Goal: Information Seeking & Learning: Learn about a topic

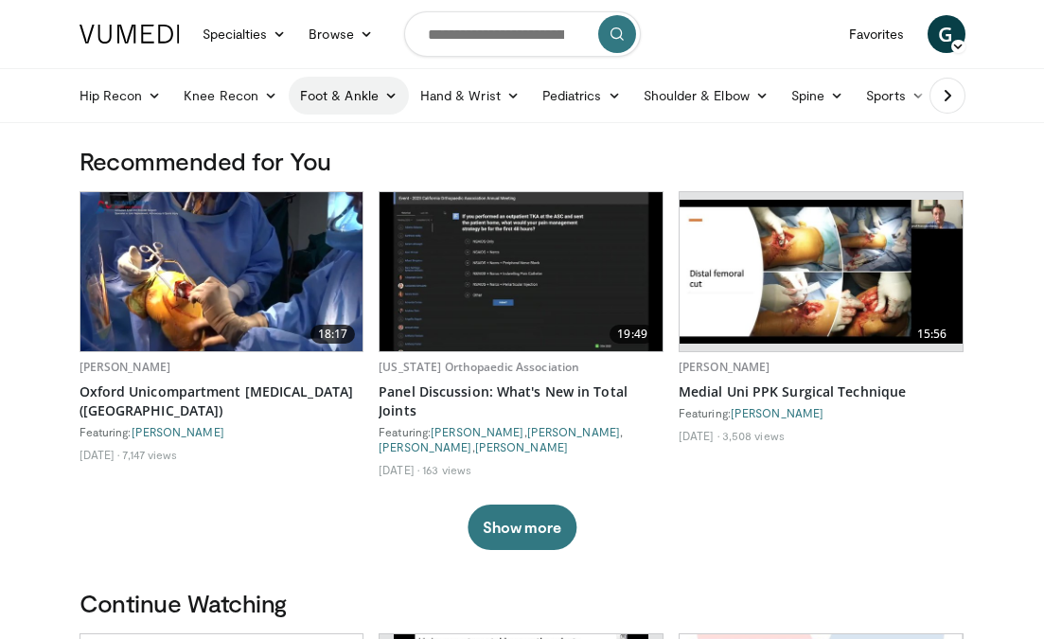
click at [365, 99] on link "Foot & Ankle" at bounding box center [349, 96] width 120 height 38
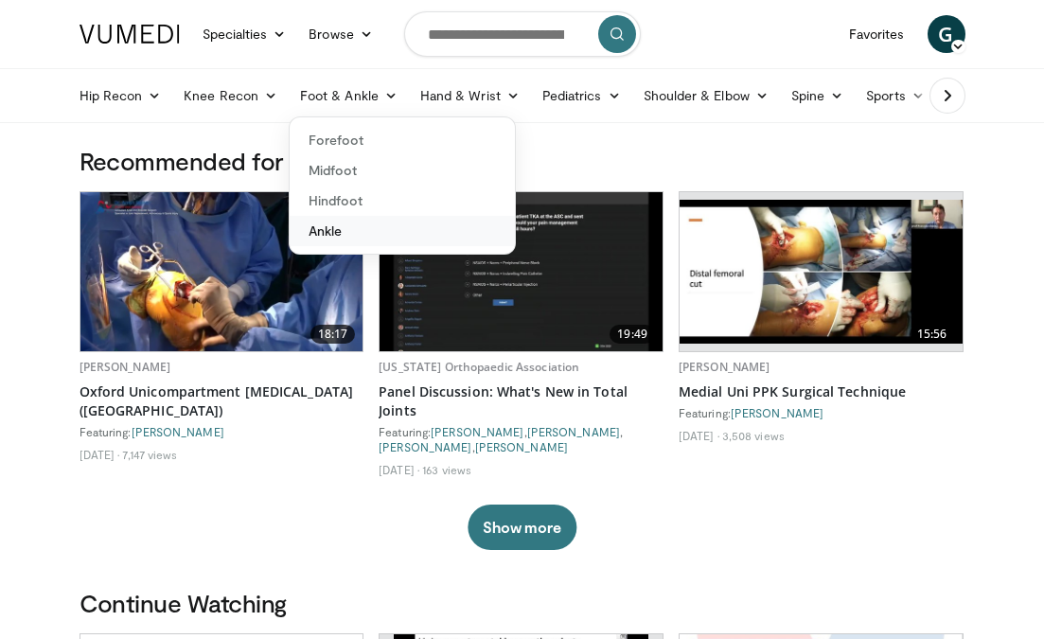
click at [347, 239] on link "Ankle" at bounding box center [402, 231] width 225 height 30
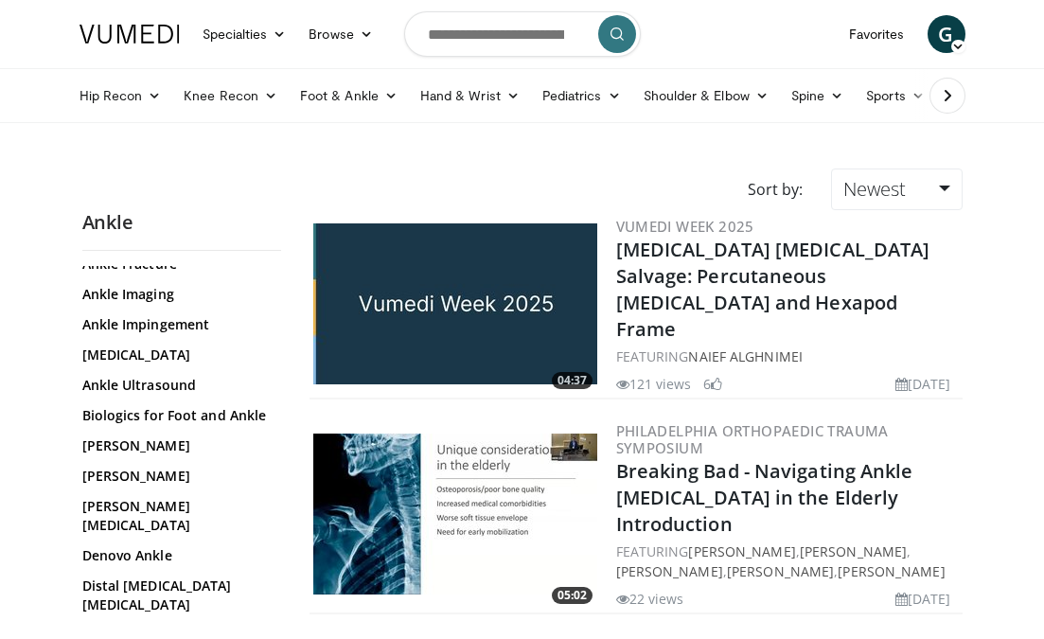
scroll to position [304, 0]
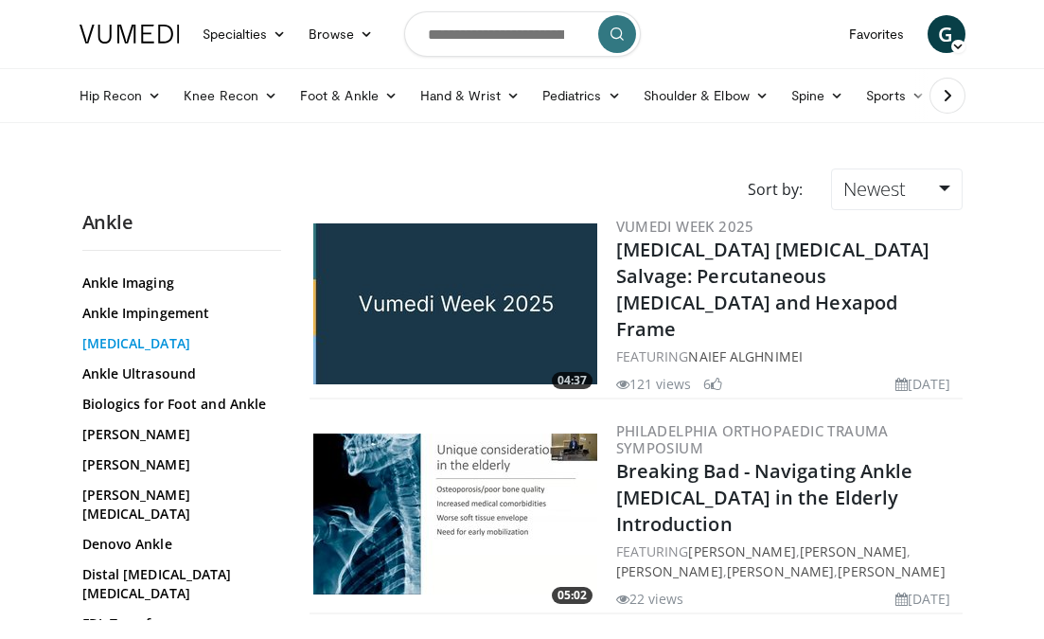
click at [172, 339] on link "[MEDICAL_DATA]" at bounding box center [176, 343] width 189 height 19
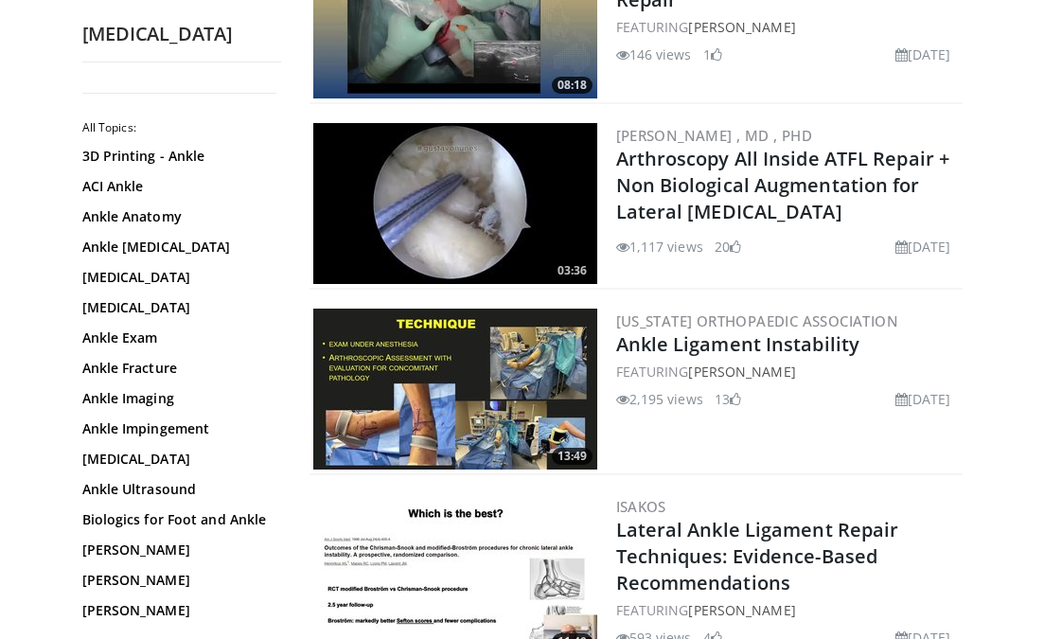
scroll to position [1993, 0]
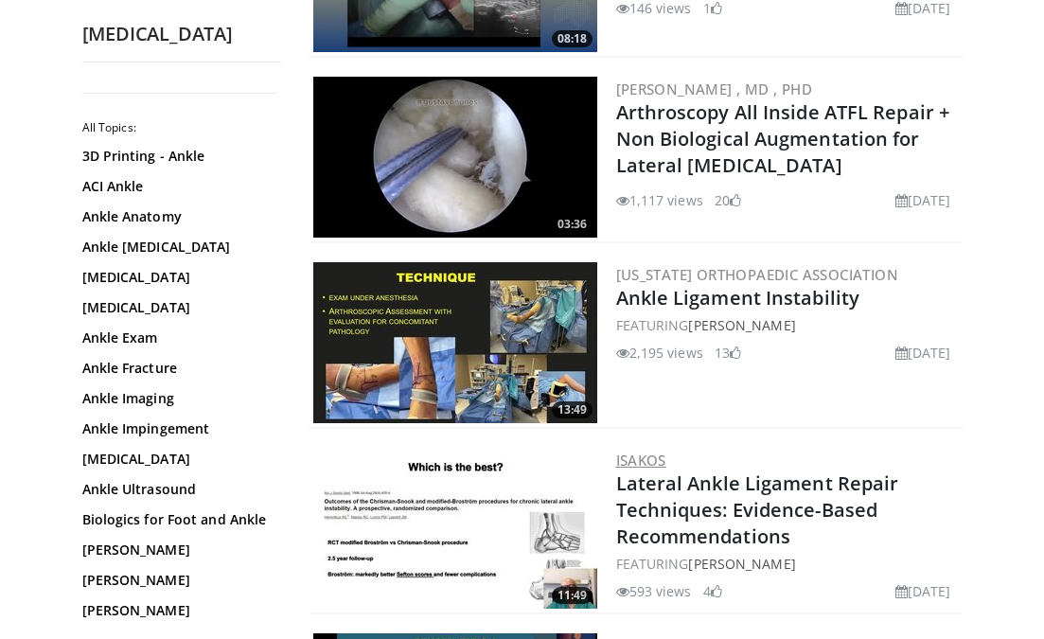
click at [644, 460] on link "ISAKOS" at bounding box center [641, 460] width 50 height 19
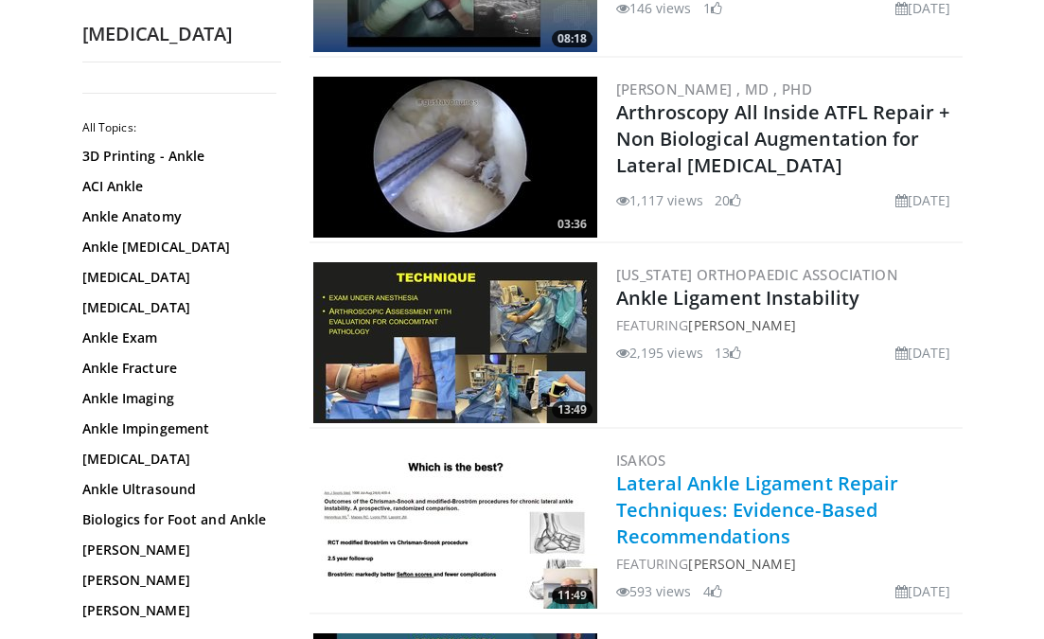
click at [669, 478] on link "Lateral Ankle Ligament Repair Techniques: Evidence-Based Recommendations" at bounding box center [757, 510] width 283 height 79
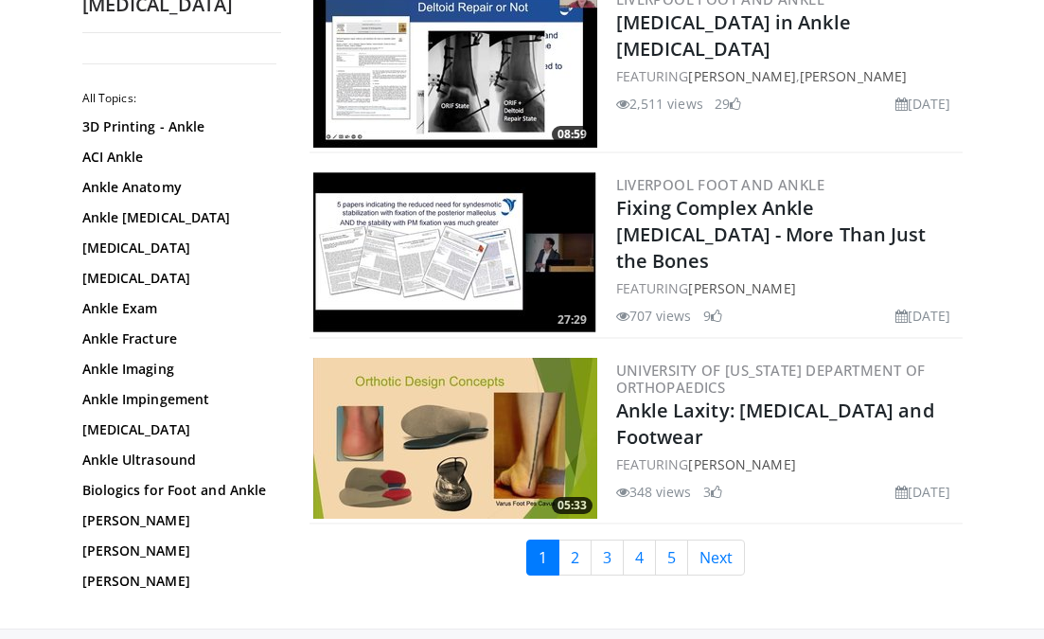
scroll to position [4332, 0]
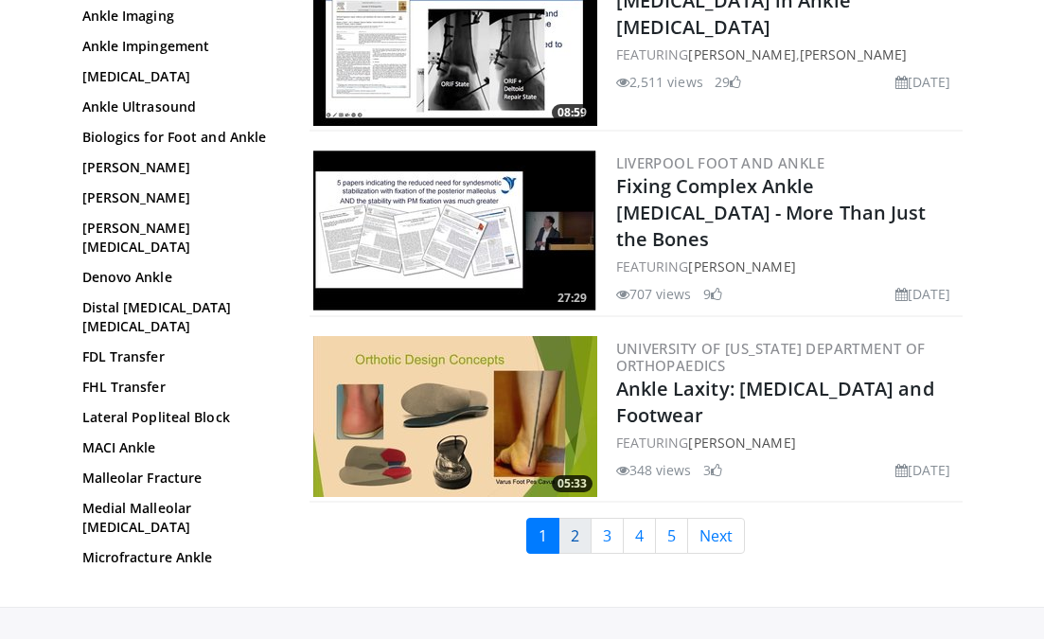
click at [579, 534] on link "2" at bounding box center [575, 536] width 33 height 36
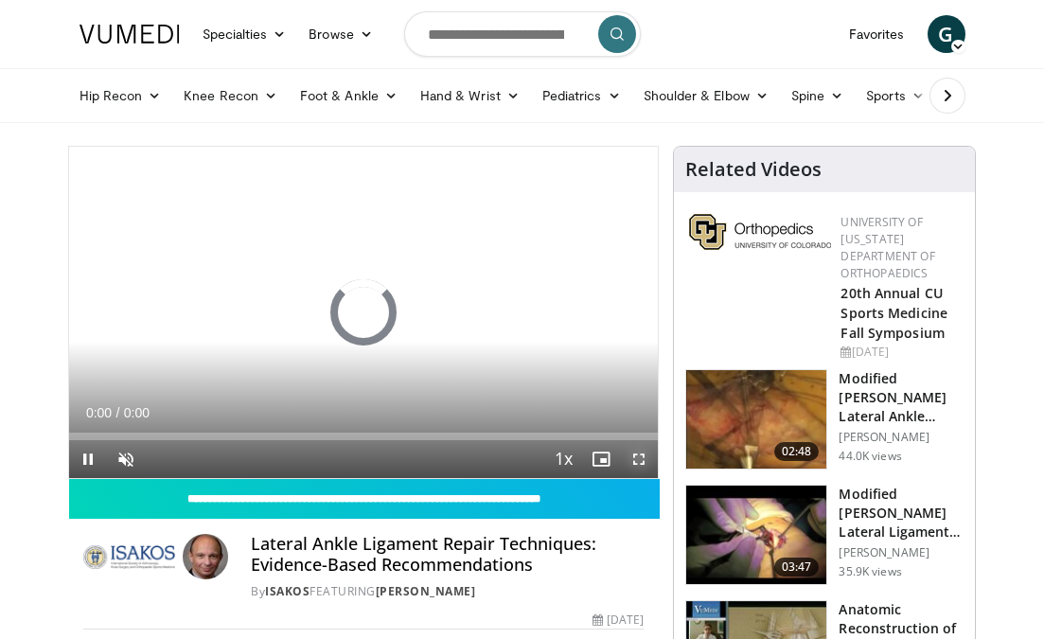
click at [640, 458] on span "Video Player" at bounding box center [639, 459] width 38 height 38
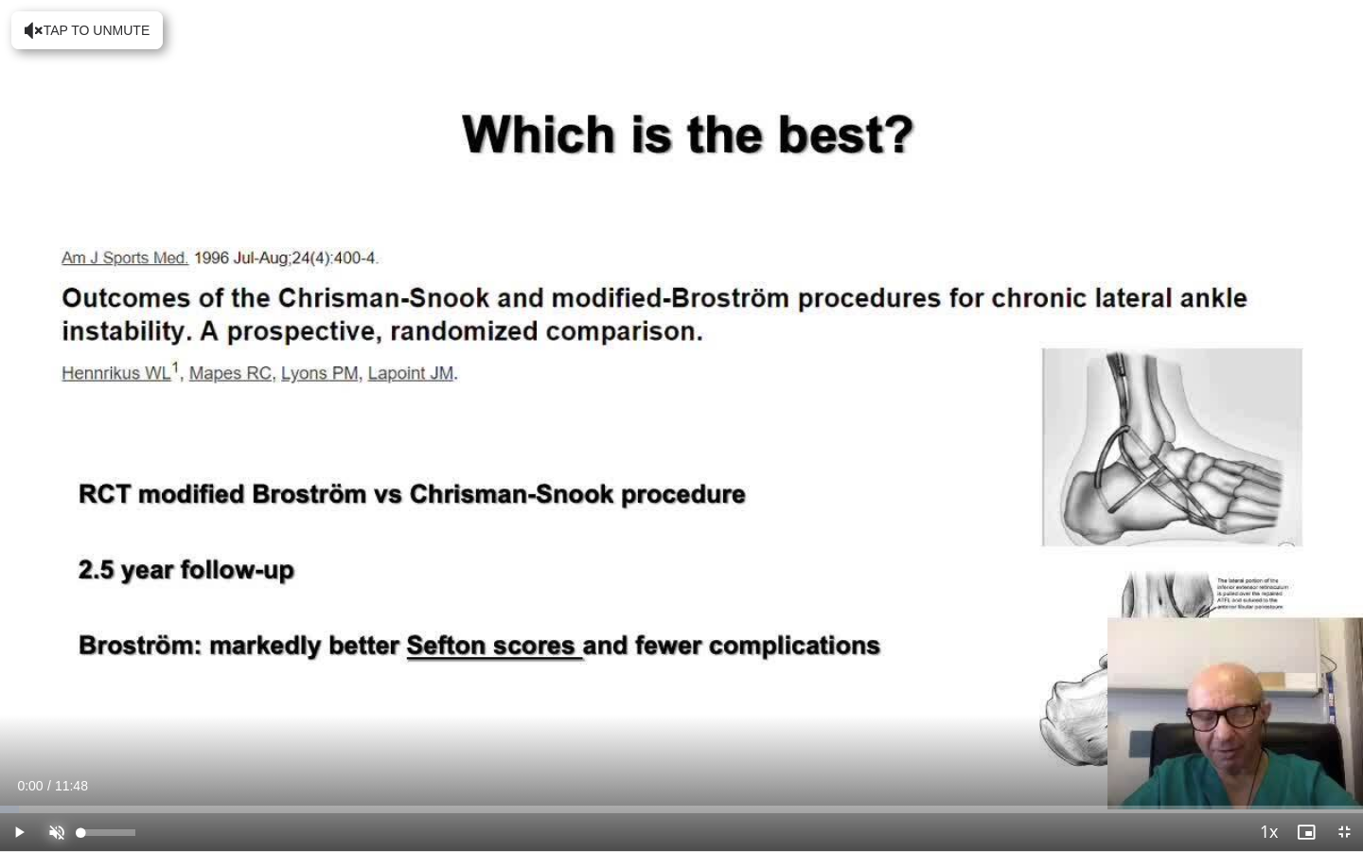
click at [55, 638] on span "Video Player" at bounding box center [57, 832] width 38 height 38
click at [16, 638] on span "Video Player" at bounding box center [19, 832] width 38 height 38
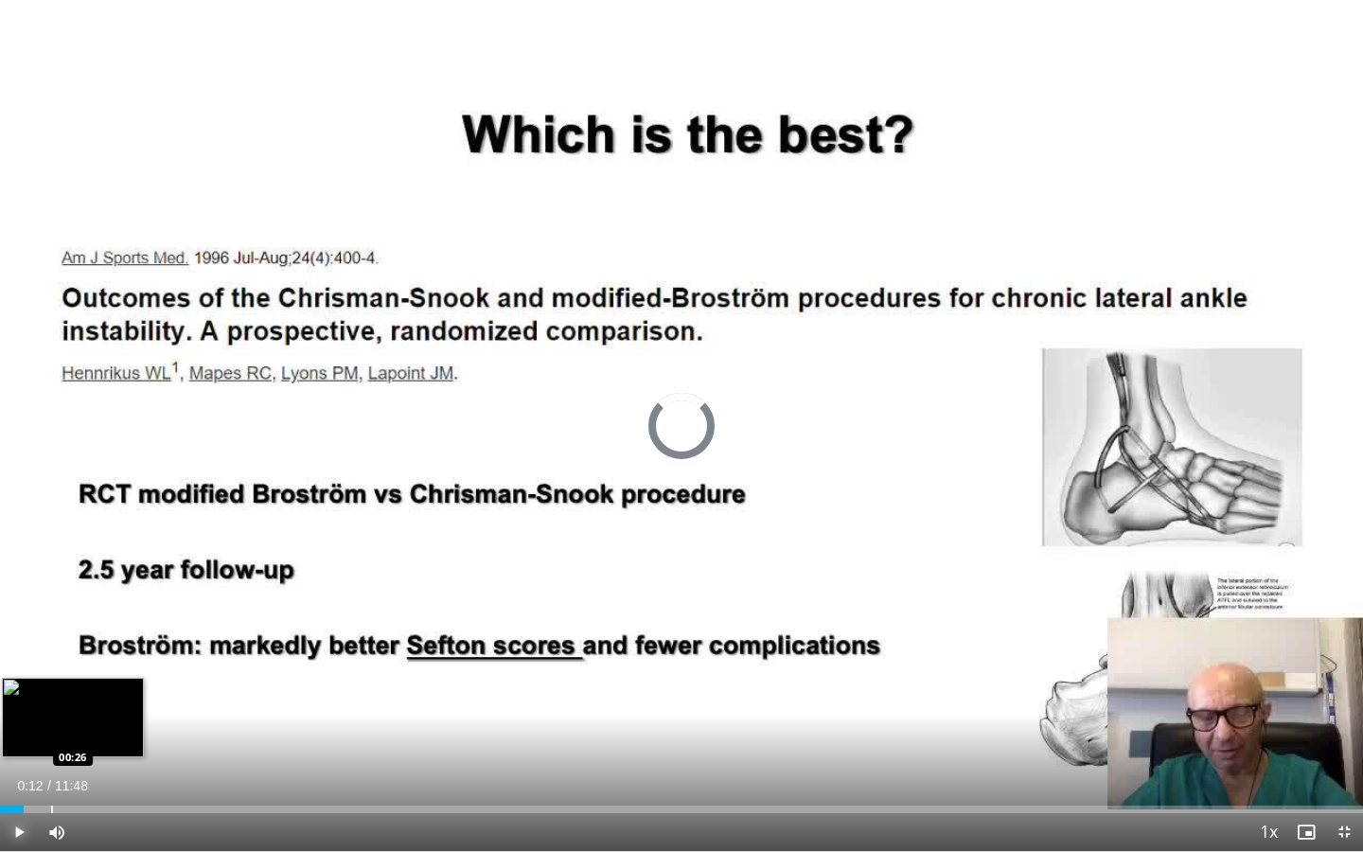
drag, startPoint x: 14, startPoint y: 805, endPoint x: 52, endPoint y: 802, distance: 38.0
click at [52, 638] on div "Loaded : 0.00% 00:26 00:26" at bounding box center [681, 804] width 1363 height 18
drag, startPoint x: 50, startPoint y: 806, endPoint x: 100, endPoint y: 800, distance: 50.5
click at [100, 638] on div "Loaded : 0.00% 00:52 00:52" at bounding box center [681, 804] width 1363 height 18
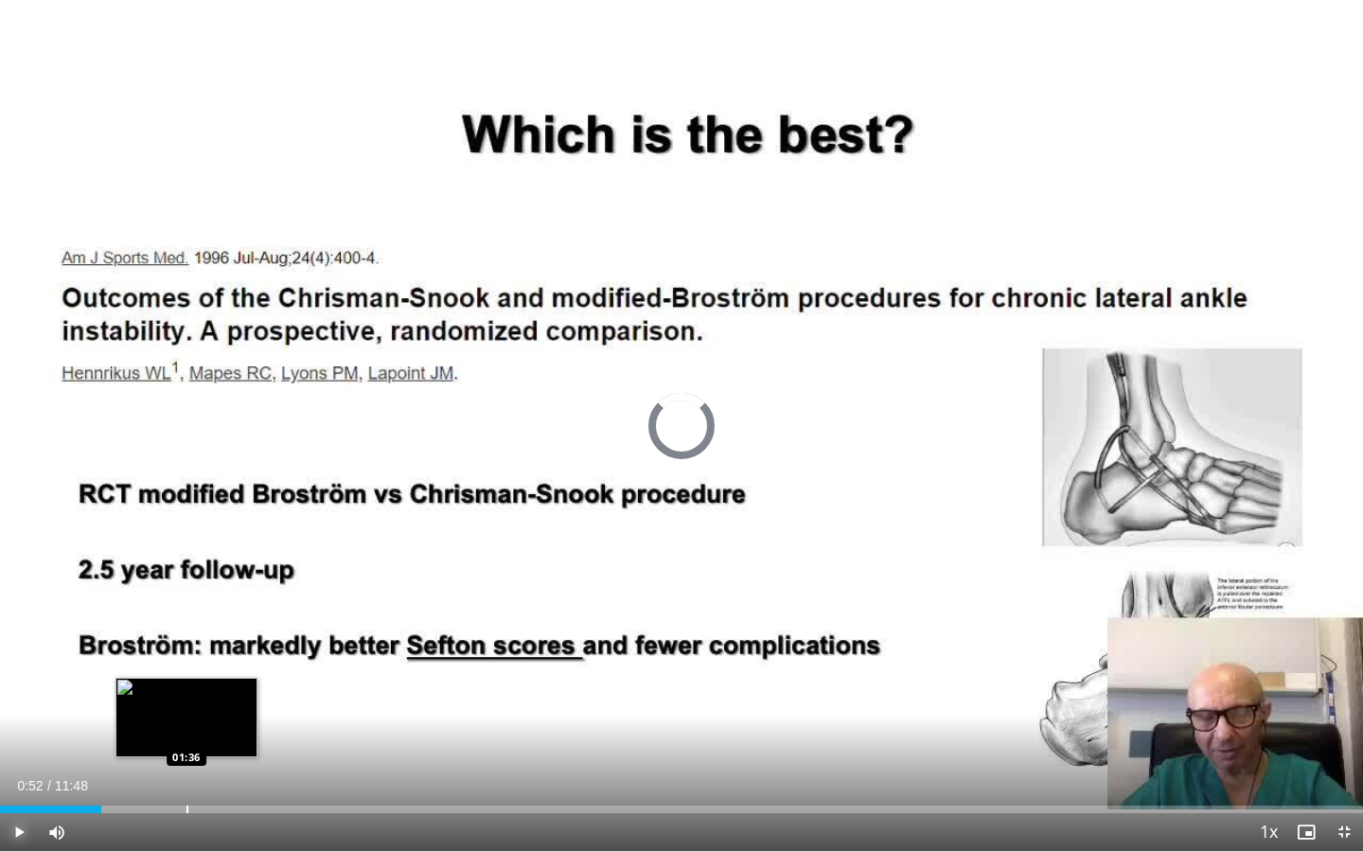
drag, startPoint x: 100, startPoint y: 810, endPoint x: 186, endPoint y: 798, distance: 86.0
click at [186, 638] on div "Loaded : 0.00% 01:36 01:36" at bounding box center [681, 804] width 1363 height 18
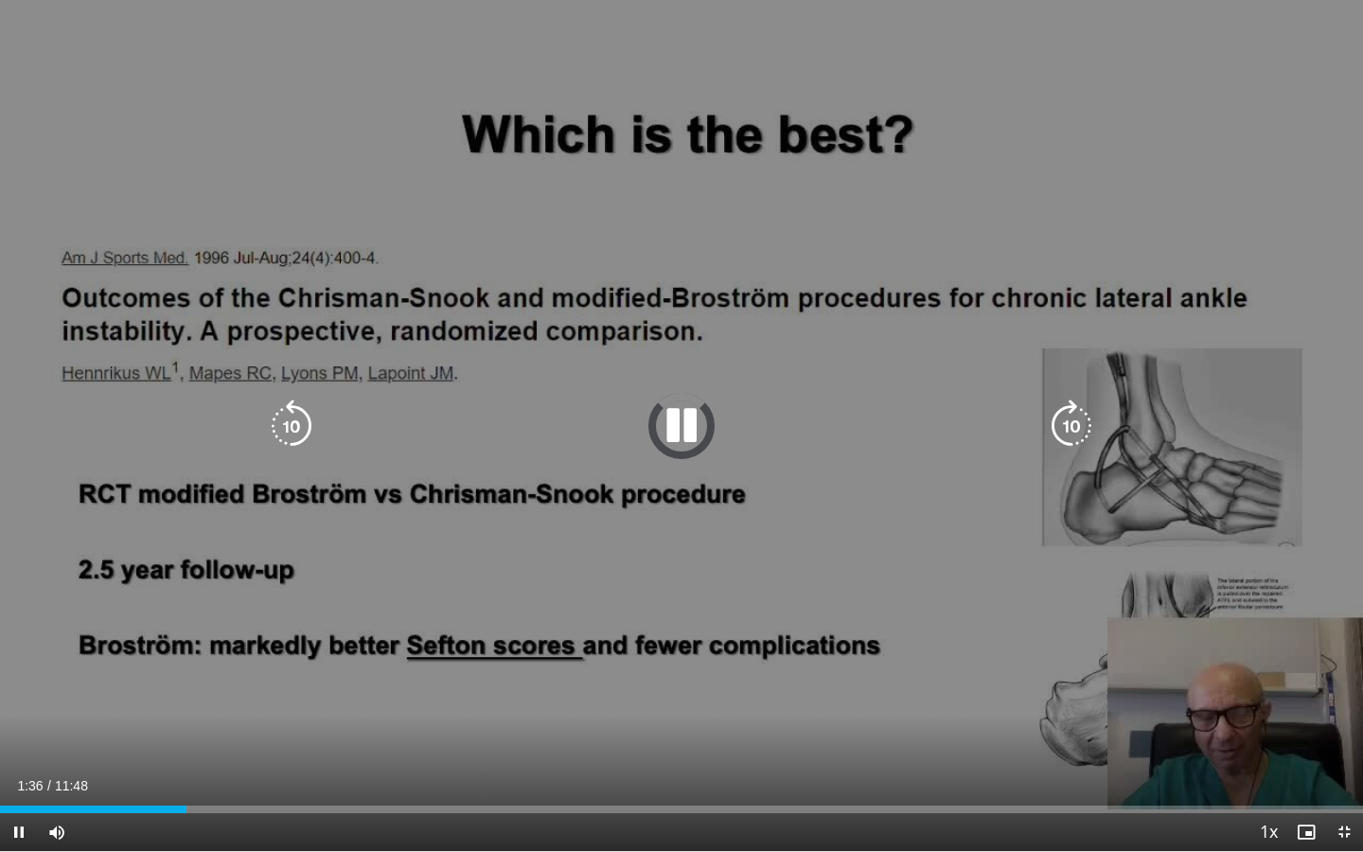
click at [264, 577] on div "10 seconds Tap to unmute" at bounding box center [681, 425] width 1363 height 851
click at [245, 638] on div "10 seconds Tap to unmute" at bounding box center [681, 425] width 1363 height 851
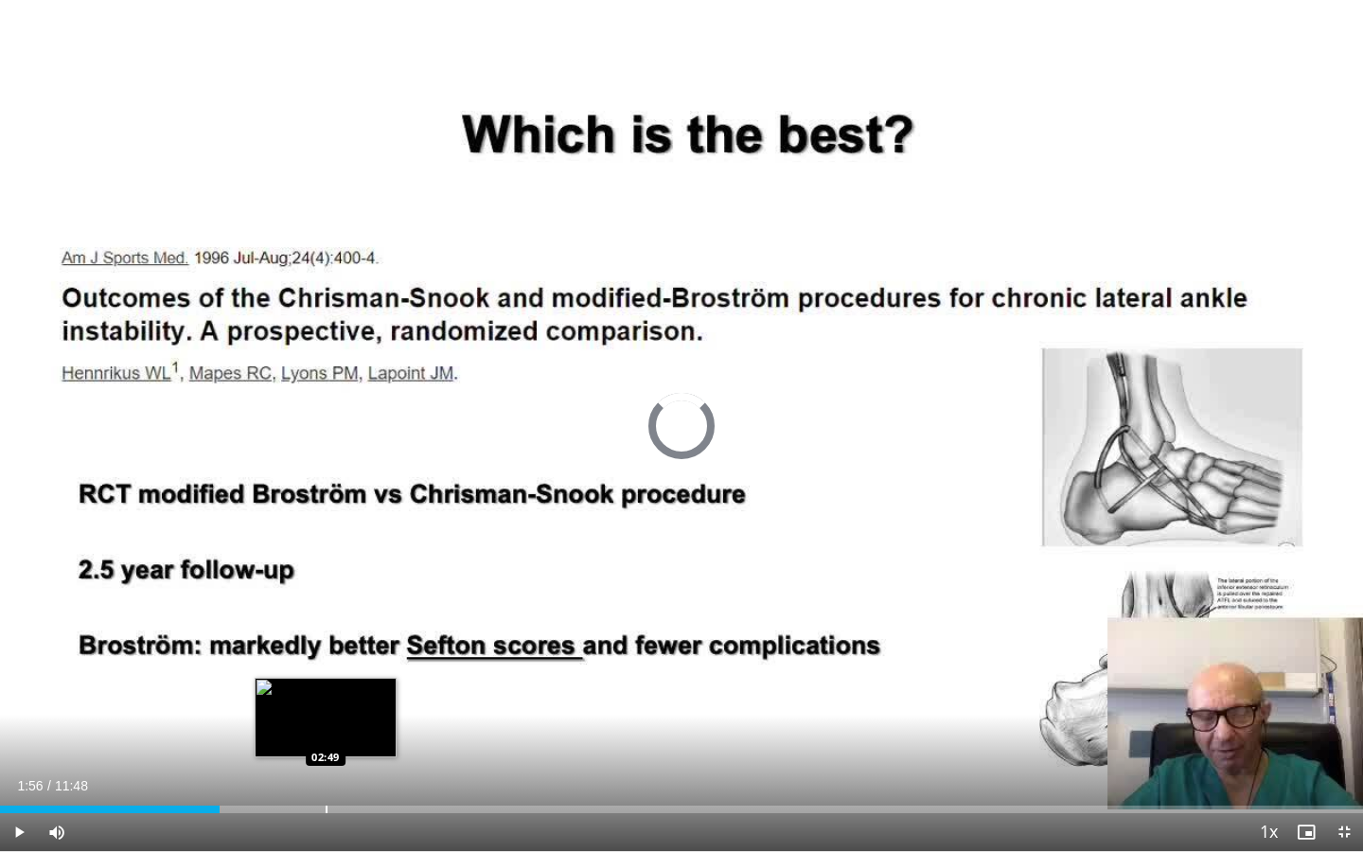
drag, startPoint x: 188, startPoint y: 810, endPoint x: 325, endPoint y: 803, distance: 136.5
click at [325, 638] on div "Loaded : 0.00% 02:48 02:49" at bounding box center [681, 804] width 1363 height 18
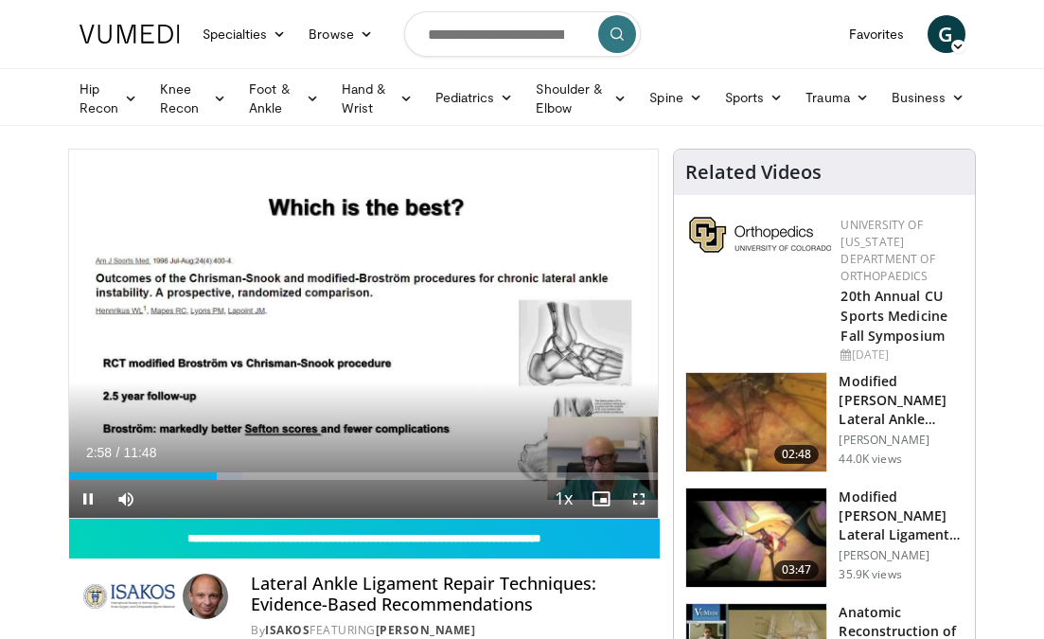
click at [639, 503] on span "Video Player" at bounding box center [639, 499] width 38 height 38
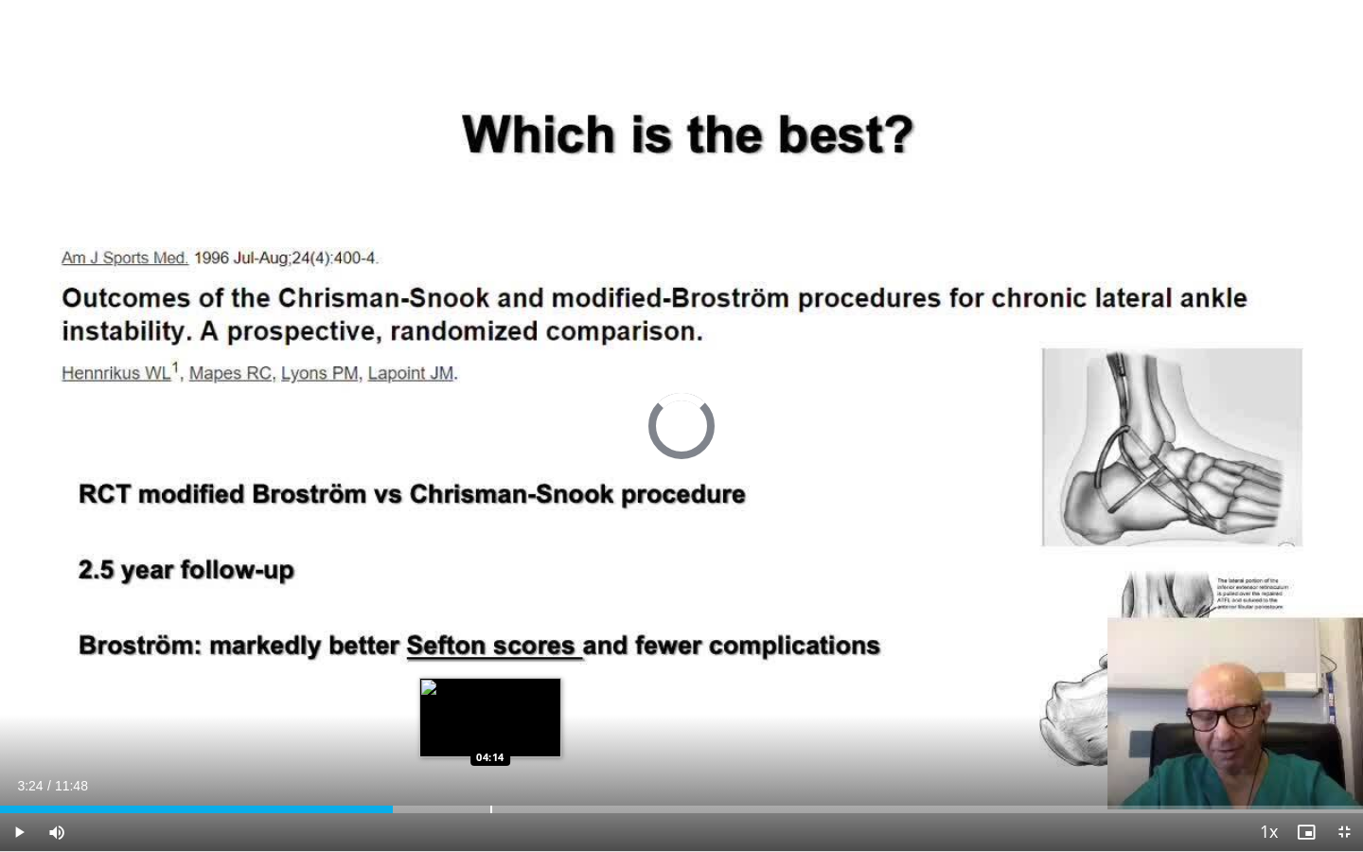
drag, startPoint x: 393, startPoint y: 805, endPoint x: 490, endPoint y: 801, distance: 97.6
click at [490, 638] on div "Loaded : 0.00% 04:14 04:14" at bounding box center [681, 804] width 1363 height 18
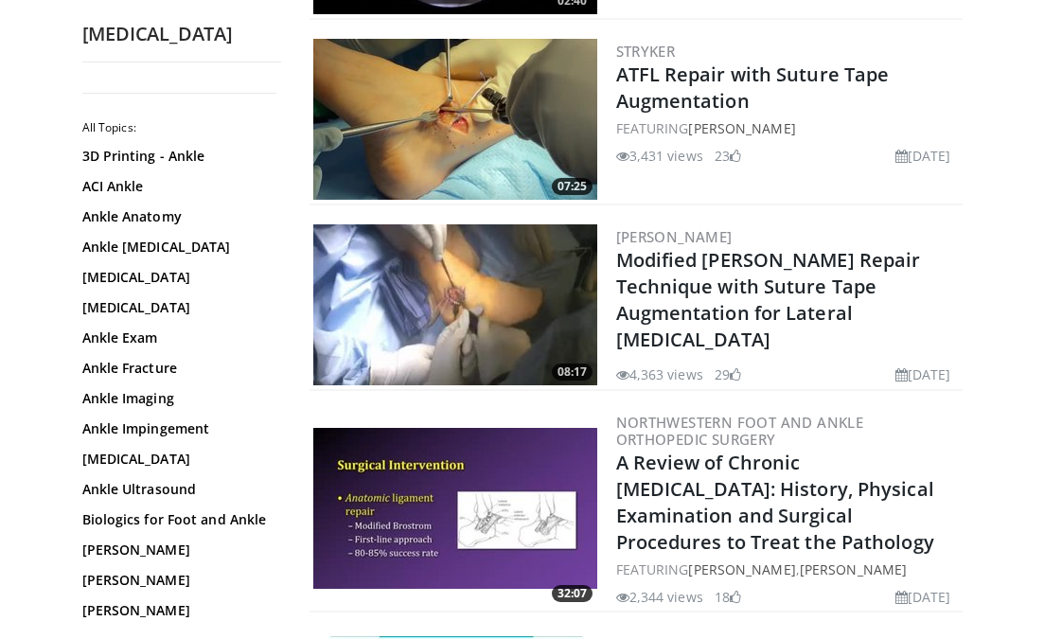
scroll to position [1305, 0]
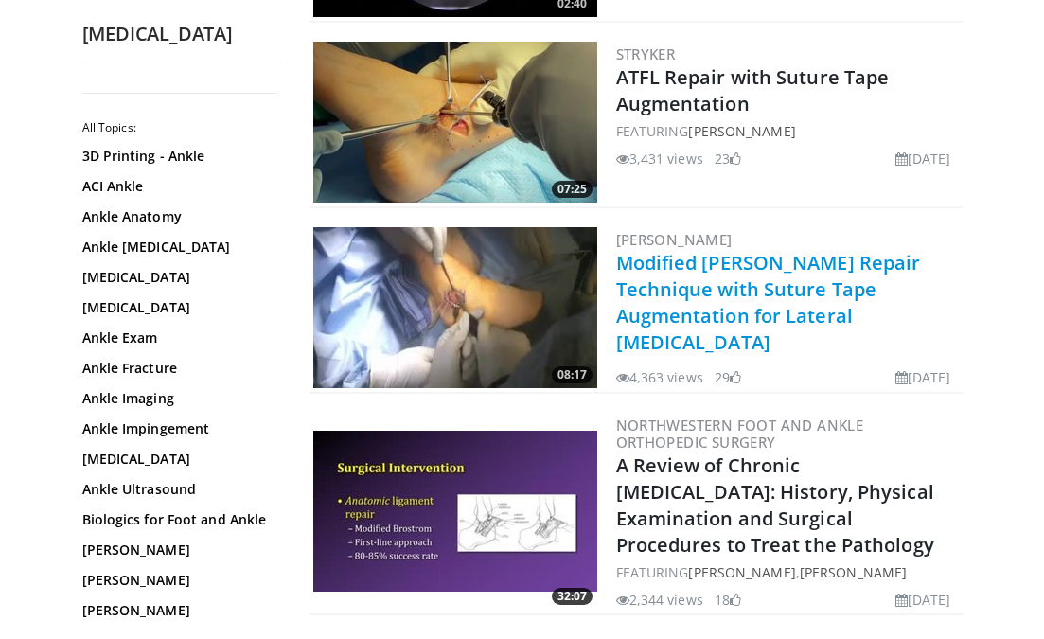
click at [665, 261] on link "Modified [PERSON_NAME] Repair Technique with Suture Tape Augmentation for Later…" at bounding box center [768, 302] width 305 height 105
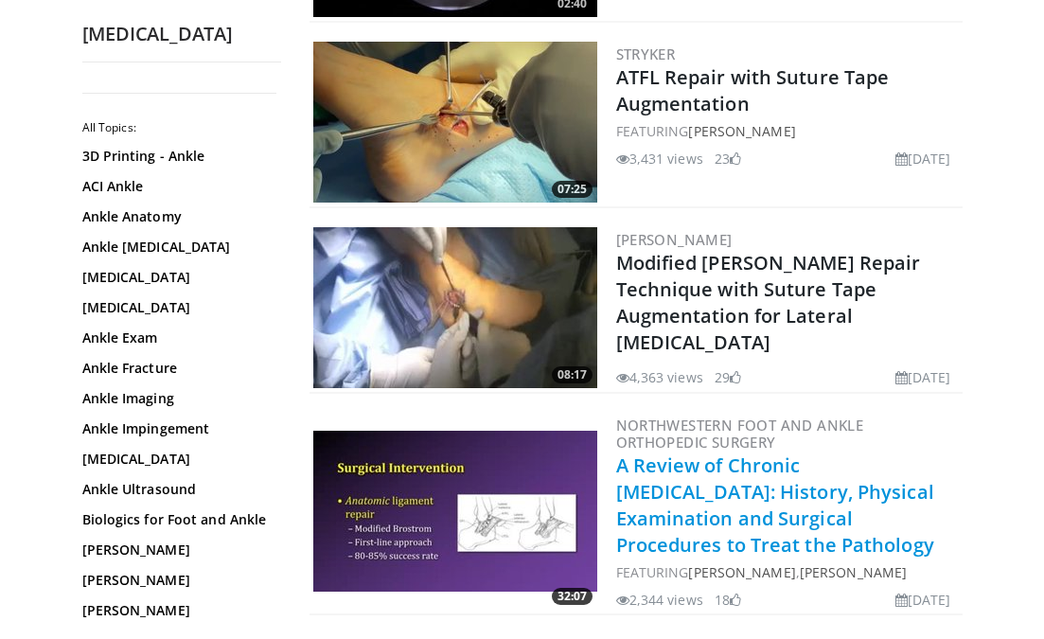
click at [648, 468] on link "A Review of Chronic Ankle Instability: History, Physical Examination and Surgic…" at bounding box center [775, 505] width 318 height 105
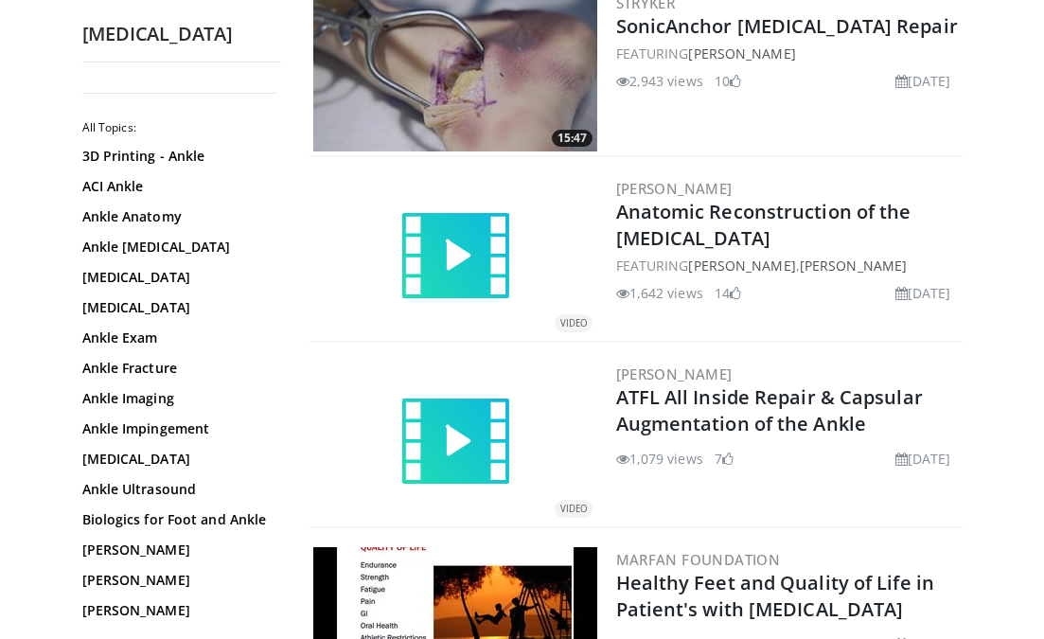
scroll to position [3610, 0]
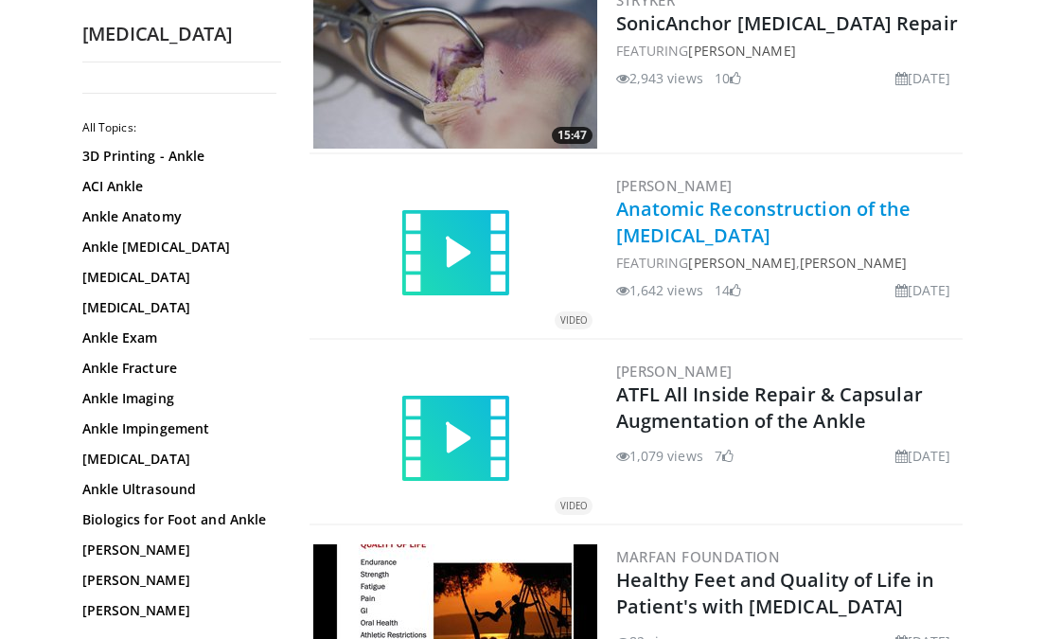
click at [664, 208] on link "Anatomic Reconstruction of the Anterior Talofibular Ligament" at bounding box center [763, 222] width 295 height 52
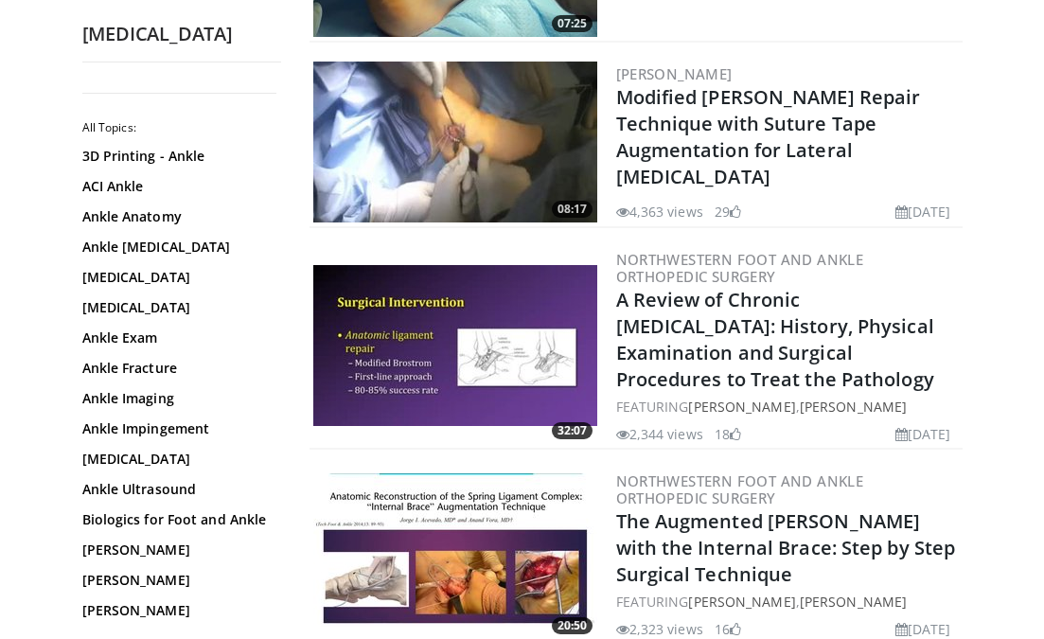
scroll to position [1471, 0]
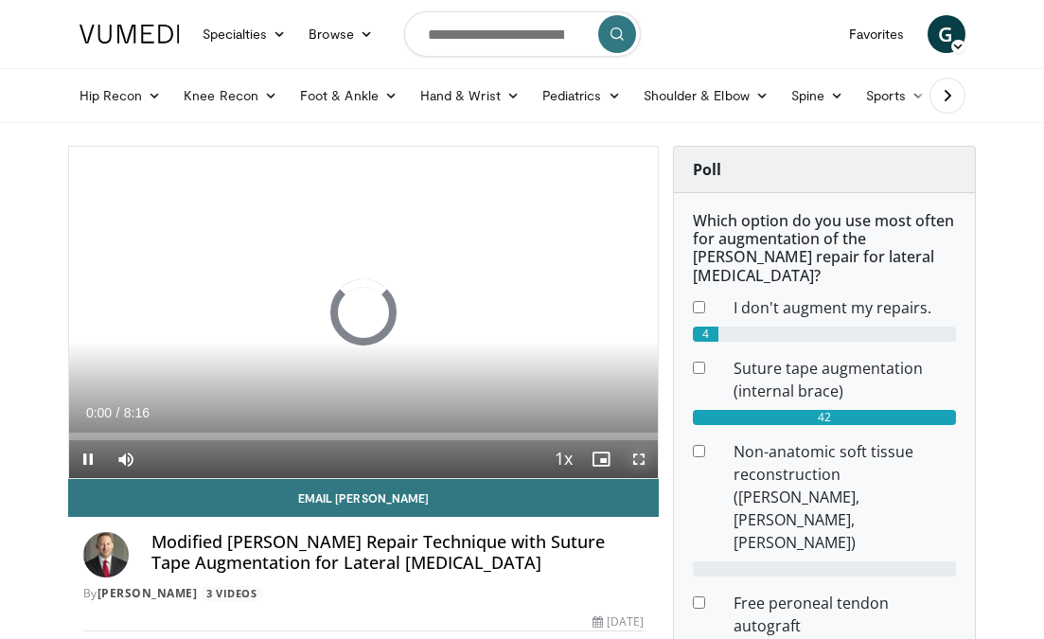
click at [640, 454] on span "Video Player" at bounding box center [639, 459] width 38 height 38
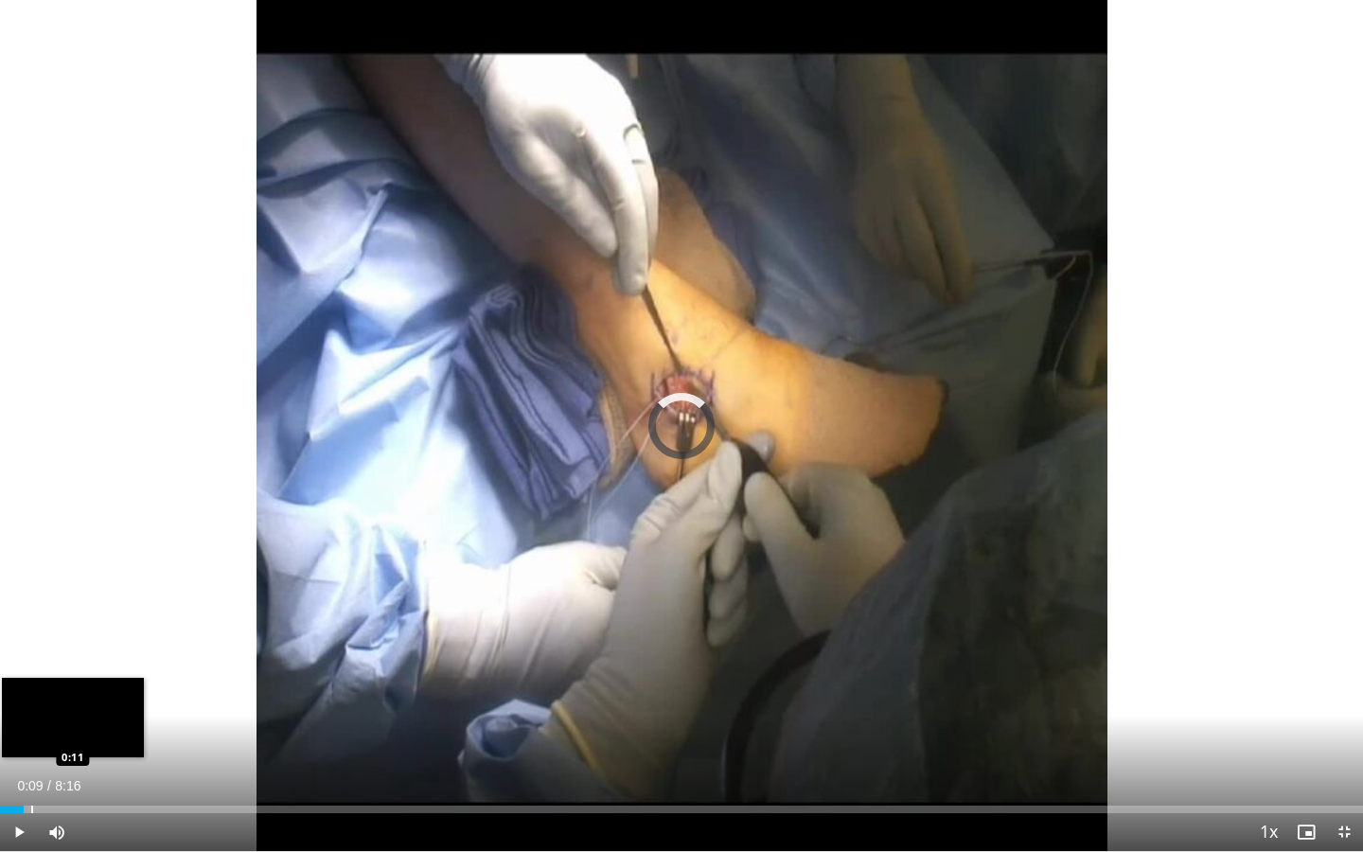
drag, startPoint x: 6, startPoint y: 806, endPoint x: 45, endPoint y: 797, distance: 40.7
click at [45, 638] on div "Loaded : 2.01% 0:11 0:11" at bounding box center [681, 804] width 1363 height 18
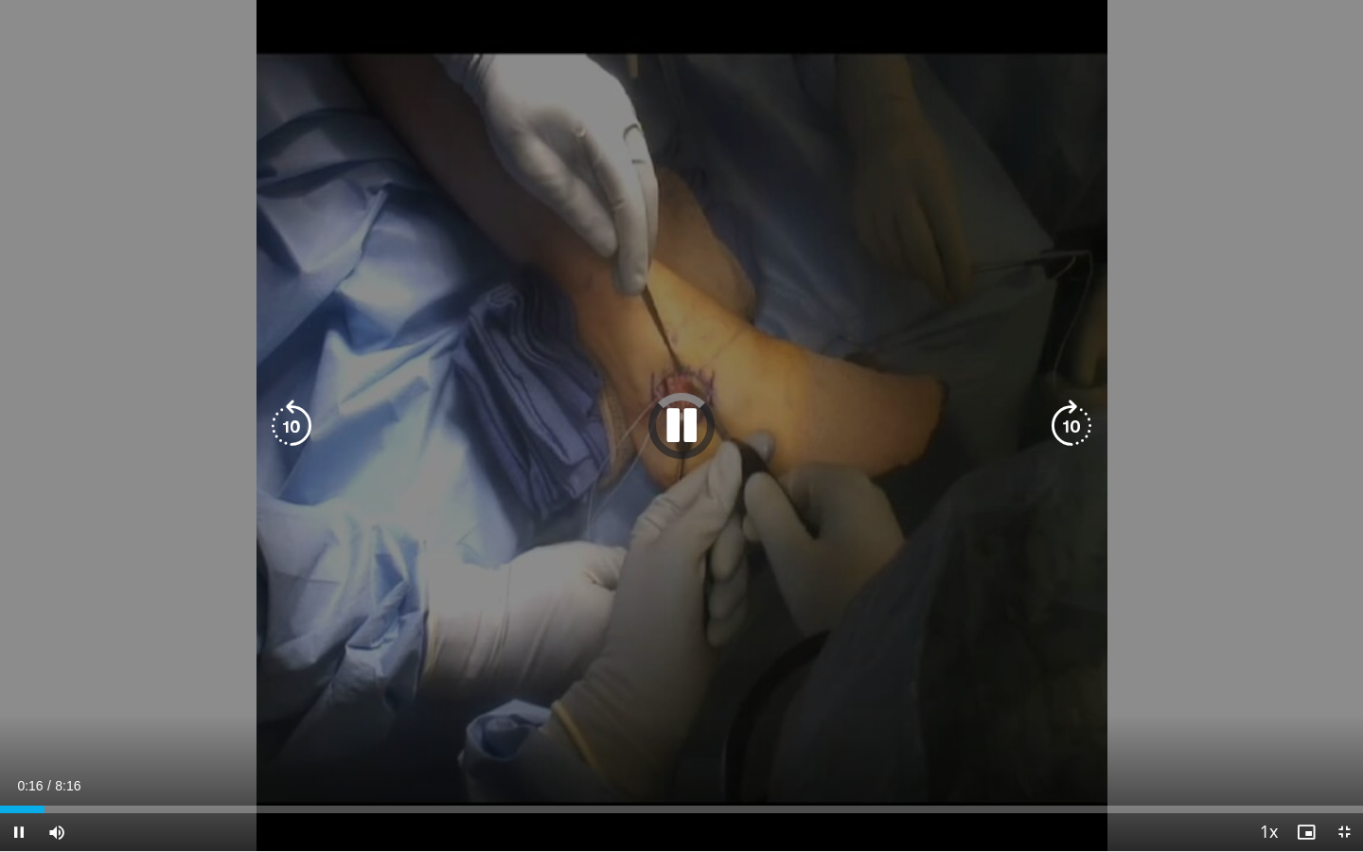
click at [119, 638] on div "10 seconds Tap to unmute" at bounding box center [681, 425] width 1363 height 851
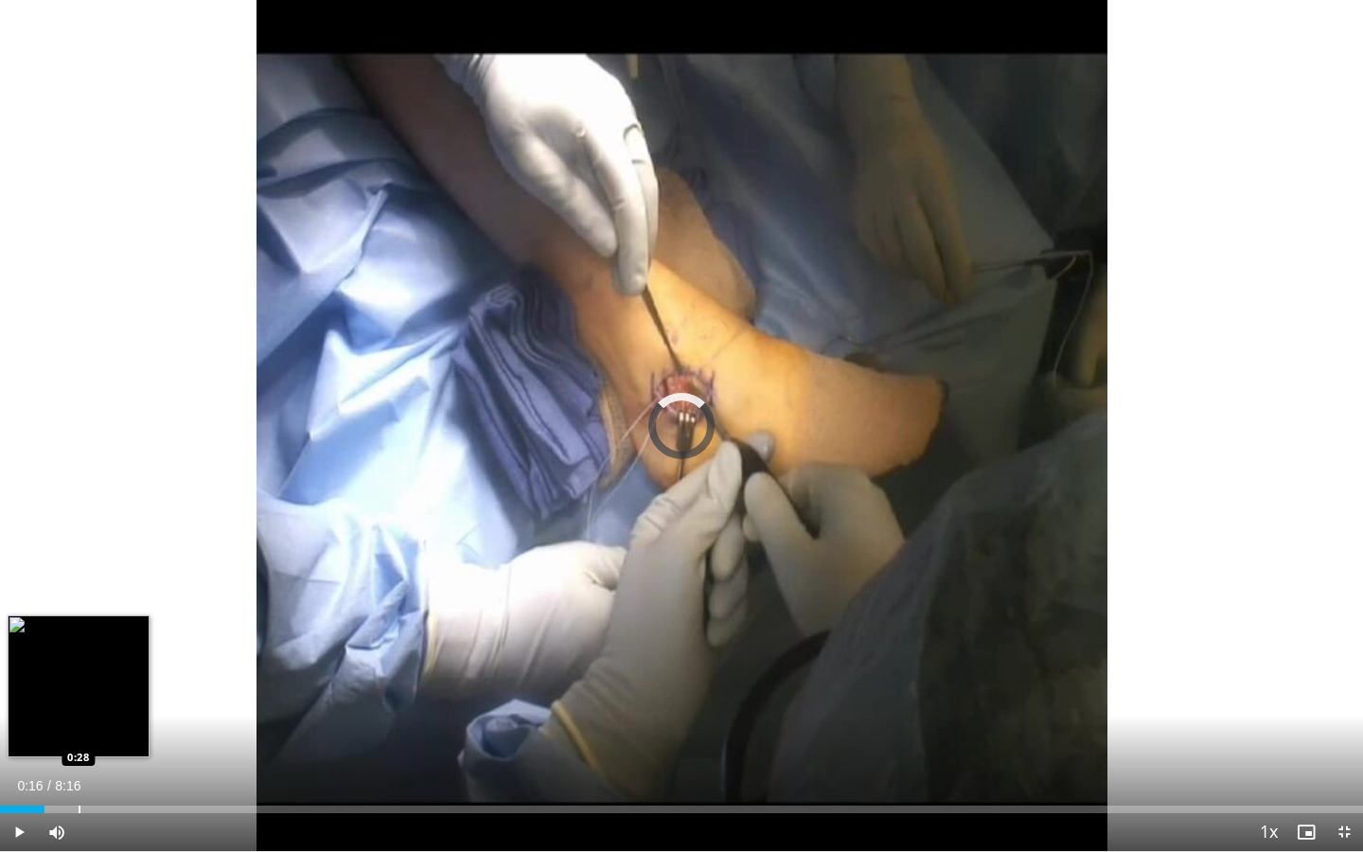
drag, startPoint x: 45, startPoint y: 804, endPoint x: 78, endPoint y: 803, distance: 32.2
click at [78, 638] on div "Loaded : 0.00% 0:28 0:28" at bounding box center [681, 804] width 1363 height 18
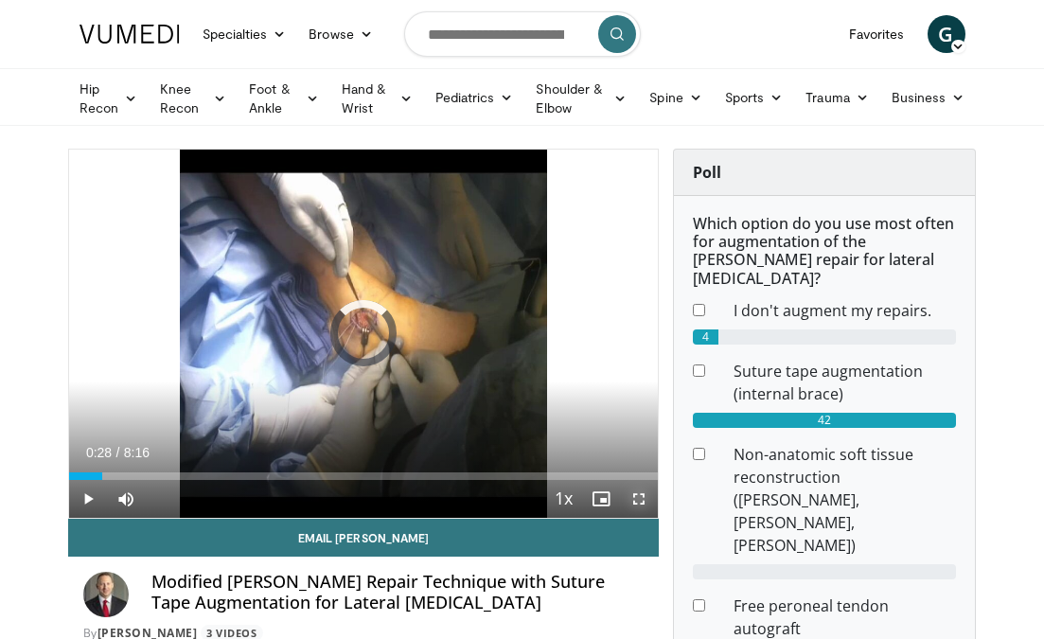
click at [637, 496] on span "Video Player" at bounding box center [639, 499] width 38 height 38
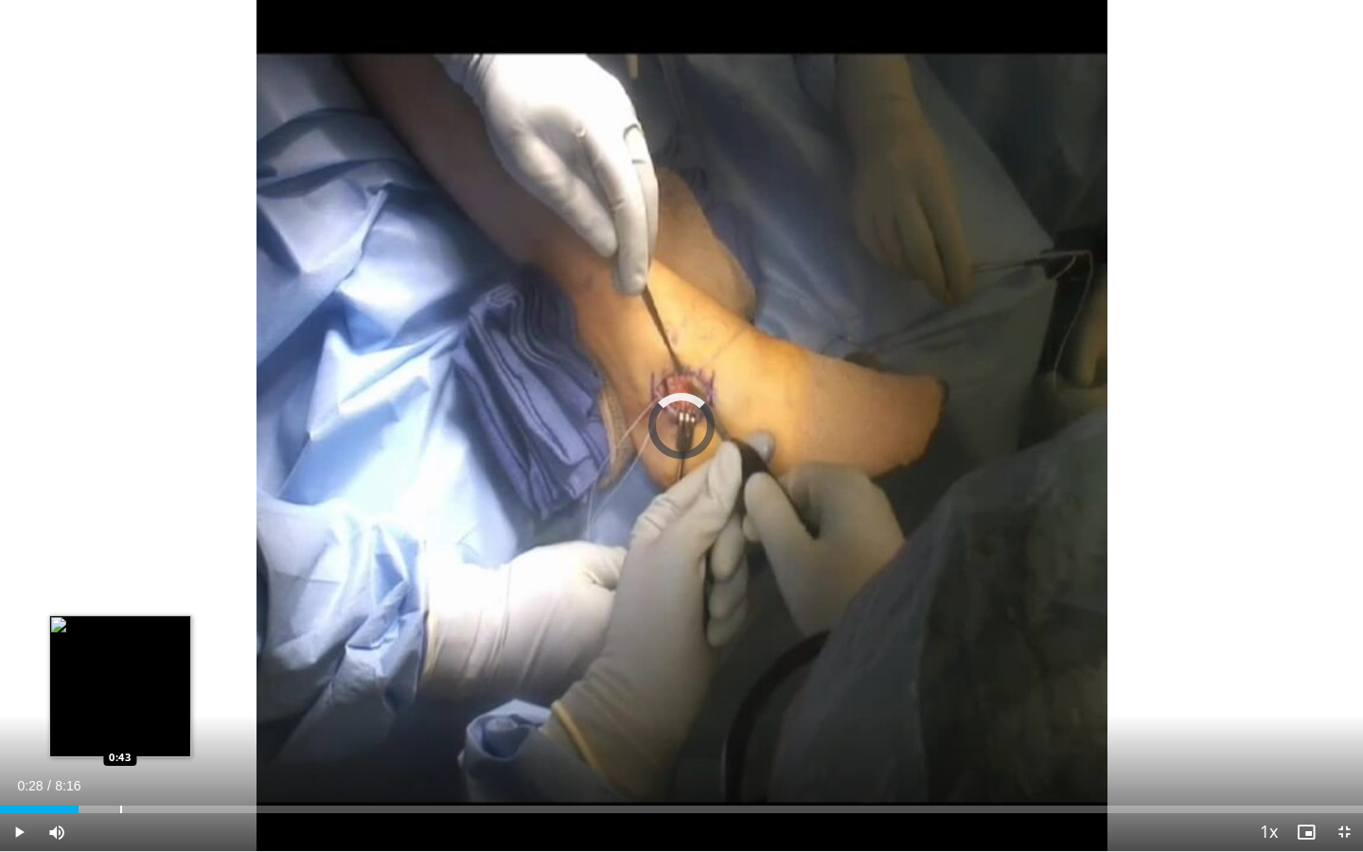
drag, startPoint x: 80, startPoint y: 809, endPoint x: 119, endPoint y: 800, distance: 40.7
click at [119, 638] on div "Loaded : 0.00% 0:43 0:43" at bounding box center [681, 804] width 1363 height 18
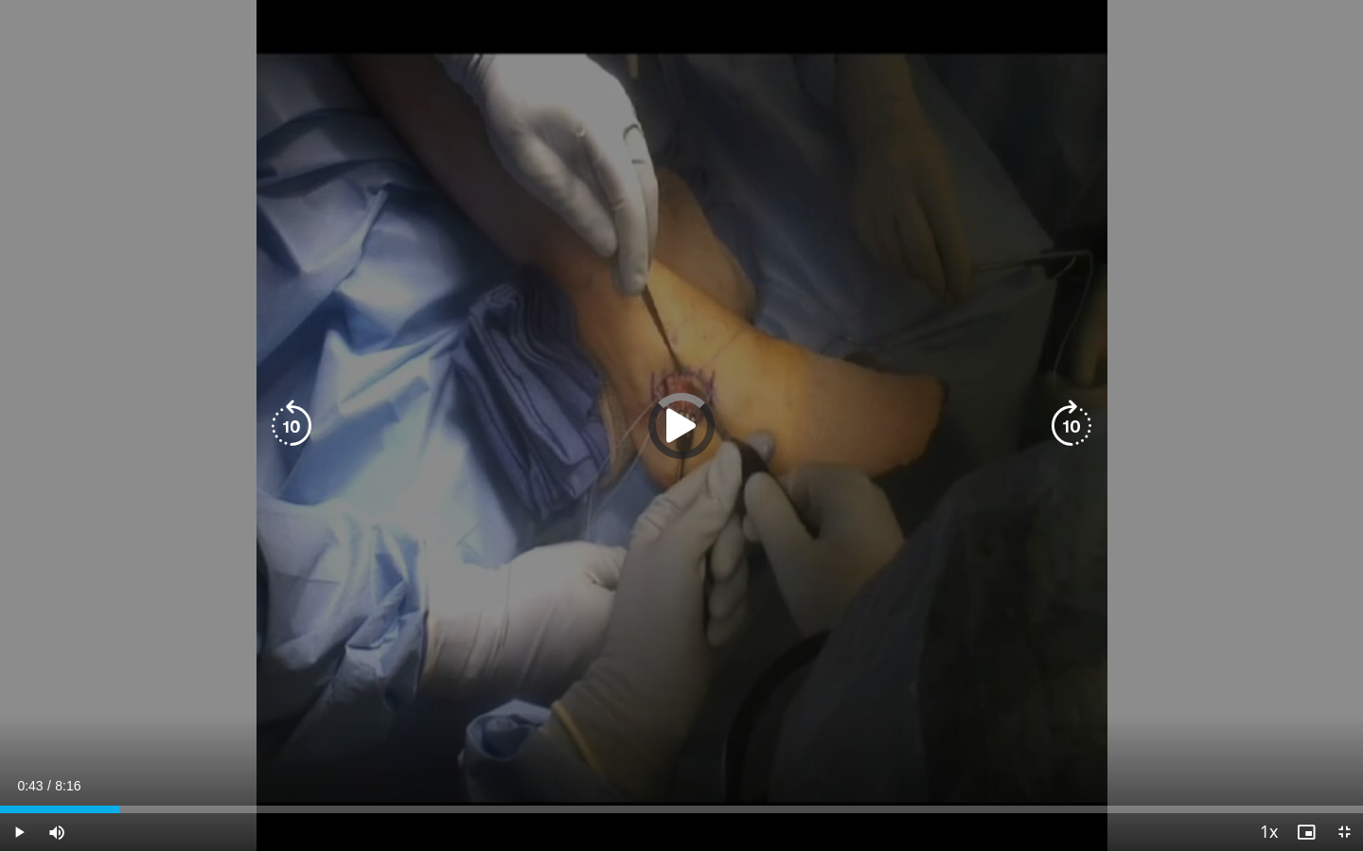
click at [131, 638] on div "10 seconds Tap to unmute" at bounding box center [681, 425] width 1363 height 851
click at [688, 426] on icon "Video Player" at bounding box center [681, 426] width 53 height 53
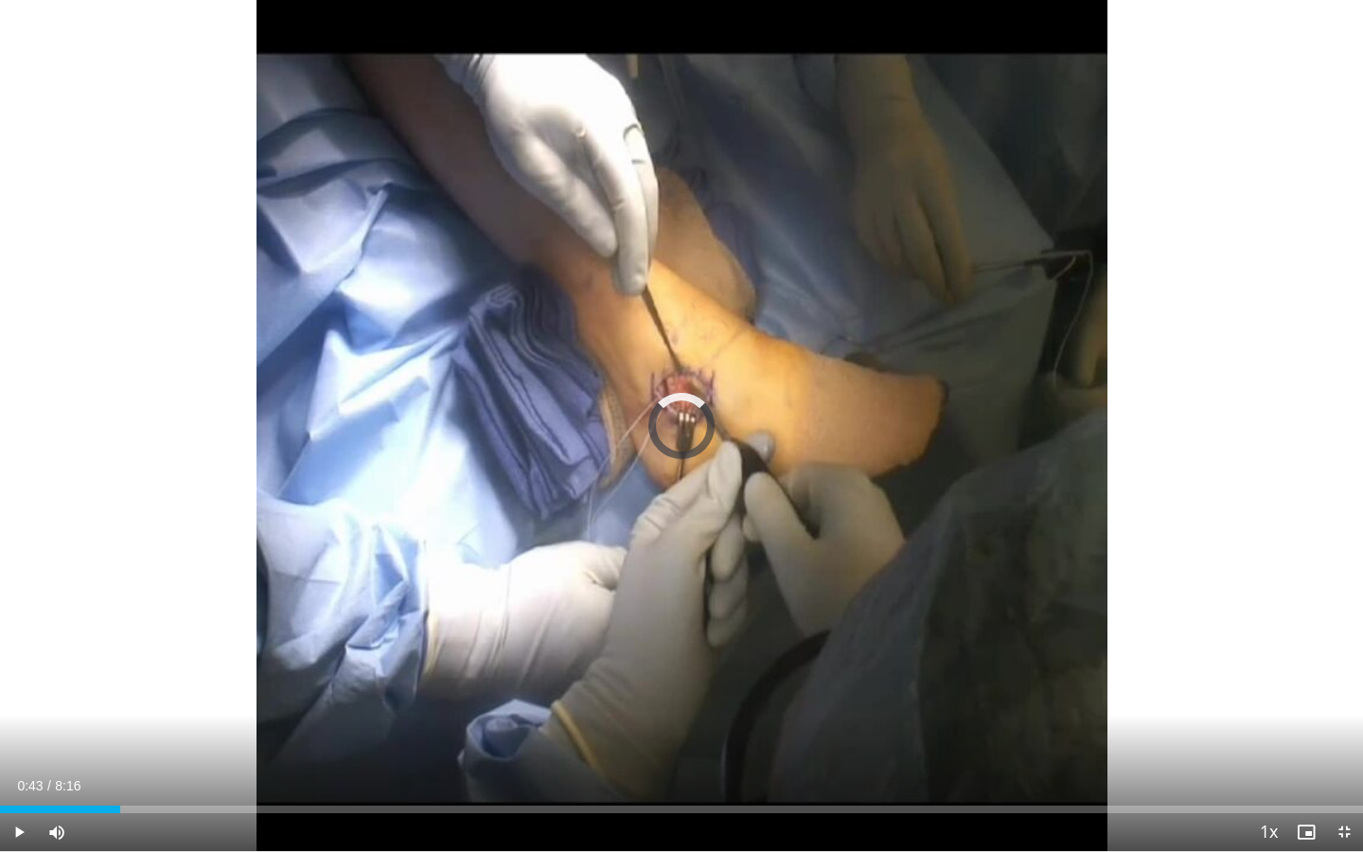
drag, startPoint x: 121, startPoint y: 810, endPoint x: 247, endPoint y: 815, distance: 126.0
click at [247, 638] on div "Current Time 0:43 / Duration 8:16 Play Skip Backward Skip Forward Mute Loaded :…" at bounding box center [681, 832] width 1363 height 38
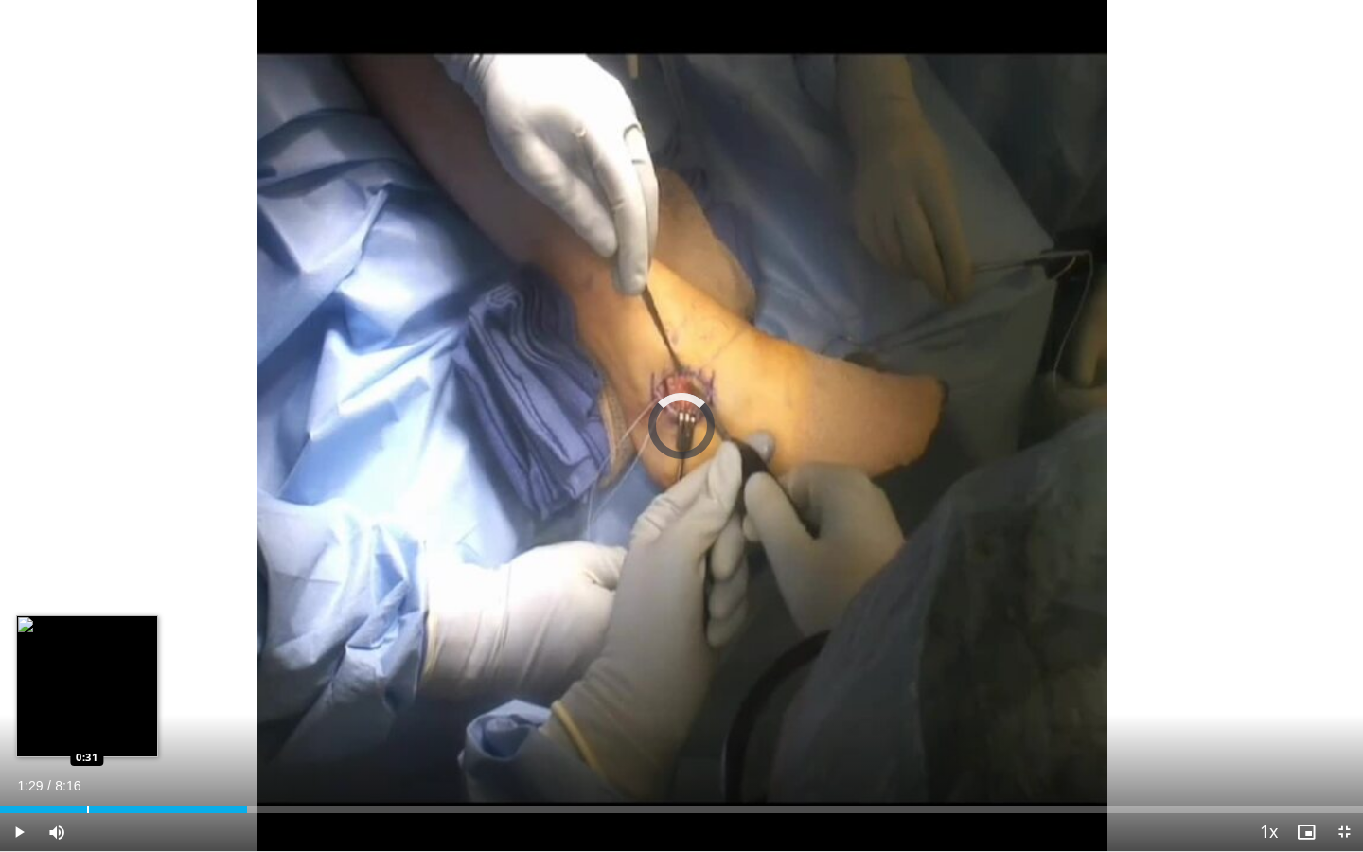
drag, startPoint x: 243, startPoint y: 806, endPoint x: 67, endPoint y: 806, distance: 176.1
click at [87, 638] on div "Progress Bar" at bounding box center [88, 810] width 2 height 8
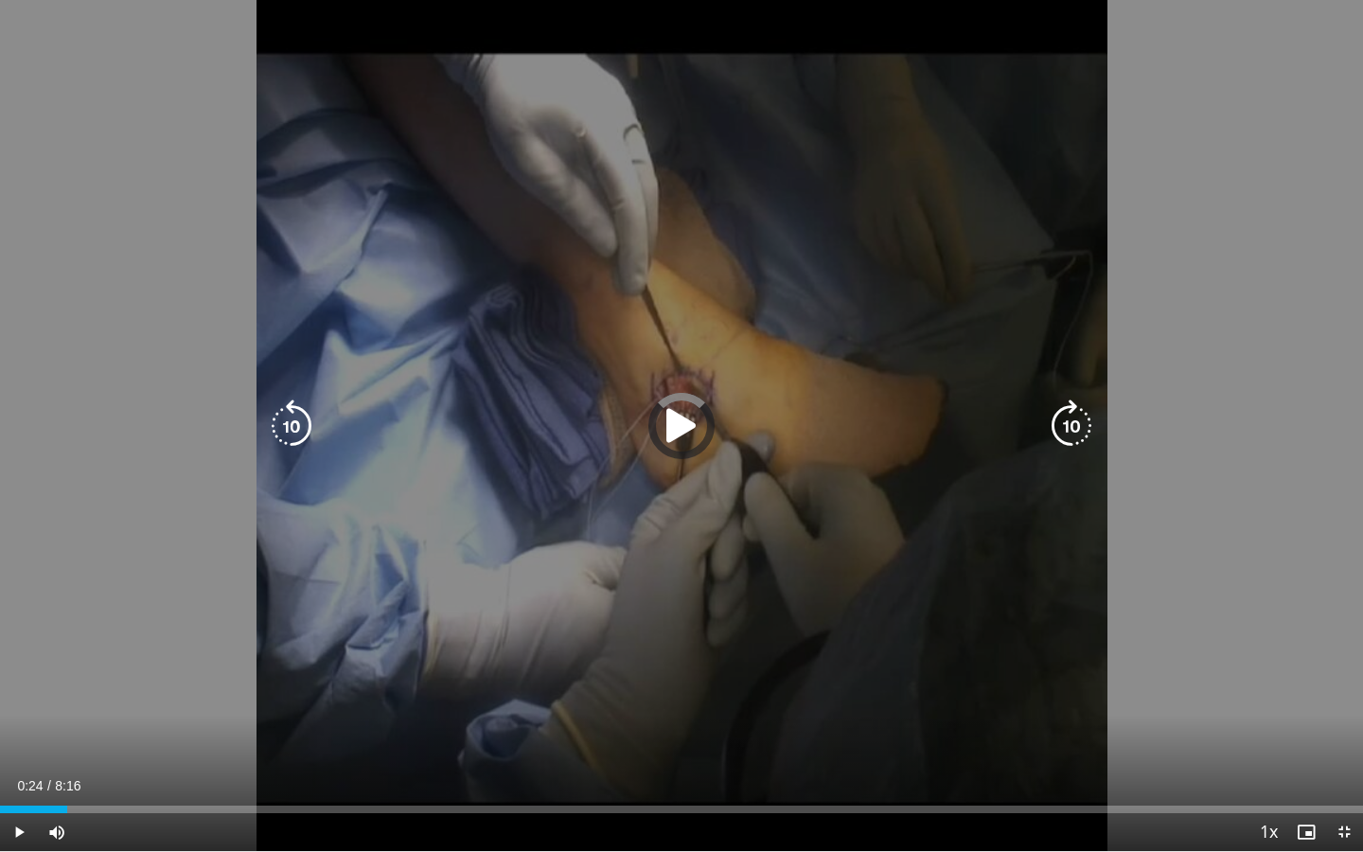
click at [86, 525] on div "10 seconds Tap to unmute" at bounding box center [681, 425] width 1363 height 851
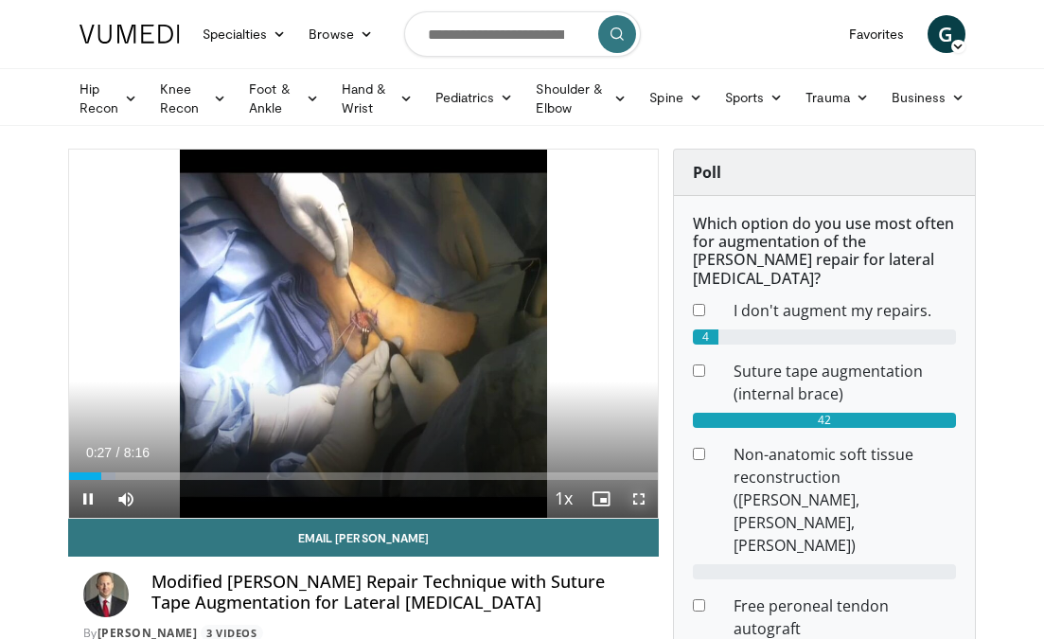
click at [640, 494] on span "Video Player" at bounding box center [639, 499] width 38 height 38
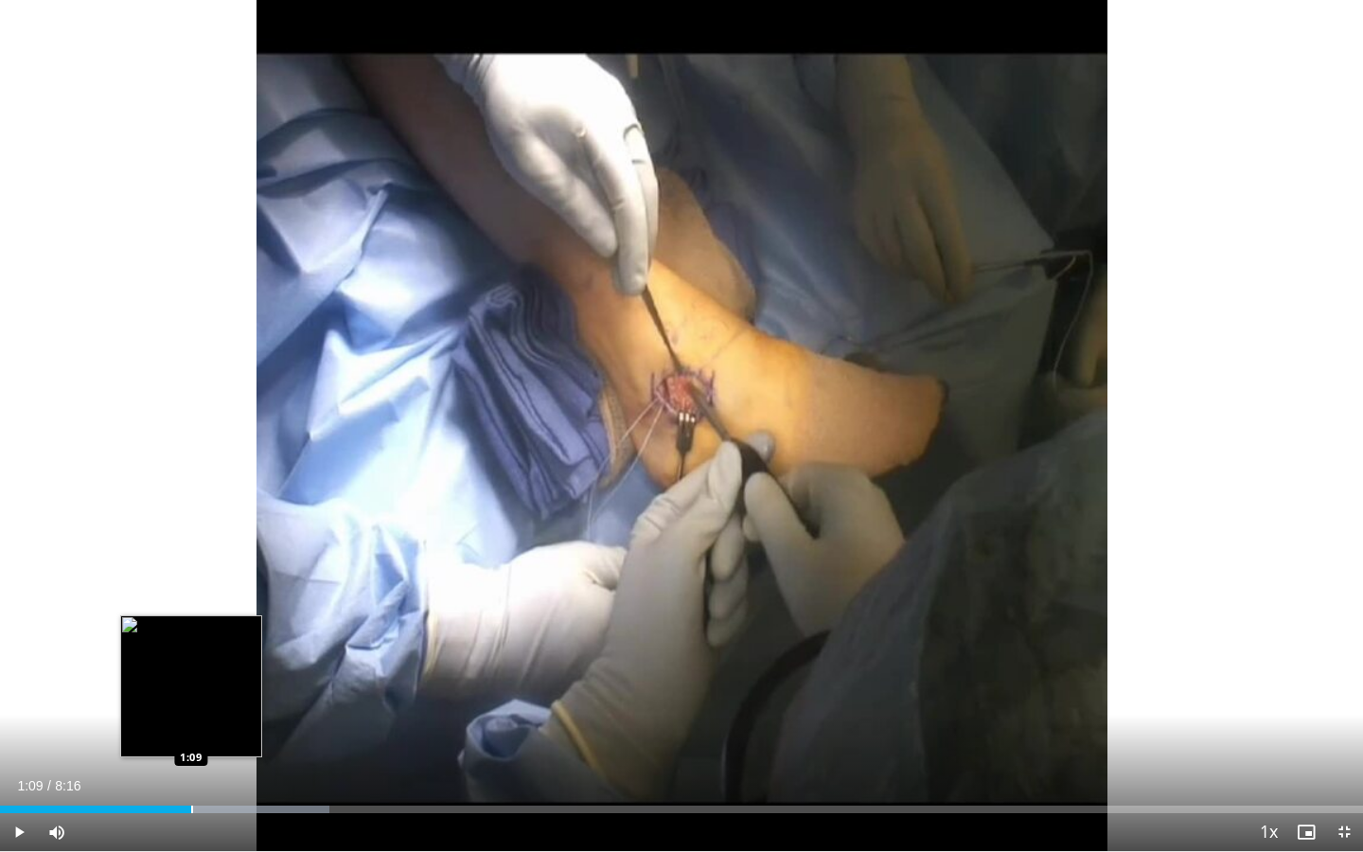
drag, startPoint x: 137, startPoint y: 804, endPoint x: 190, endPoint y: 800, distance: 53.2
click at [190, 638] on div "Loaded : 24.17% 1:09 1:09" at bounding box center [681, 804] width 1363 height 18
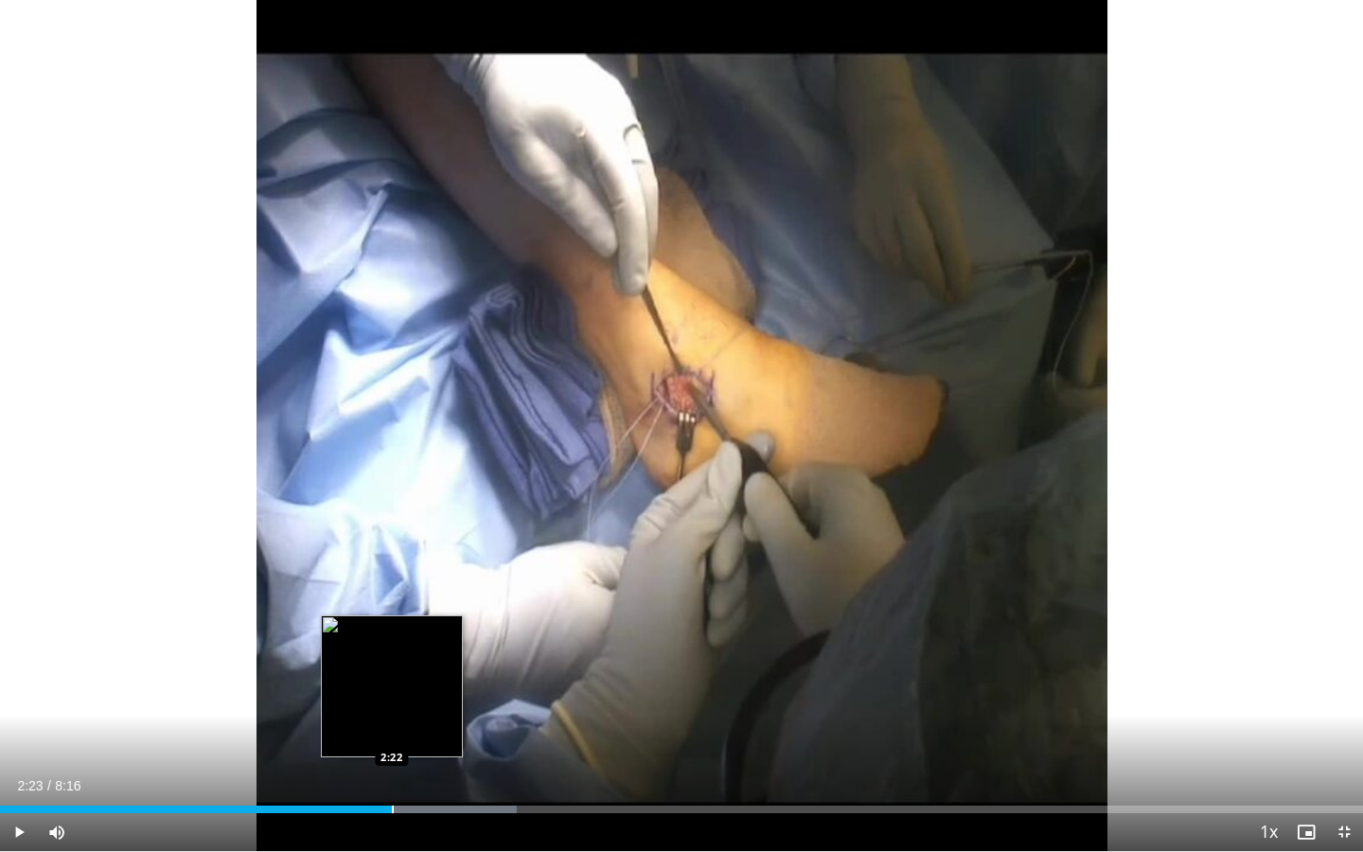
drag, startPoint x: 350, startPoint y: 807, endPoint x: 392, endPoint y: 803, distance: 41.8
click at [392, 638] on div "Loaded : 37.95% 2:22 2:22" at bounding box center [681, 804] width 1363 height 18
click at [392, 638] on video-js "**********" at bounding box center [681, 426] width 1363 height 852
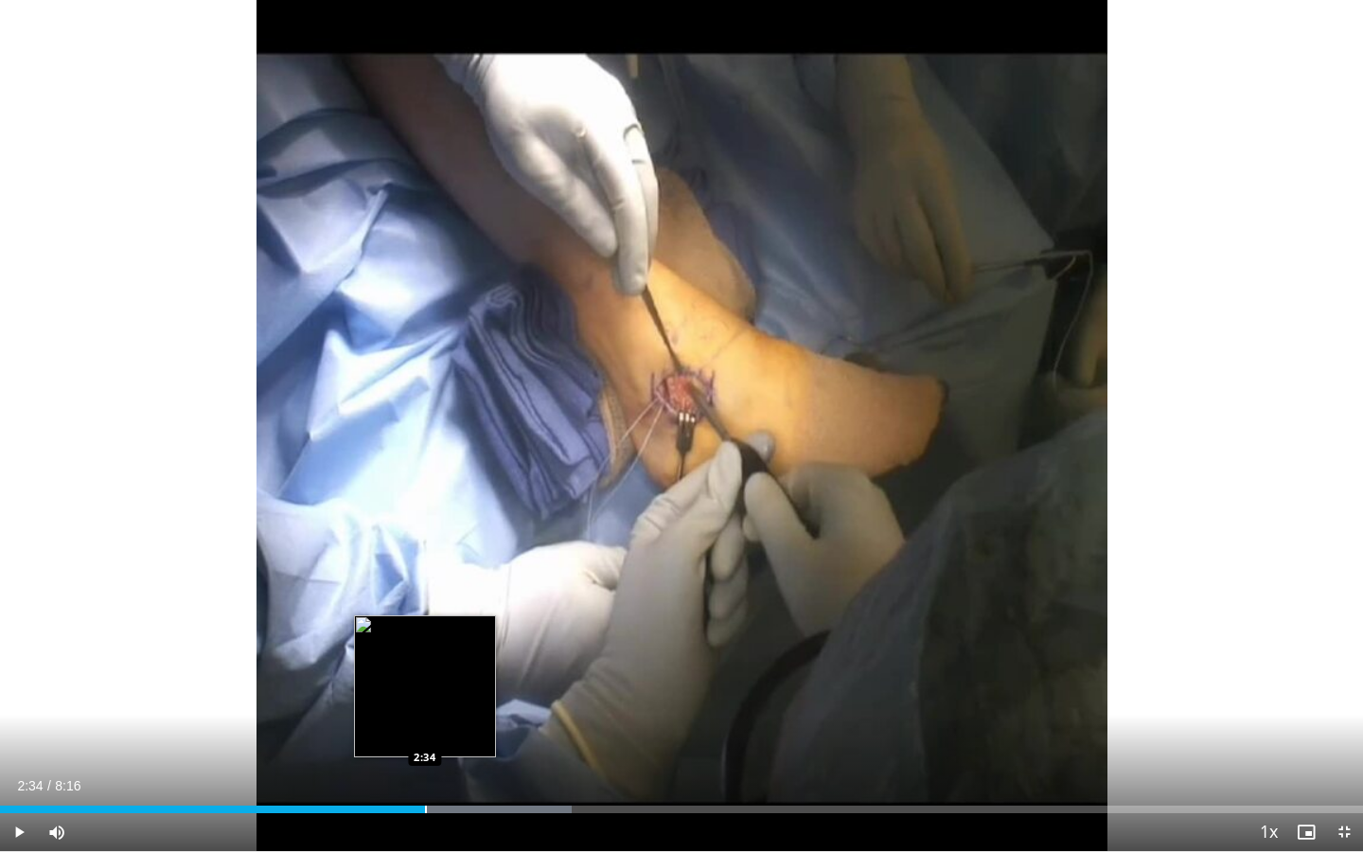
drag, startPoint x: 399, startPoint y: 808, endPoint x: 425, endPoint y: 806, distance: 26.6
click at [425, 638] on div "Progress Bar" at bounding box center [426, 810] width 2 height 8
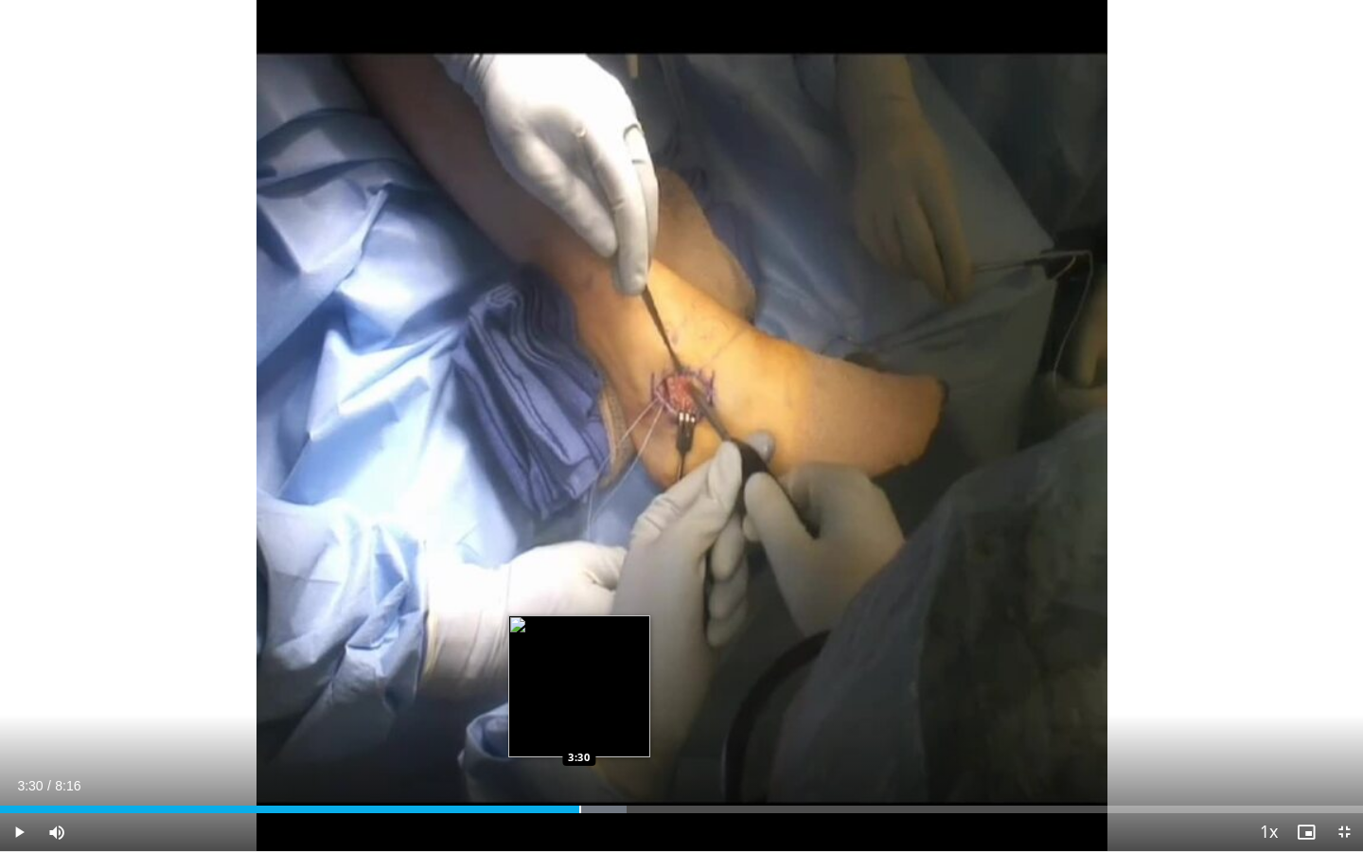
drag, startPoint x: 440, startPoint y: 809, endPoint x: 579, endPoint y: 803, distance: 139.3
click at [579, 638] on div "Loaded : 45.95% 3:30 3:30" at bounding box center [681, 804] width 1363 height 18
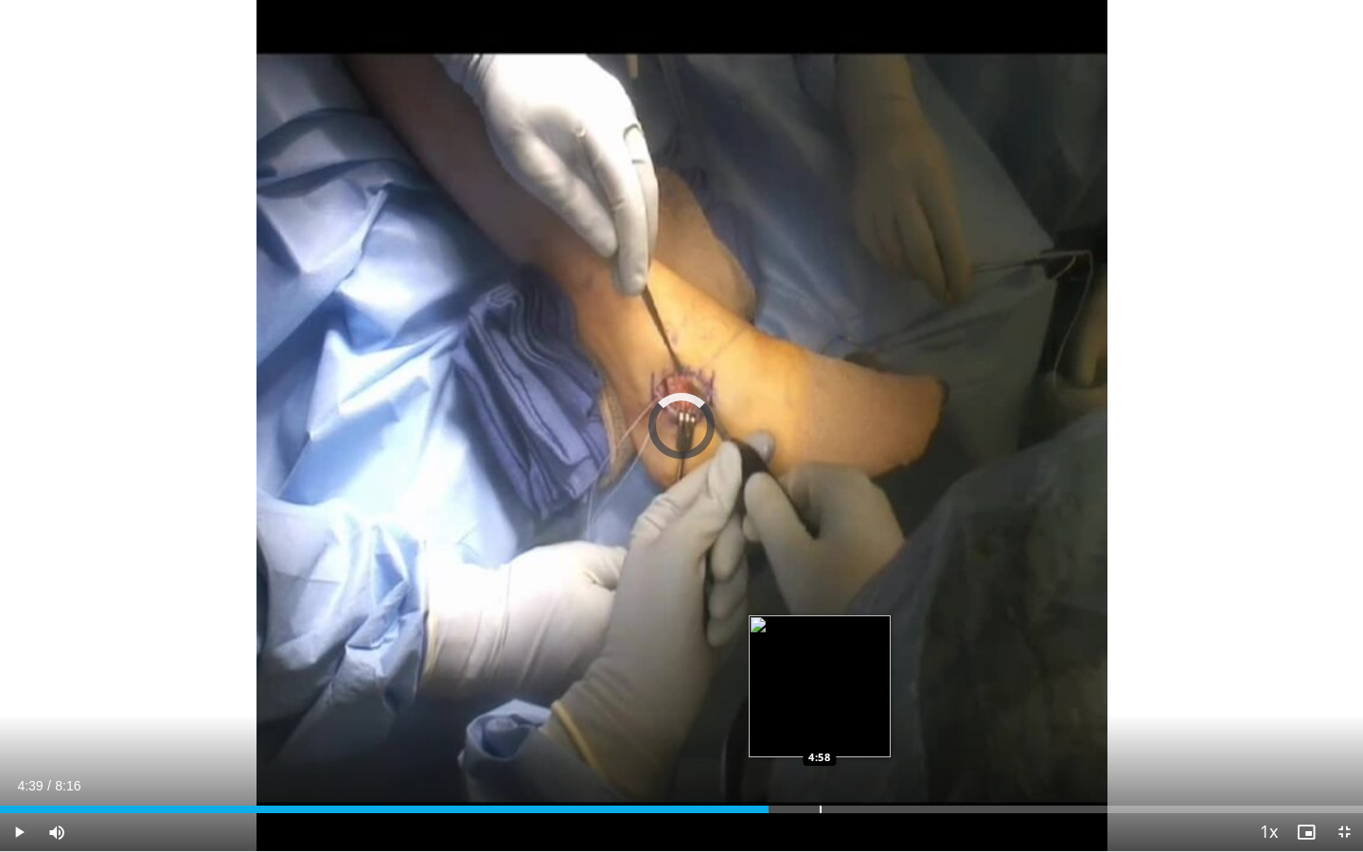
drag, startPoint x: 628, startPoint y: 808, endPoint x: 821, endPoint y: 799, distance: 193.3
click at [821, 638] on div "Loaded : 0.00% 4:57 4:58" at bounding box center [681, 804] width 1363 height 18
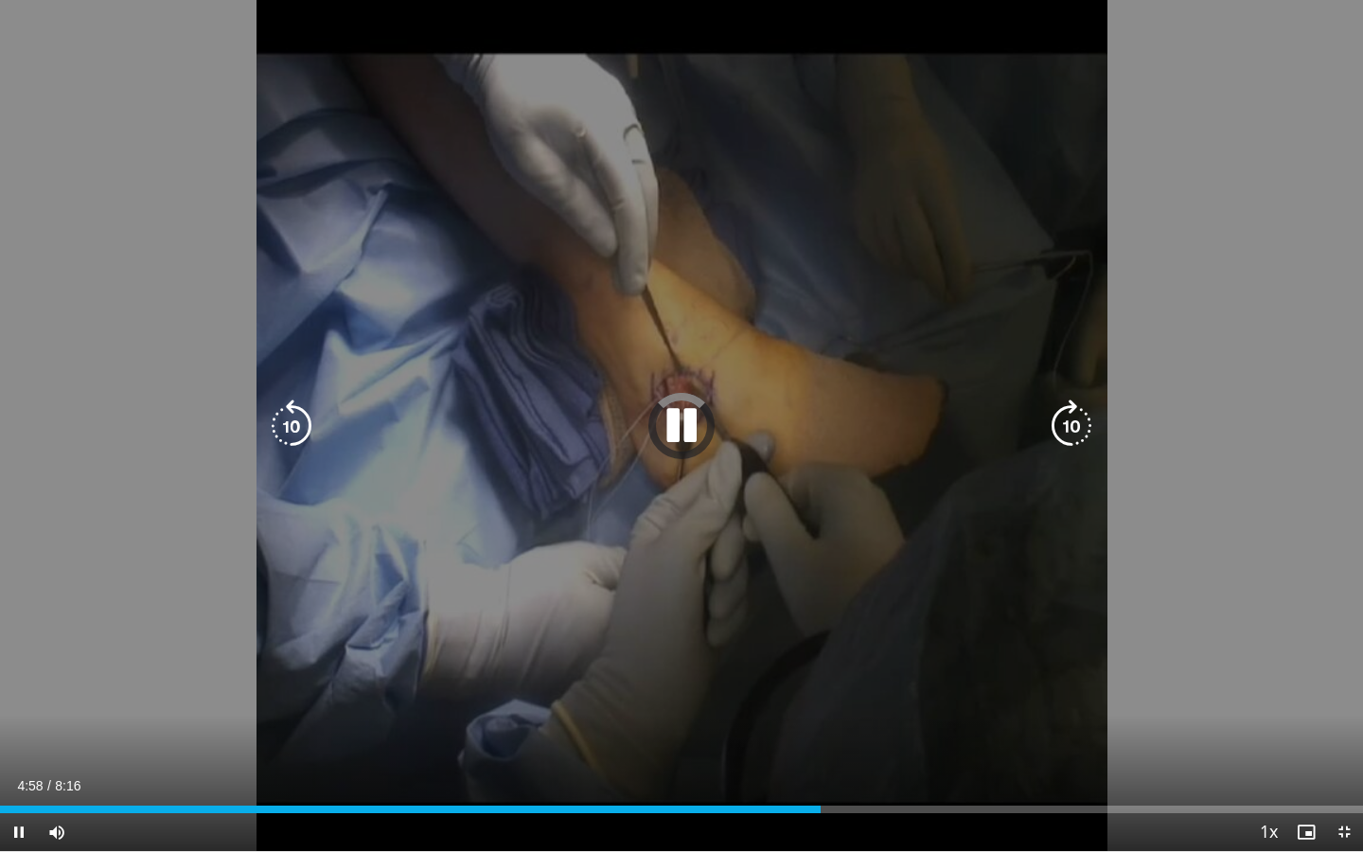
click at [740, 606] on div "10 seconds Tap to unmute" at bounding box center [681, 425] width 1363 height 851
click at [684, 435] on icon "Video Player" at bounding box center [681, 426] width 53 height 53
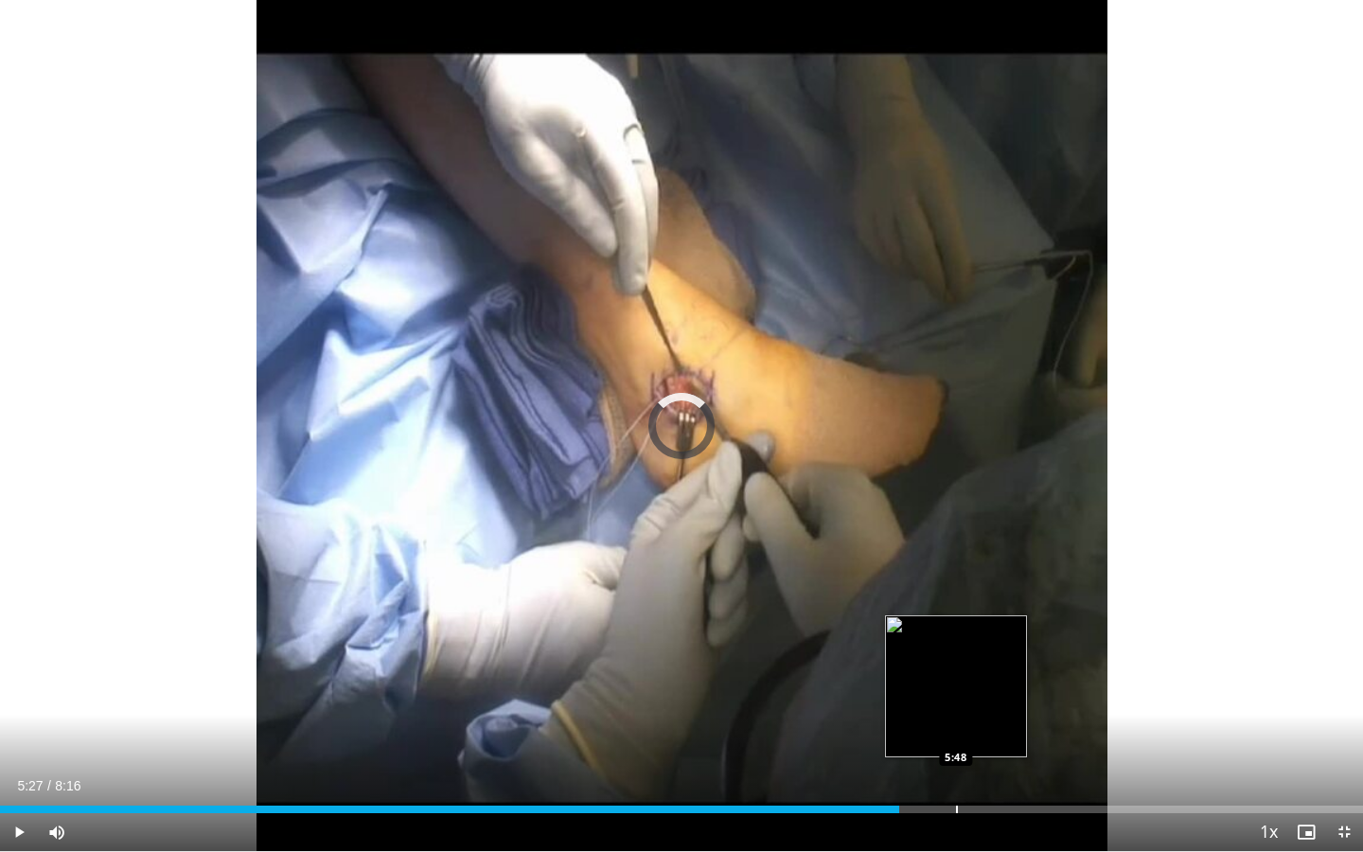
drag, startPoint x: 835, startPoint y: 808, endPoint x: 957, endPoint y: 805, distance: 122.2
click at [957, 638] on div "Loaded : 0.00% 5:47 5:48" at bounding box center [681, 804] width 1363 height 18
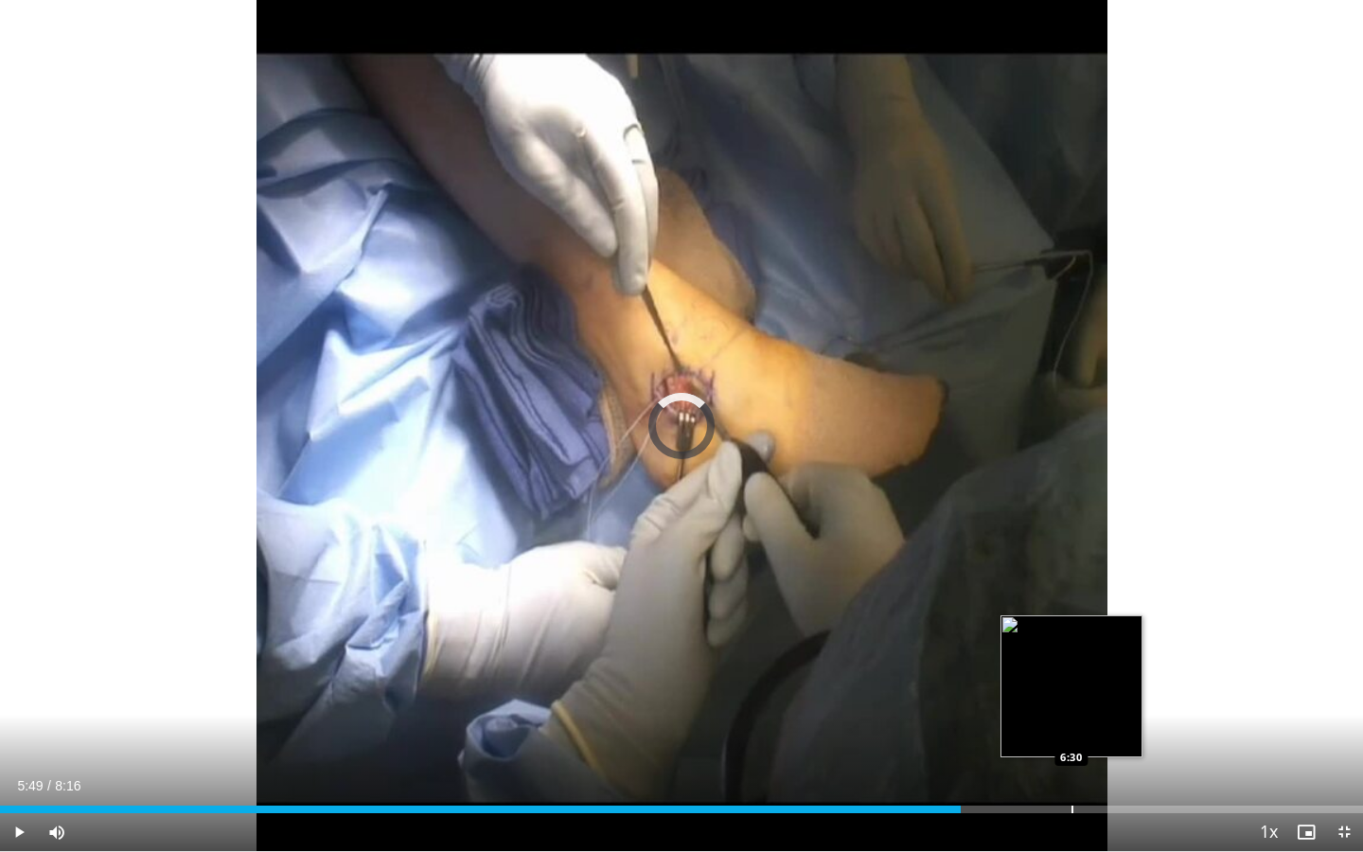
drag, startPoint x: 960, startPoint y: 805, endPoint x: 1071, endPoint y: 808, distance: 110.8
click at [1043, 638] on div "Progress Bar" at bounding box center [1073, 810] width 2 height 8
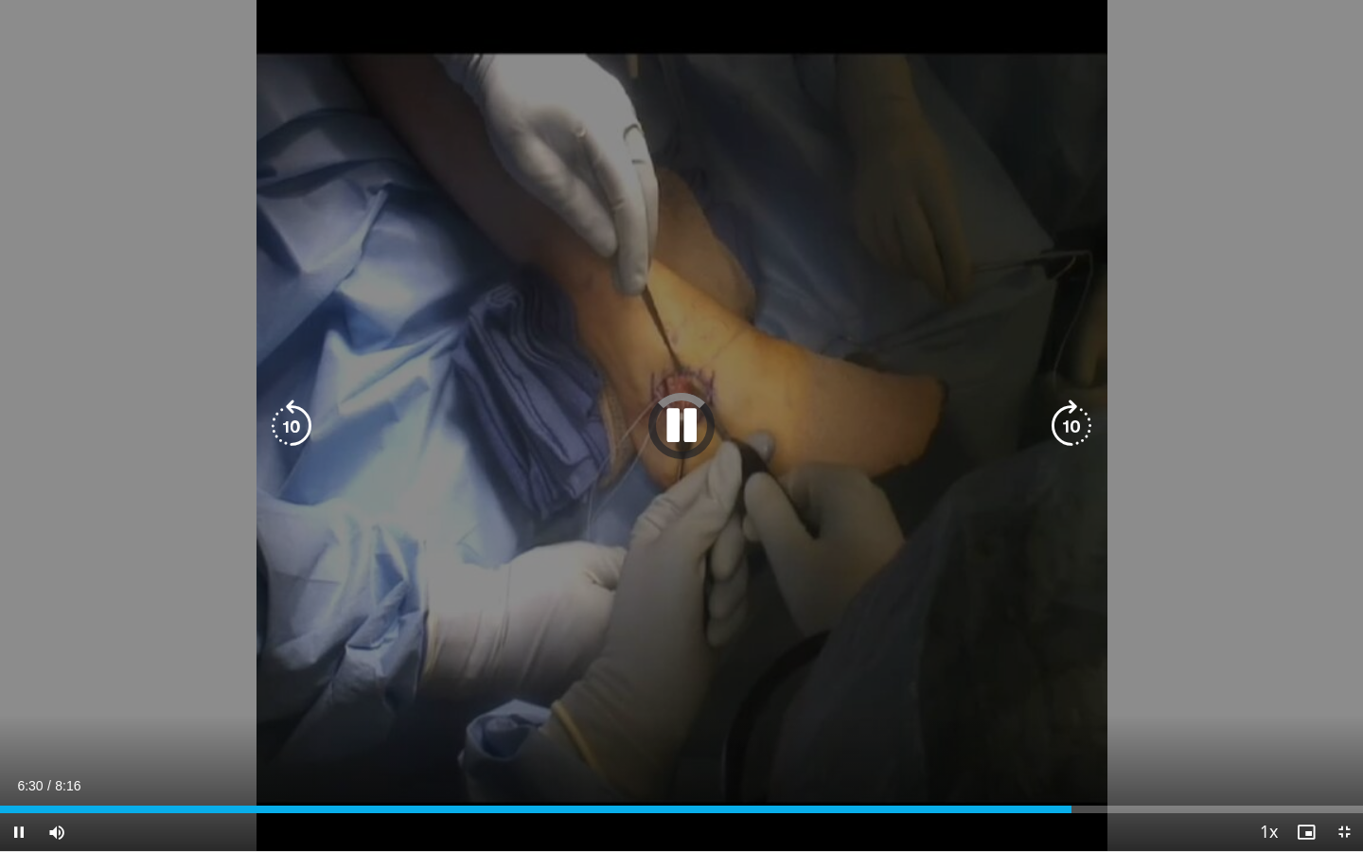
click at [843, 575] on div "10 seconds Tap to unmute" at bounding box center [681, 425] width 1363 height 851
click at [686, 428] on icon "Video Player" at bounding box center [681, 426] width 53 height 53
click at [791, 562] on div "10 seconds Tap to unmute" at bounding box center [681, 425] width 1363 height 851
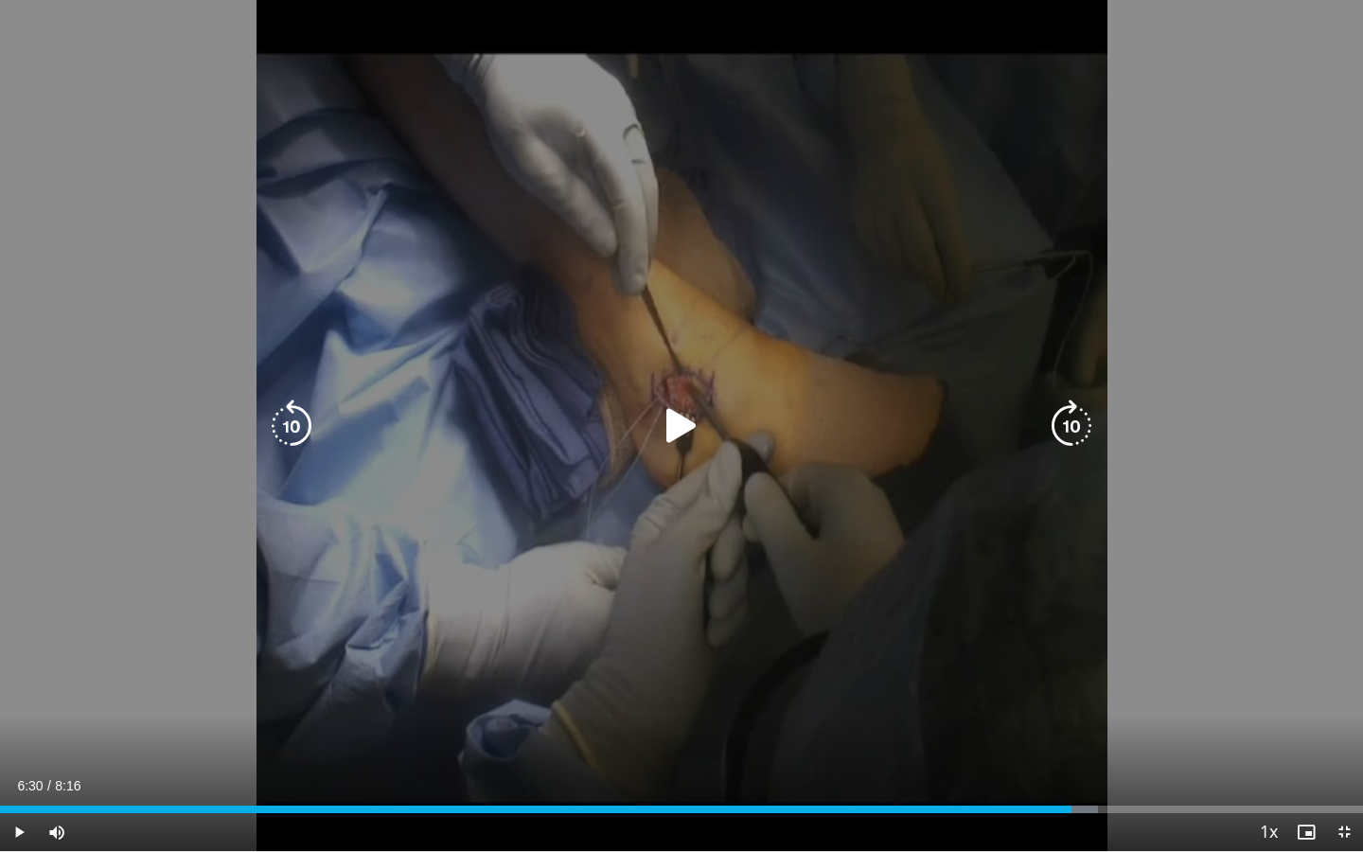
click at [791, 562] on div "10 seconds Tap to unmute" at bounding box center [681, 425] width 1363 height 851
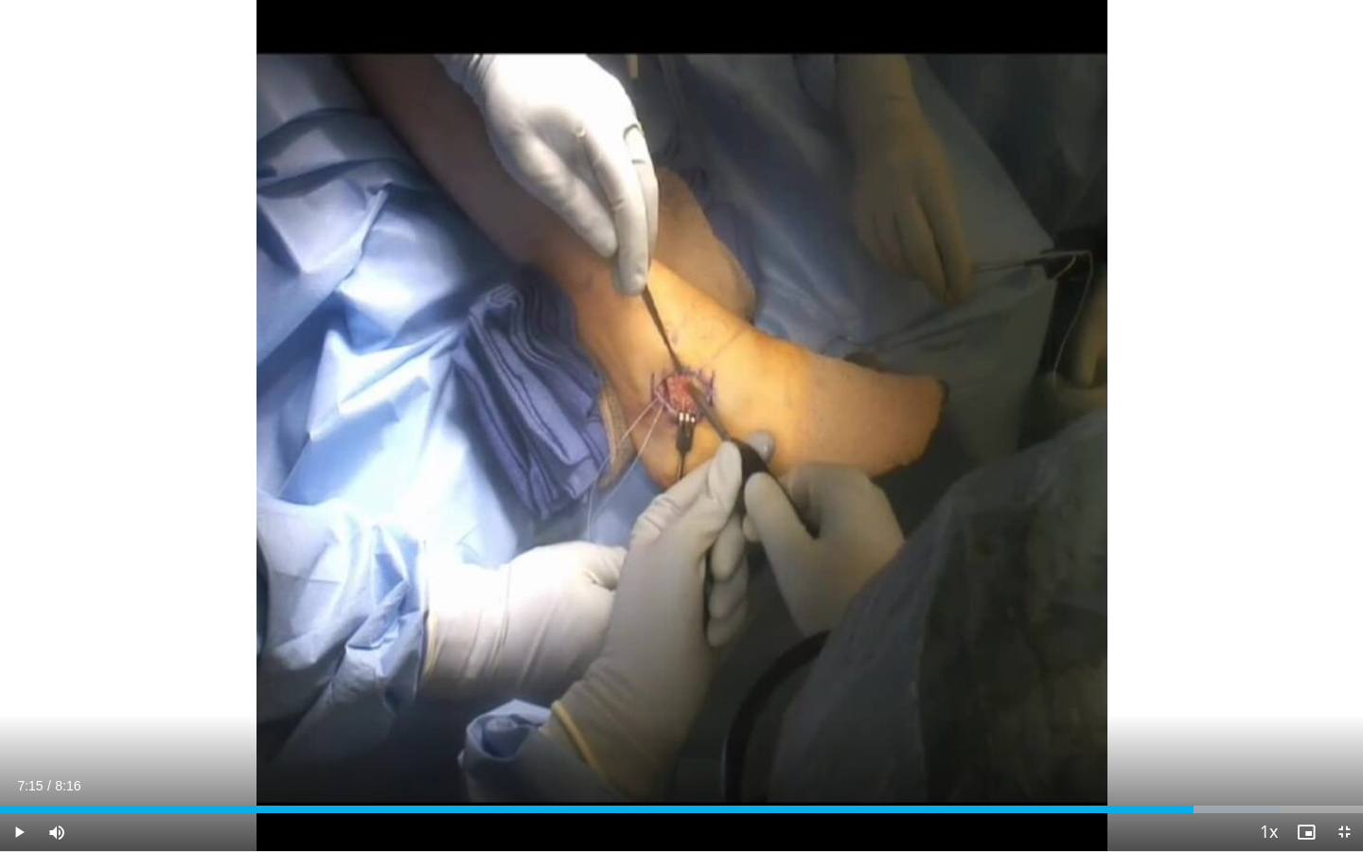
drag, startPoint x: 1105, startPoint y: 809, endPoint x: 1195, endPoint y: 810, distance: 90.0
click at [1043, 638] on div "Progress Bar" at bounding box center [1196, 810] width 2 height 8
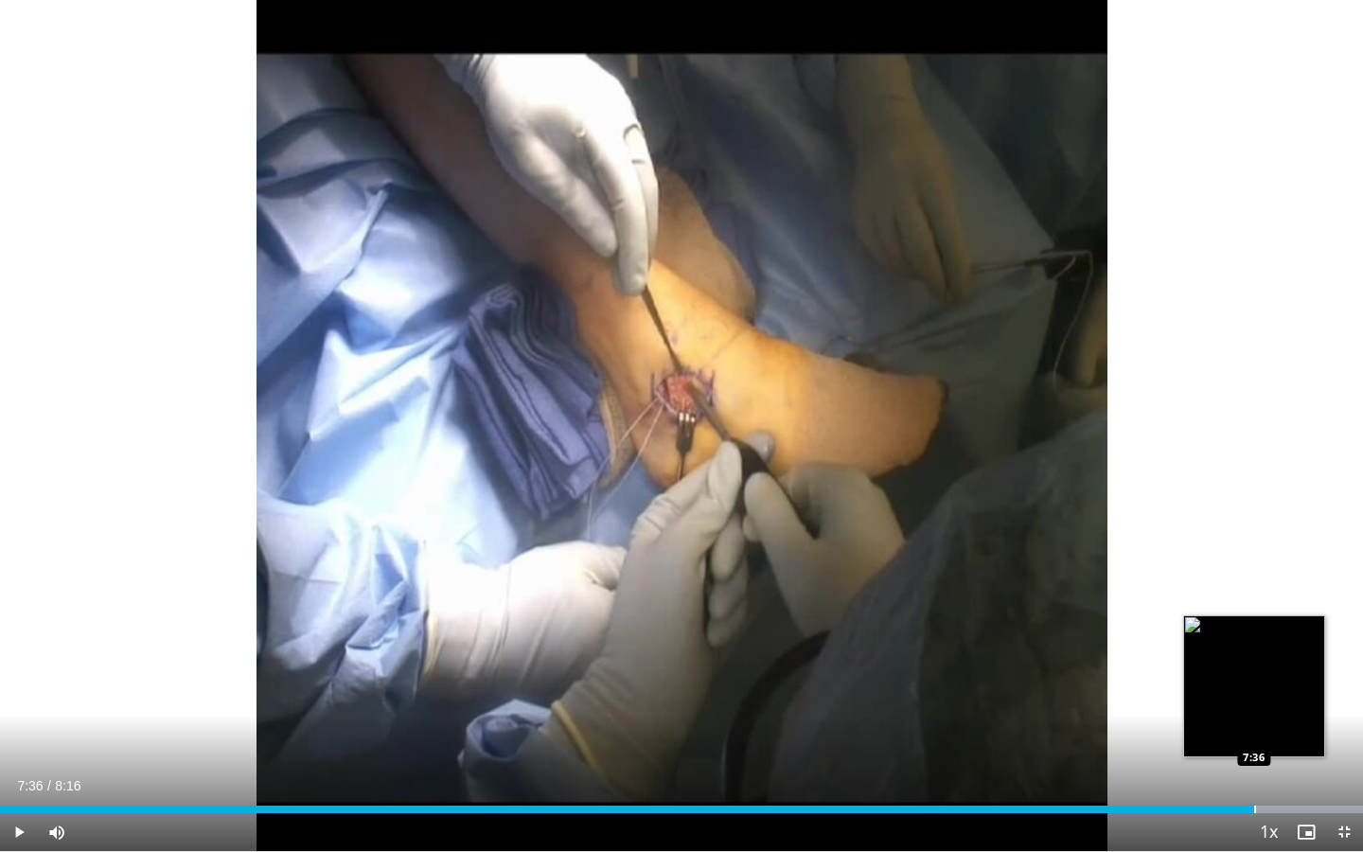
drag, startPoint x: 1198, startPoint y: 810, endPoint x: 1255, endPoint y: 805, distance: 57.1
click at [1043, 638] on div "Loaded : 100.00% 7:36 7:36" at bounding box center [681, 804] width 1363 height 18
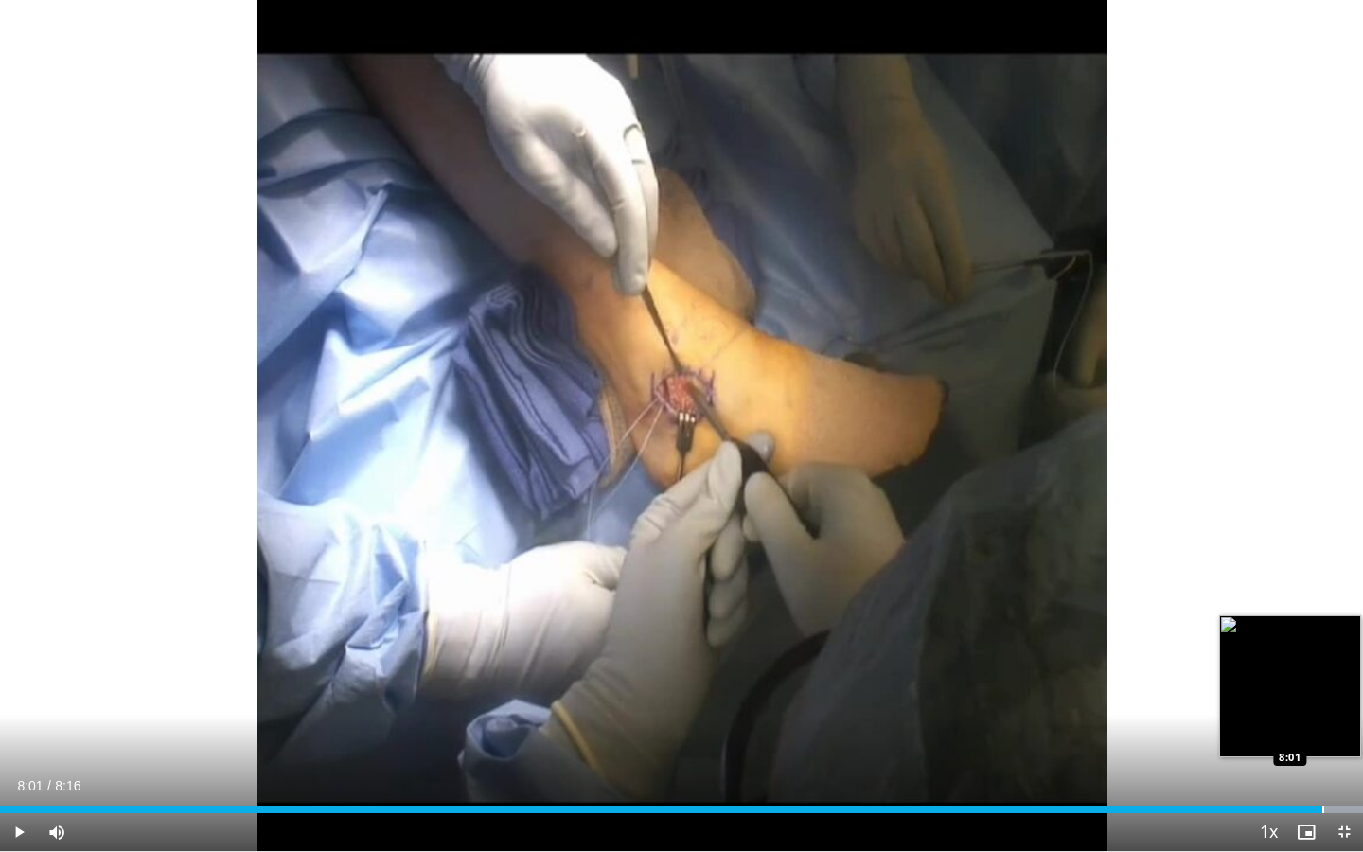
drag, startPoint x: 1267, startPoint y: 804, endPoint x: 1323, endPoint y: 804, distance: 55.9
click at [1043, 638] on div "Loaded : 100.00% 8:01 8:01" at bounding box center [681, 804] width 1363 height 18
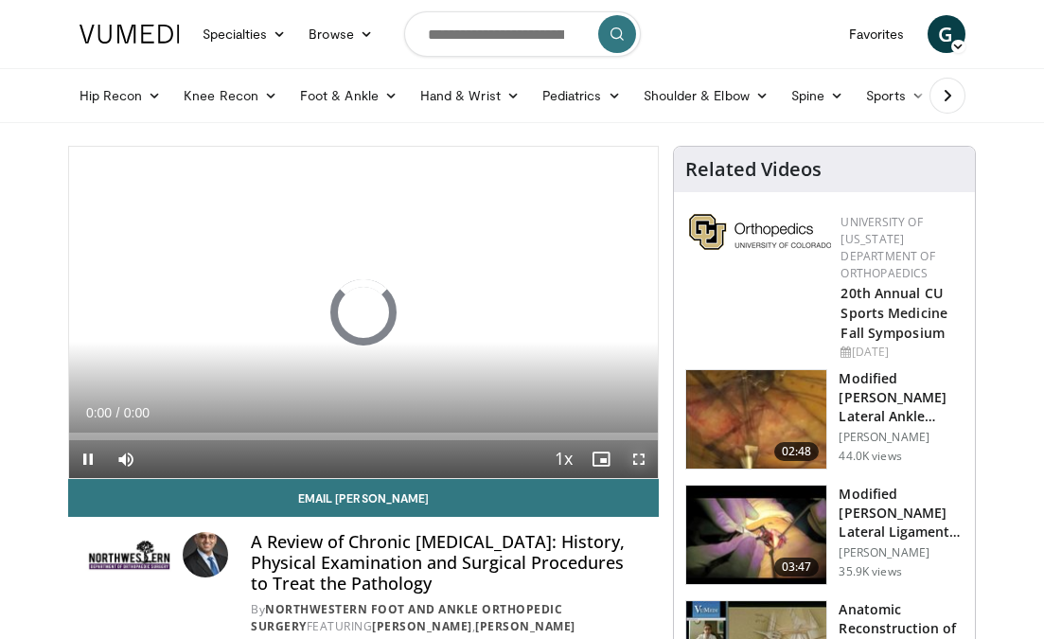
click at [642, 457] on span "Video Player" at bounding box center [639, 459] width 38 height 38
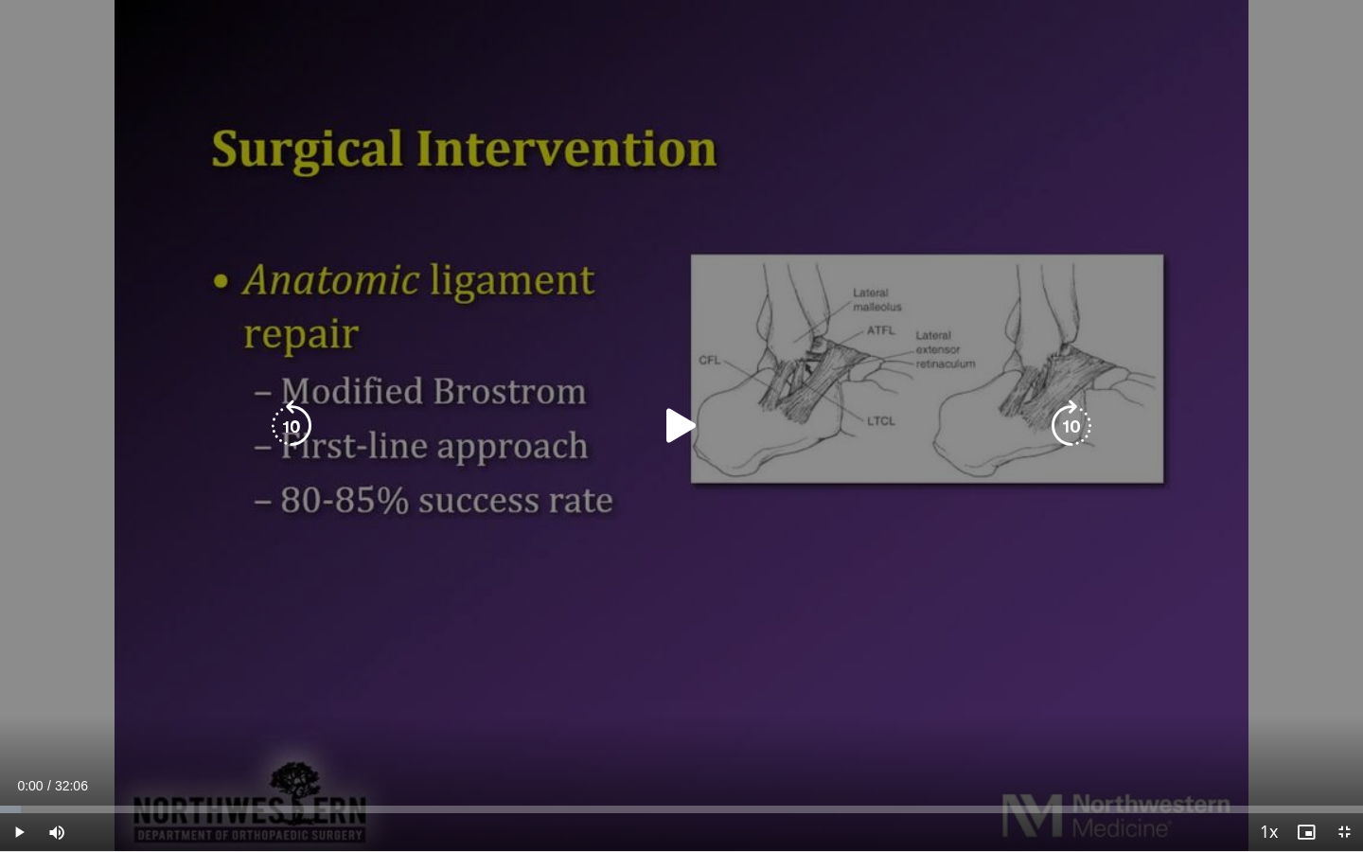
click at [676, 430] on icon "Video Player" at bounding box center [681, 426] width 53 height 53
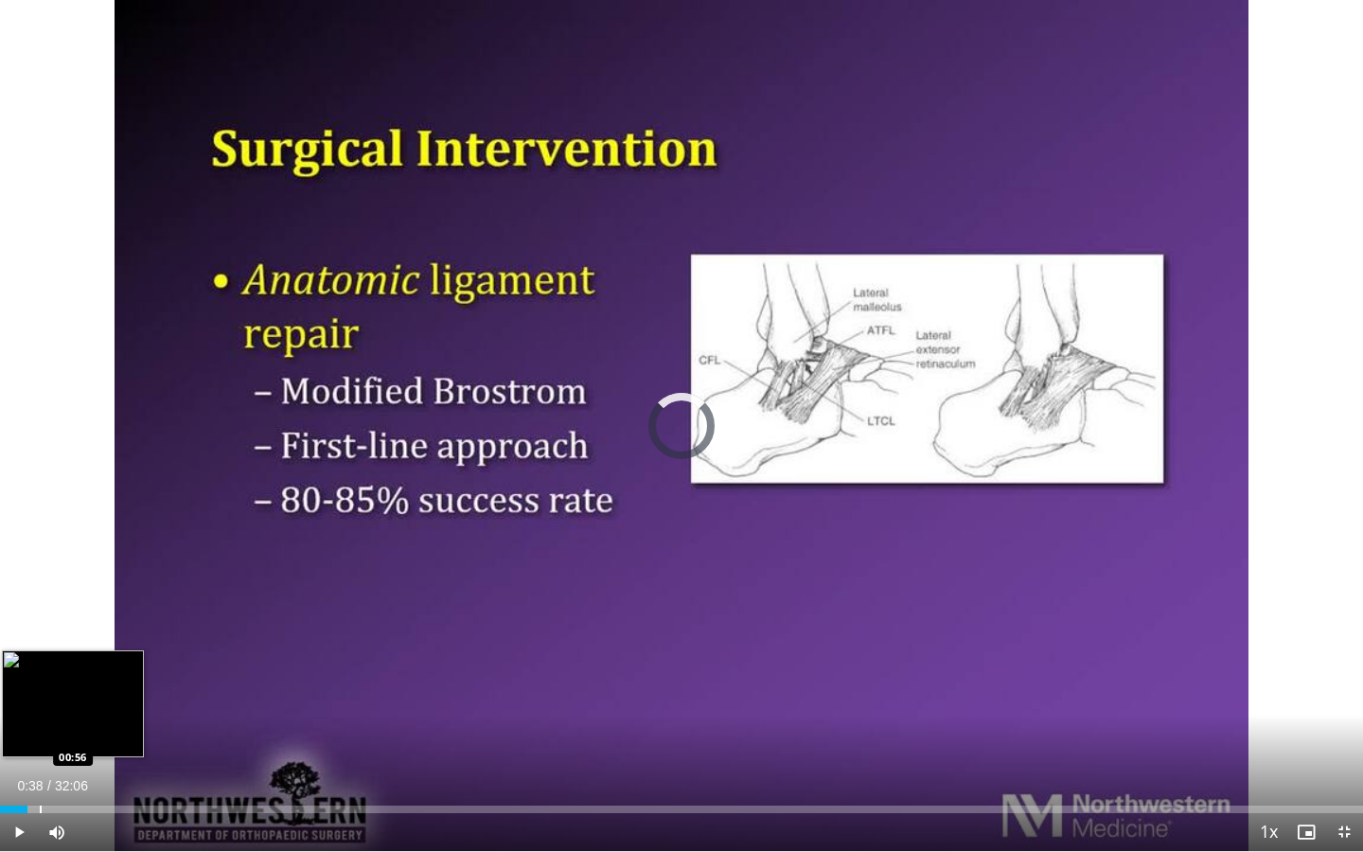
drag, startPoint x: 1, startPoint y: 806, endPoint x: 40, endPoint y: 806, distance: 38.8
click at [40, 638] on div "Progress Bar" at bounding box center [41, 810] width 2 height 8
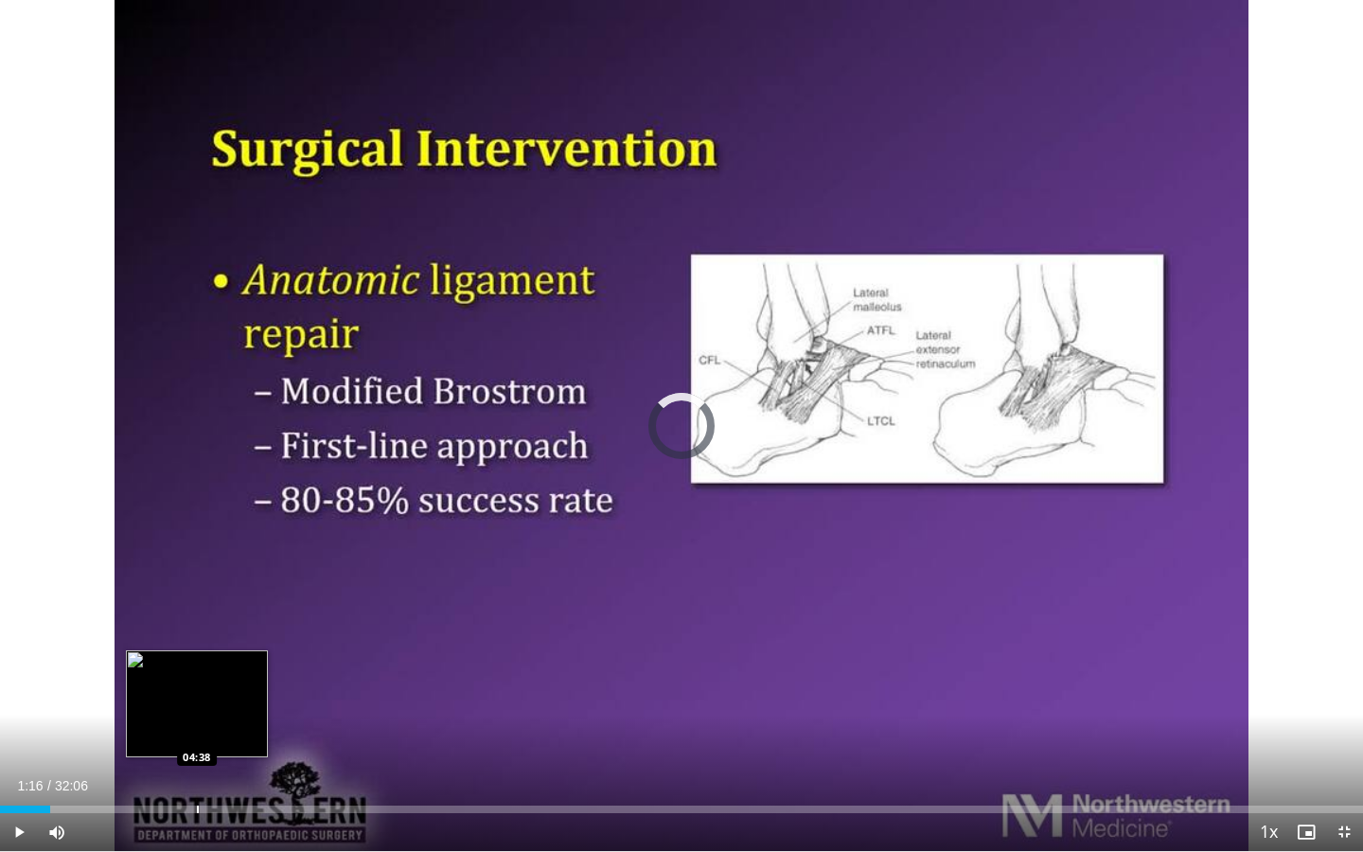
drag, startPoint x: 44, startPoint y: 804, endPoint x: 201, endPoint y: 798, distance: 157.3
click at [201, 638] on div "Loaded : 0.00% 04:38 04:38" at bounding box center [681, 804] width 1363 height 18
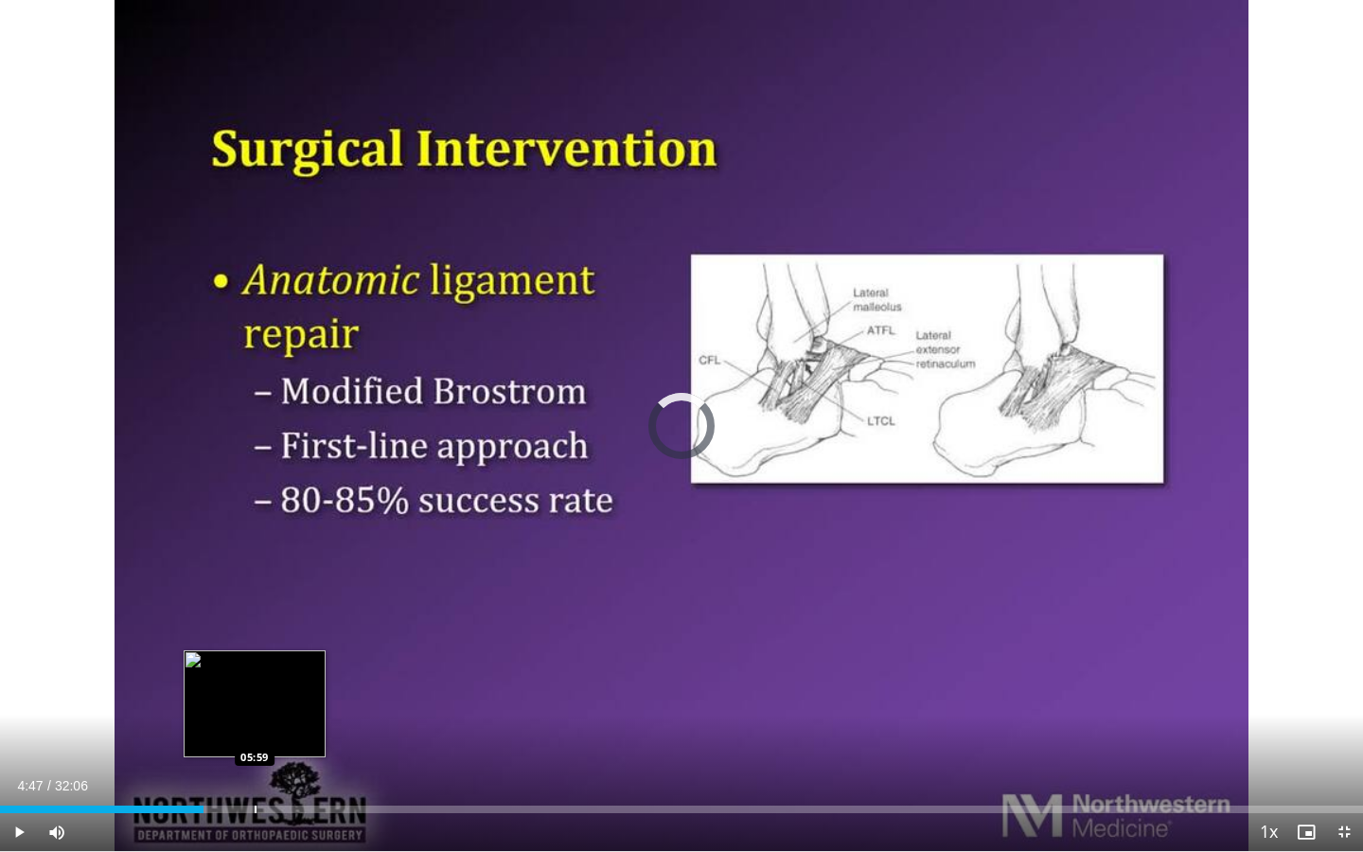
drag, startPoint x: 203, startPoint y: 804, endPoint x: 265, endPoint y: 804, distance: 62.5
click at [265, 638] on div "Loaded : 0.00% 05:54 05:59" at bounding box center [681, 804] width 1363 height 18
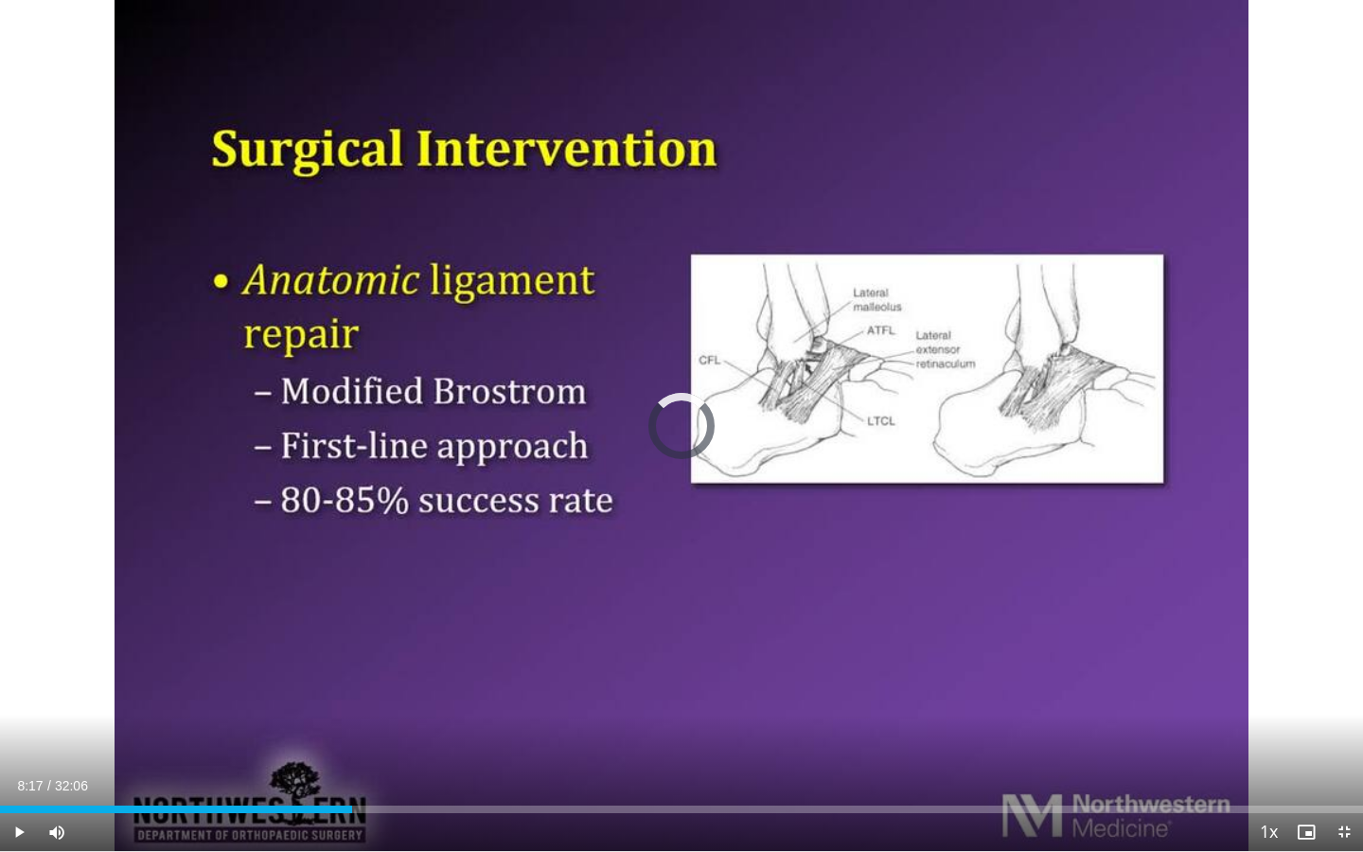
drag, startPoint x: 275, startPoint y: 804, endPoint x: 403, endPoint y: 789, distance: 129.7
click at [403, 638] on div "Current Time 8:17 / Duration 32:06 Play Skip Backward Skip Forward Mute Loaded …" at bounding box center [681, 832] width 1363 height 38
drag, startPoint x: 407, startPoint y: 808, endPoint x: 523, endPoint y: 790, distance: 116.9
click at [523, 638] on video-js "**********" at bounding box center [681, 426] width 1363 height 852
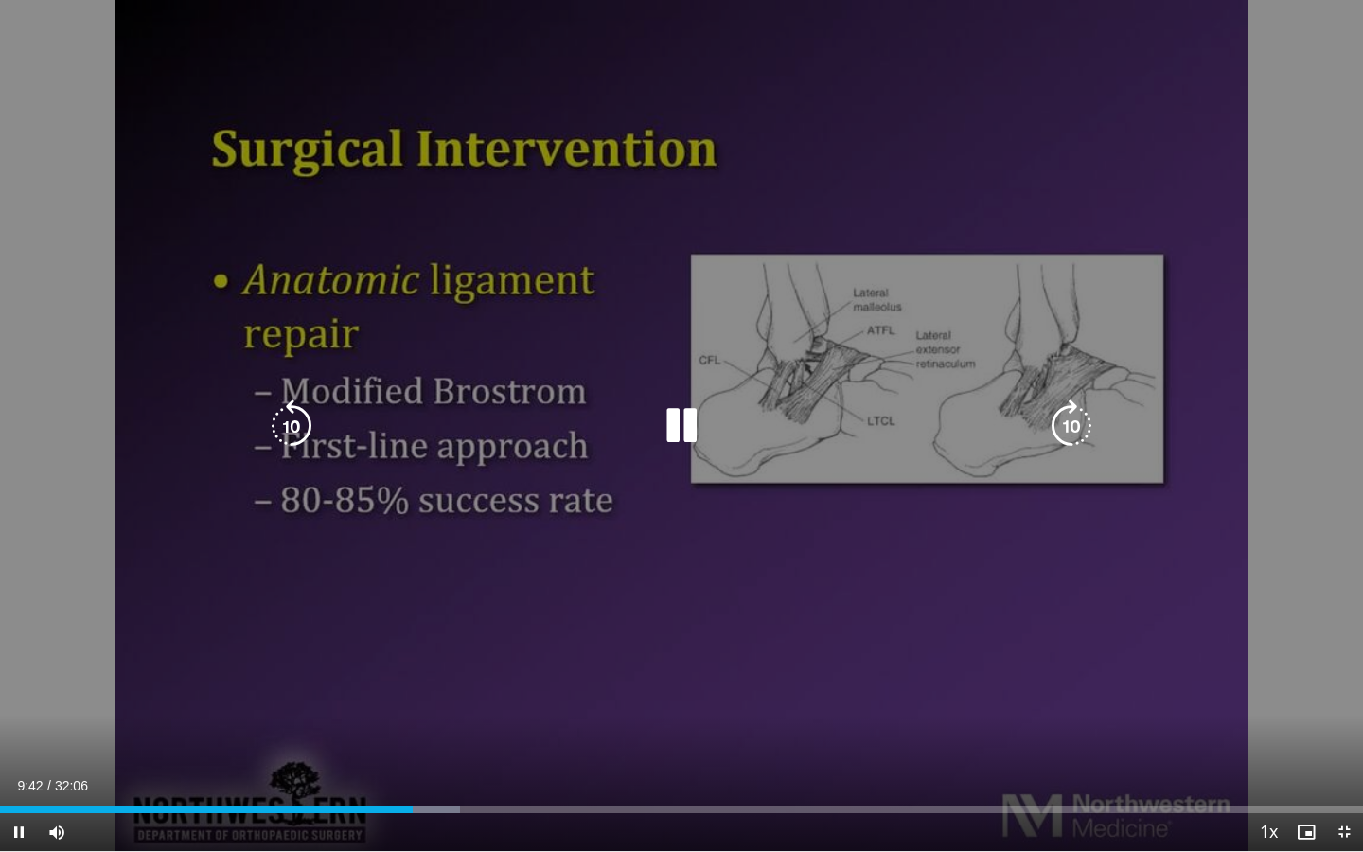
click at [676, 434] on icon "Video Player" at bounding box center [681, 426] width 53 height 53
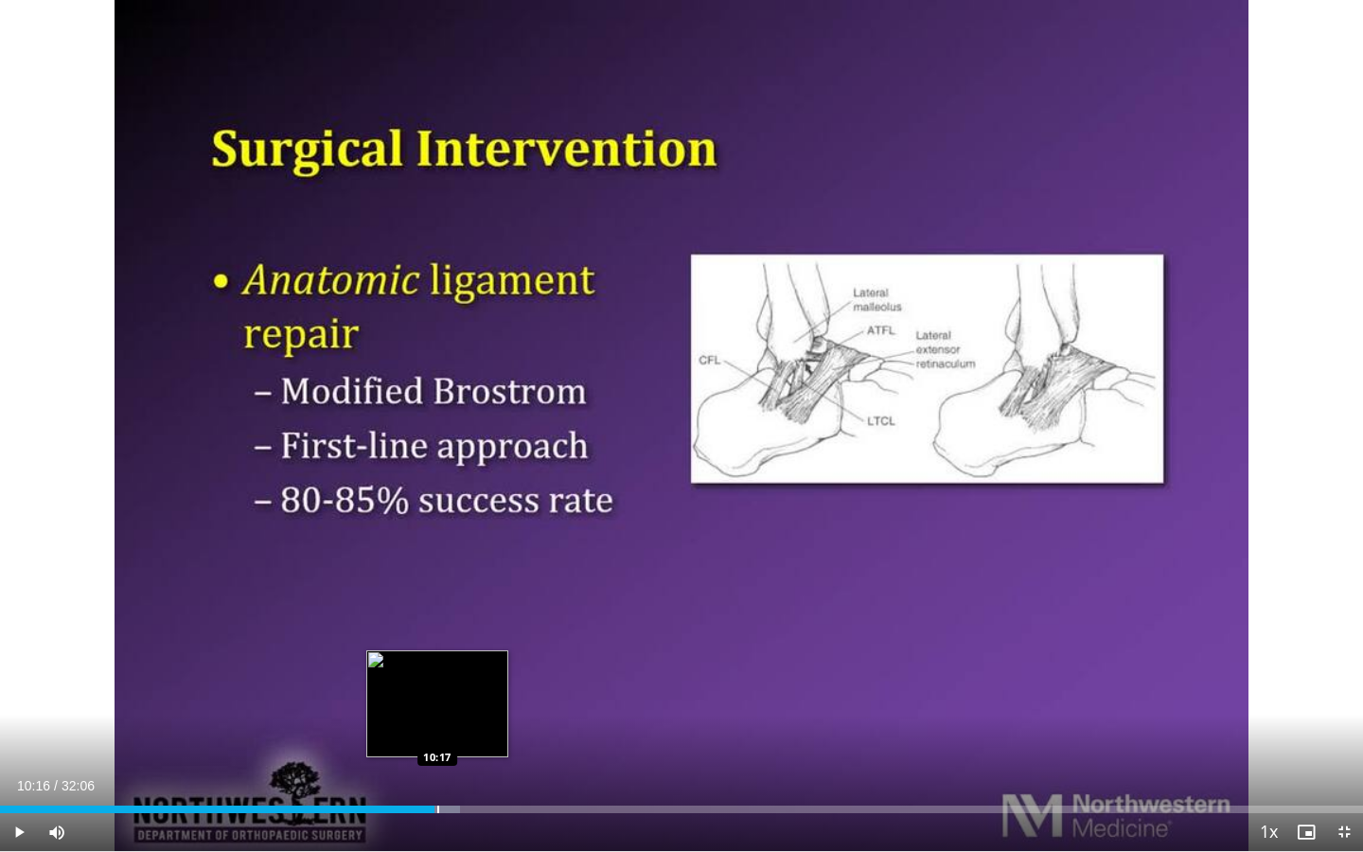
drag, startPoint x: 415, startPoint y: 808, endPoint x: 439, endPoint y: 808, distance: 24.6
click at [439, 638] on div "Progress Bar" at bounding box center [438, 810] width 2 height 8
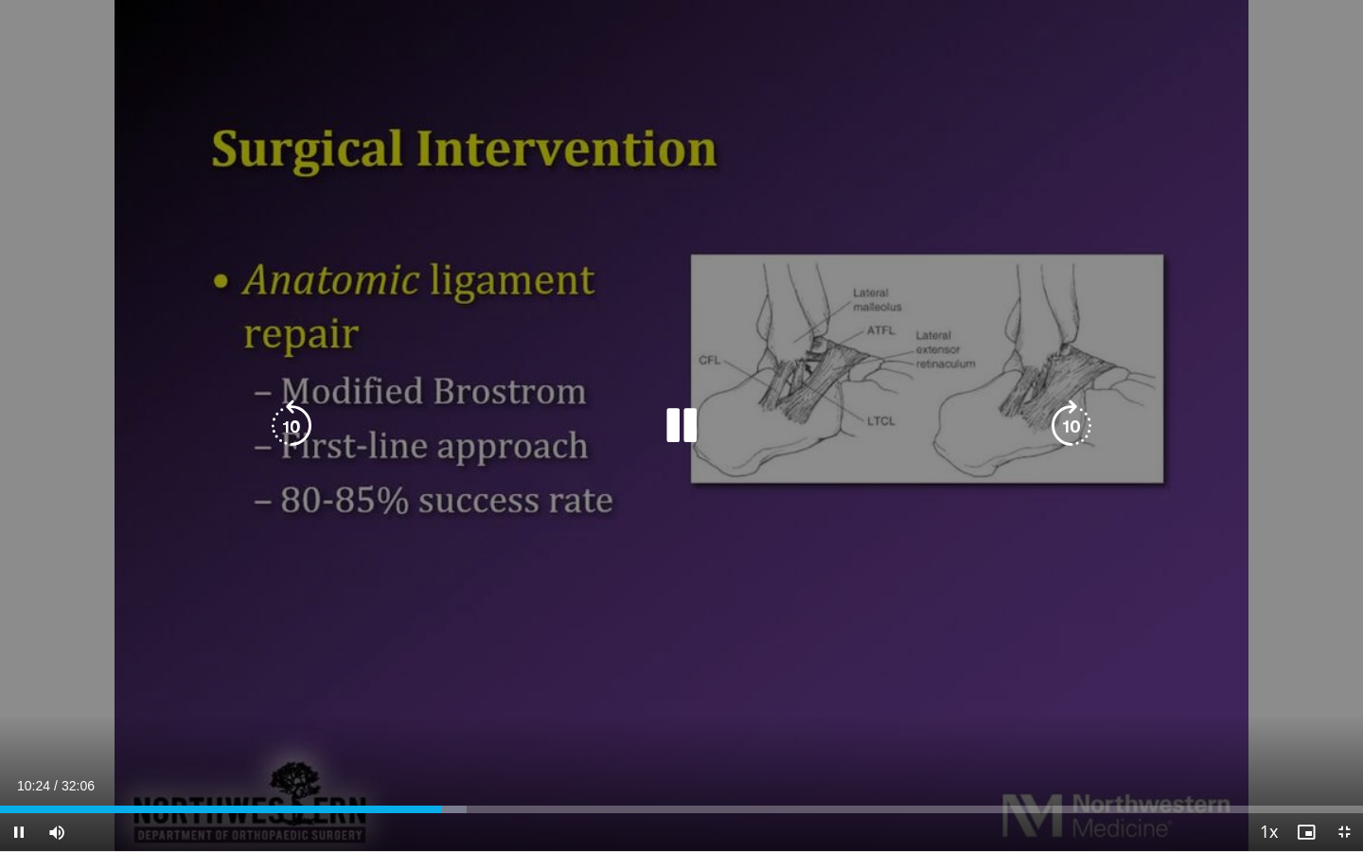
click at [676, 427] on icon "Video Player" at bounding box center [681, 426] width 53 height 53
click at [595, 638] on div "10 seconds Tap to unmute" at bounding box center [681, 425] width 1363 height 851
click at [687, 421] on icon "Video Player" at bounding box center [681, 426] width 53 height 53
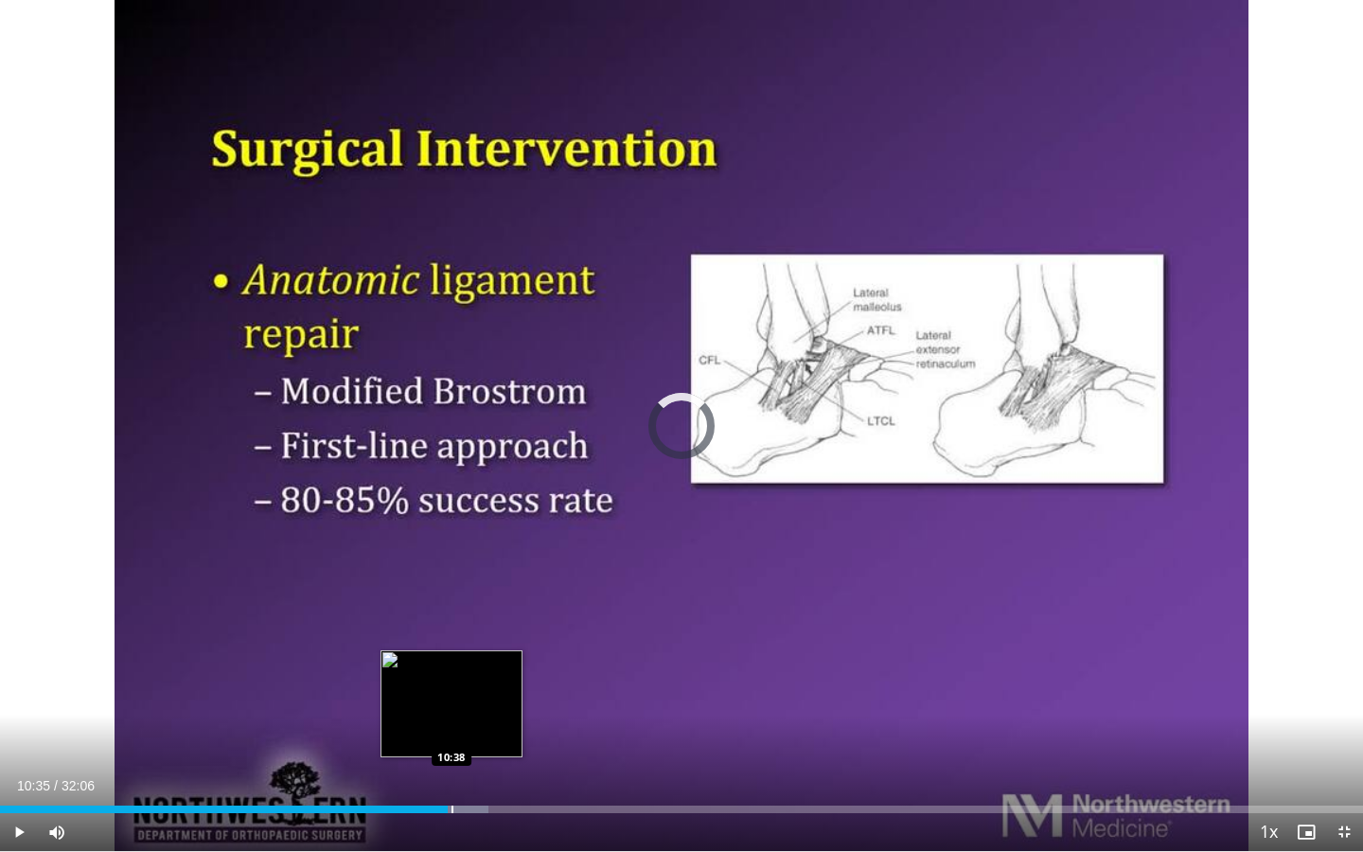
drag, startPoint x: 443, startPoint y: 806, endPoint x: 462, endPoint y: 807, distance: 19.0
click at [454, 638] on div "Progress Bar" at bounding box center [453, 810] width 2 height 8
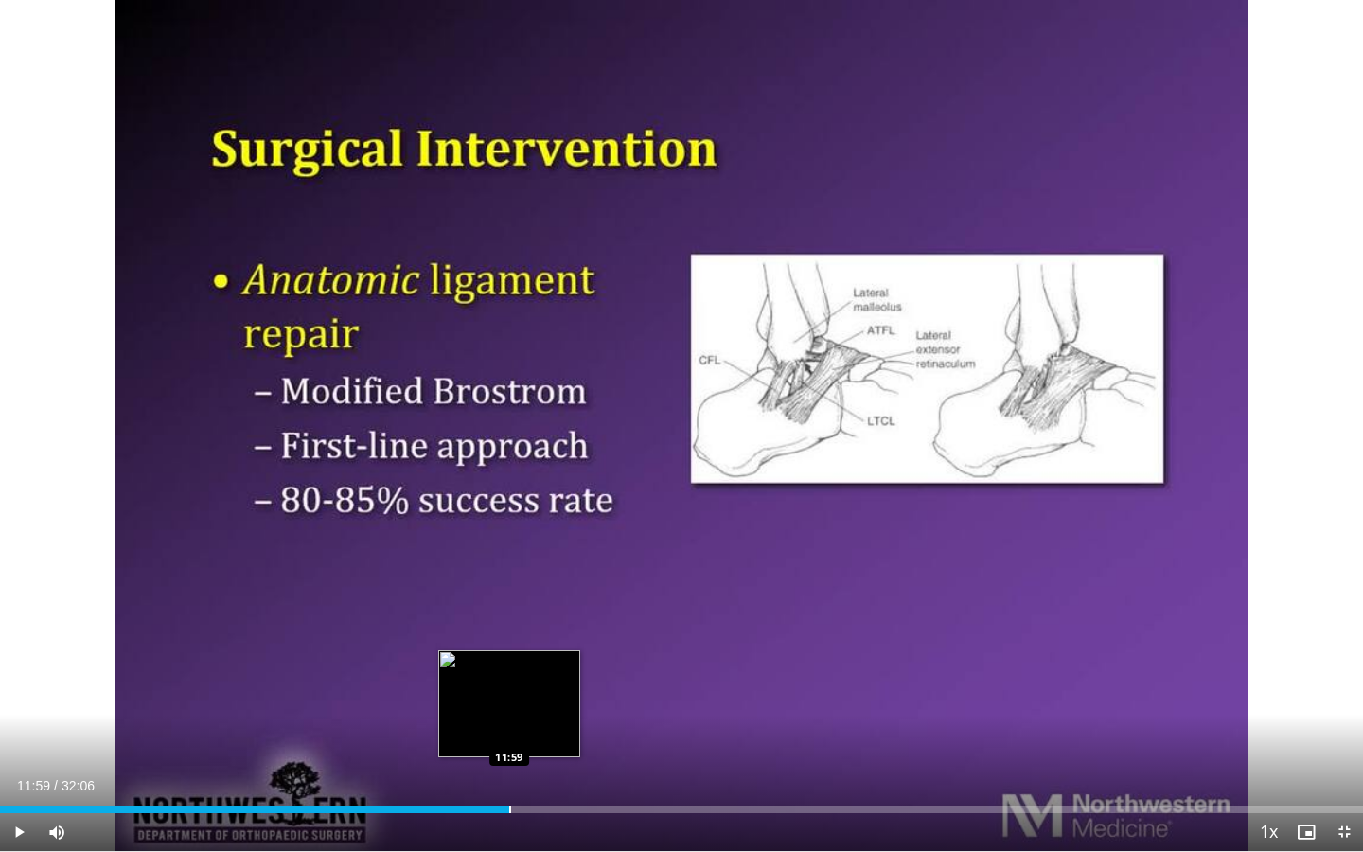
drag, startPoint x: 462, startPoint y: 810, endPoint x: 509, endPoint y: 810, distance: 47.3
click at [509, 638] on div "Progress Bar" at bounding box center [510, 810] width 2 height 8
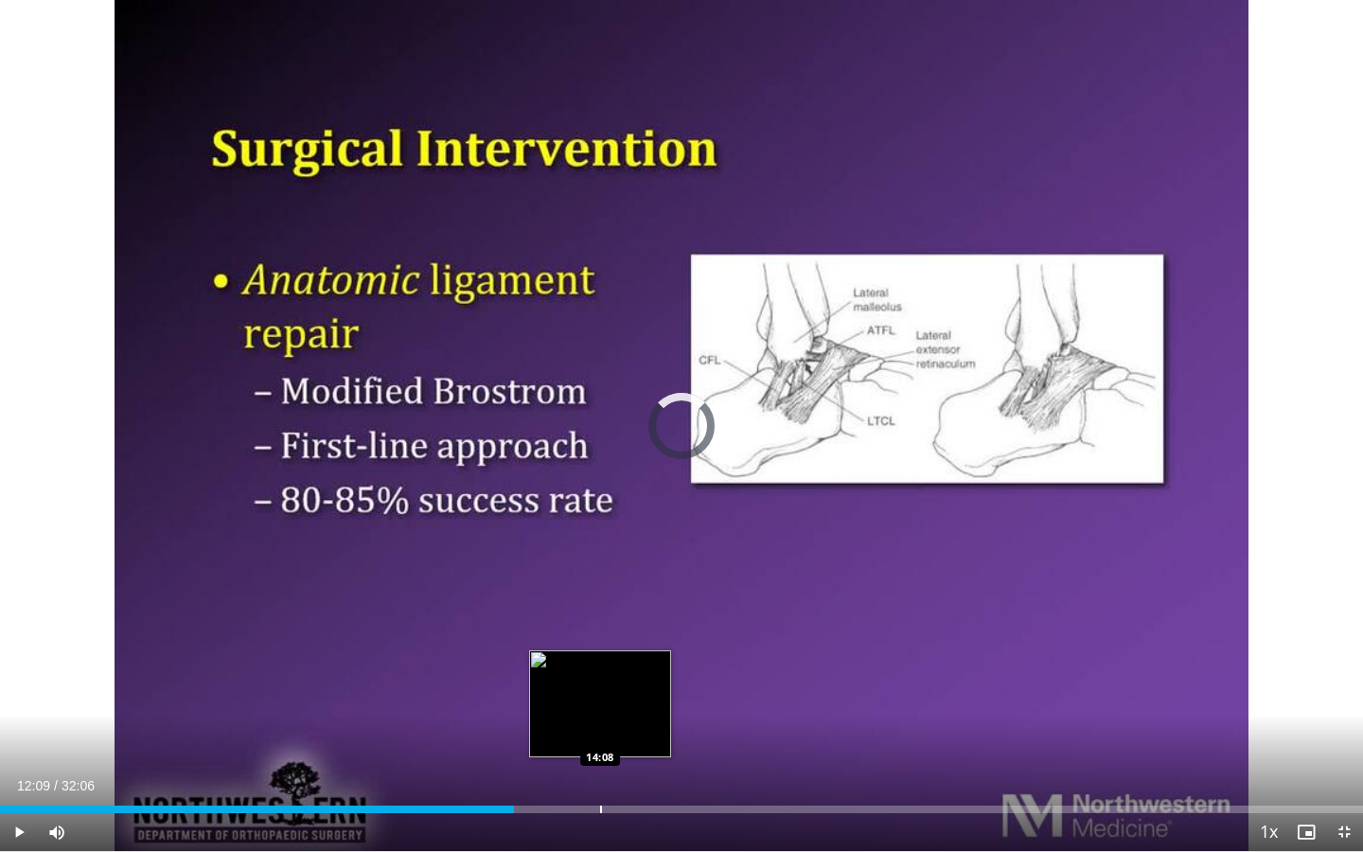
drag, startPoint x: 509, startPoint y: 810, endPoint x: 600, endPoint y: 806, distance: 91.0
click at [600, 638] on div "Progress Bar" at bounding box center [601, 810] width 2 height 8
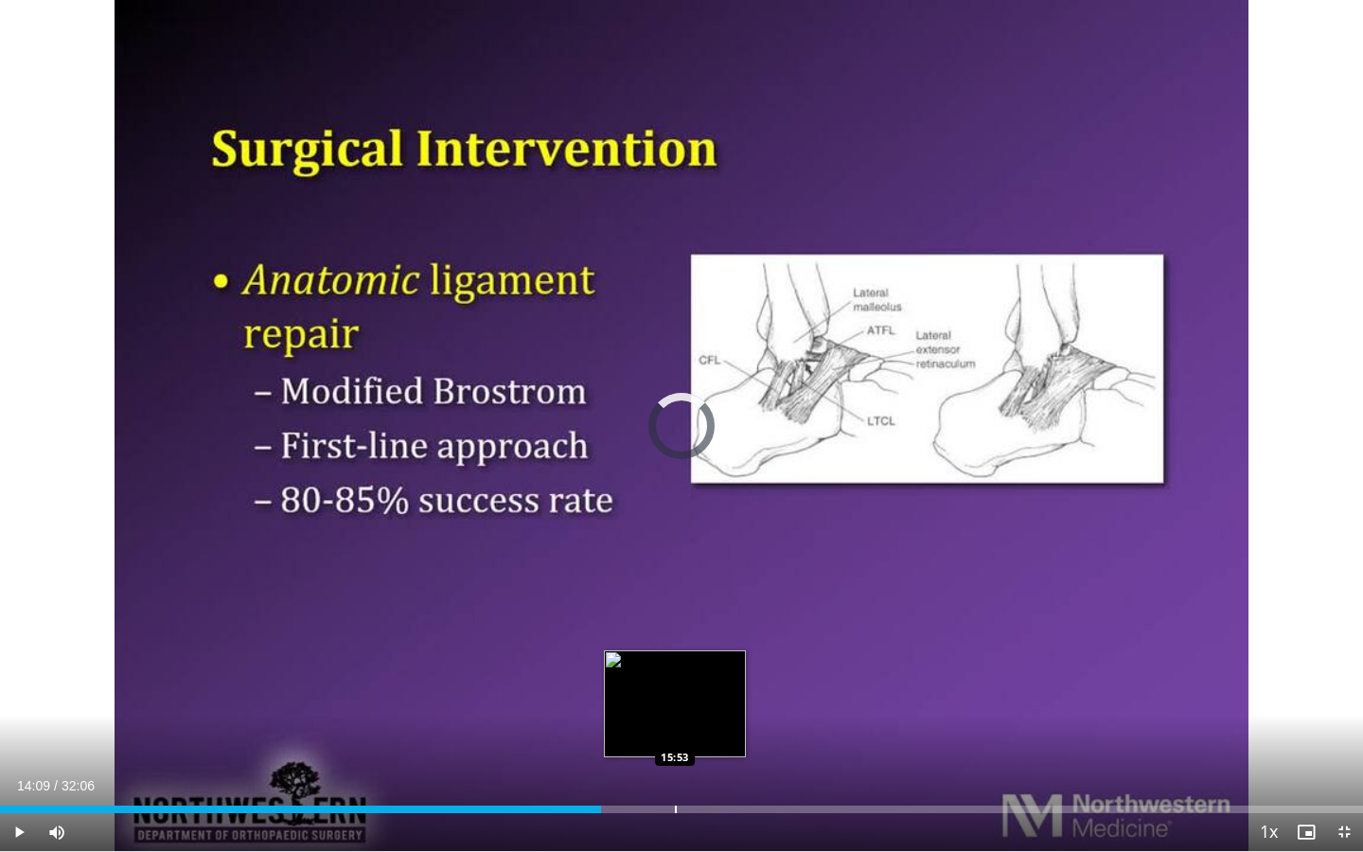
drag, startPoint x: 600, startPoint y: 806, endPoint x: 675, endPoint y: 802, distance: 74.9
click at [675, 638] on div "Loaded : 0.00% 15:53 15:53" at bounding box center [681, 804] width 1363 height 18
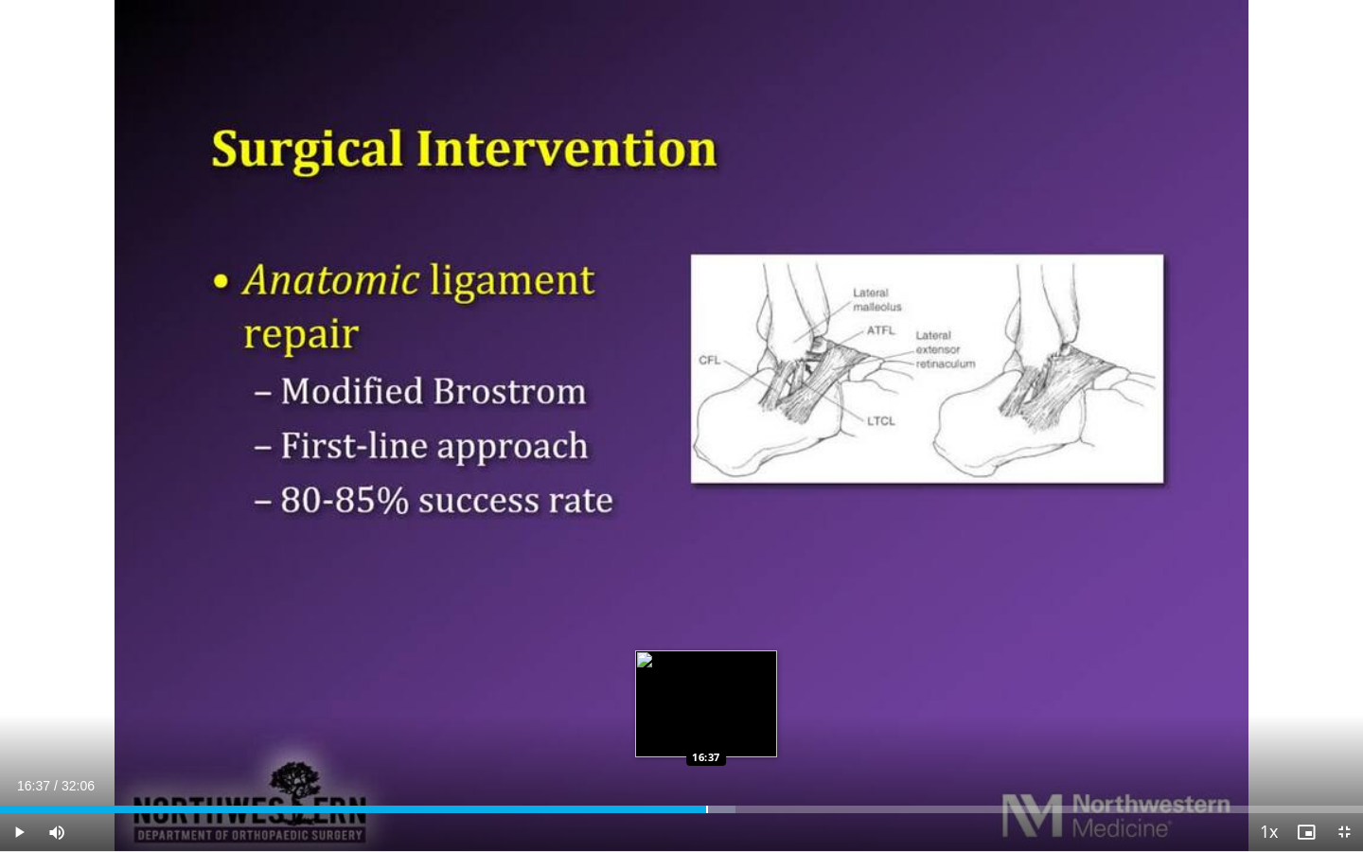
drag, startPoint x: 679, startPoint y: 807, endPoint x: 706, endPoint y: 807, distance: 27.5
click at [706, 638] on div "Progress Bar" at bounding box center [707, 810] width 2 height 8
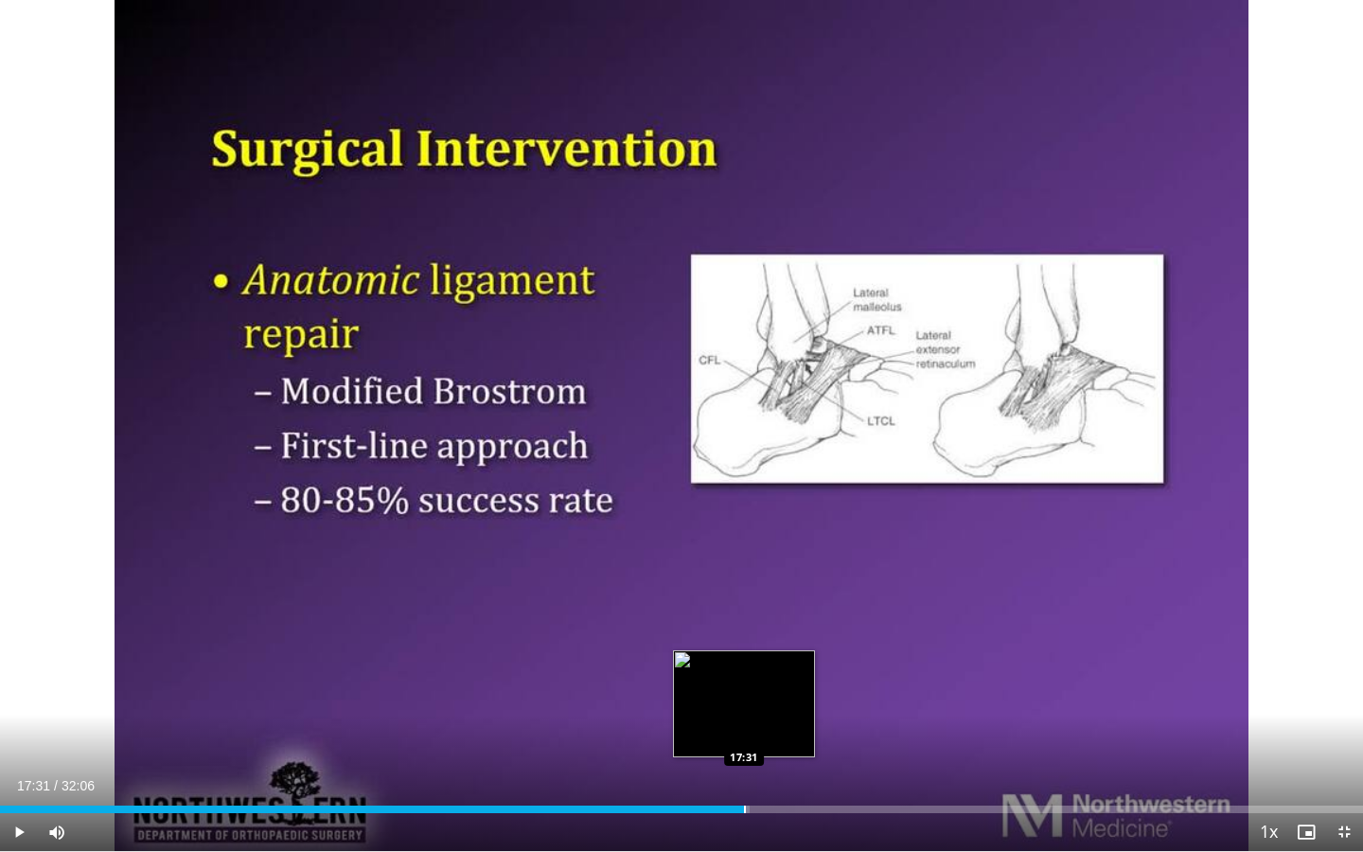
drag, startPoint x: 706, startPoint y: 807, endPoint x: 743, endPoint y: 801, distance: 37.4
click at [743, 638] on div "Loaded : 55.03% 17:30 17:31" at bounding box center [681, 804] width 1363 height 18
drag, startPoint x: 743, startPoint y: 801, endPoint x: 765, endPoint y: 795, distance: 22.5
click at [765, 638] on div "Loaded : 0.00% 18:00 18:00" at bounding box center [681, 804] width 1363 height 18
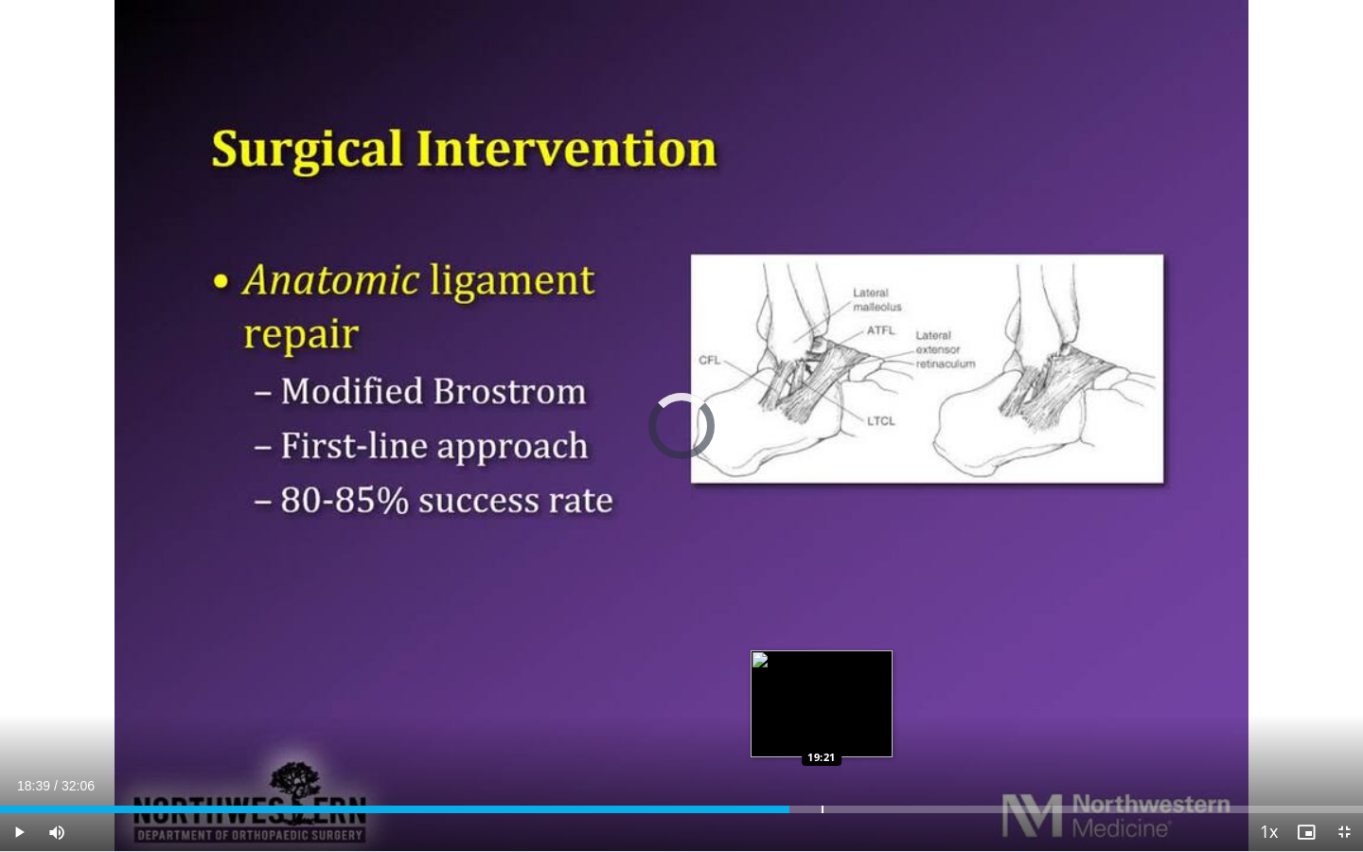
drag, startPoint x: 766, startPoint y: 803, endPoint x: 821, endPoint y: 801, distance: 54.9
click at [821, 638] on div "Loaded : 0.00% 19:21 19:21" at bounding box center [681, 804] width 1363 height 18
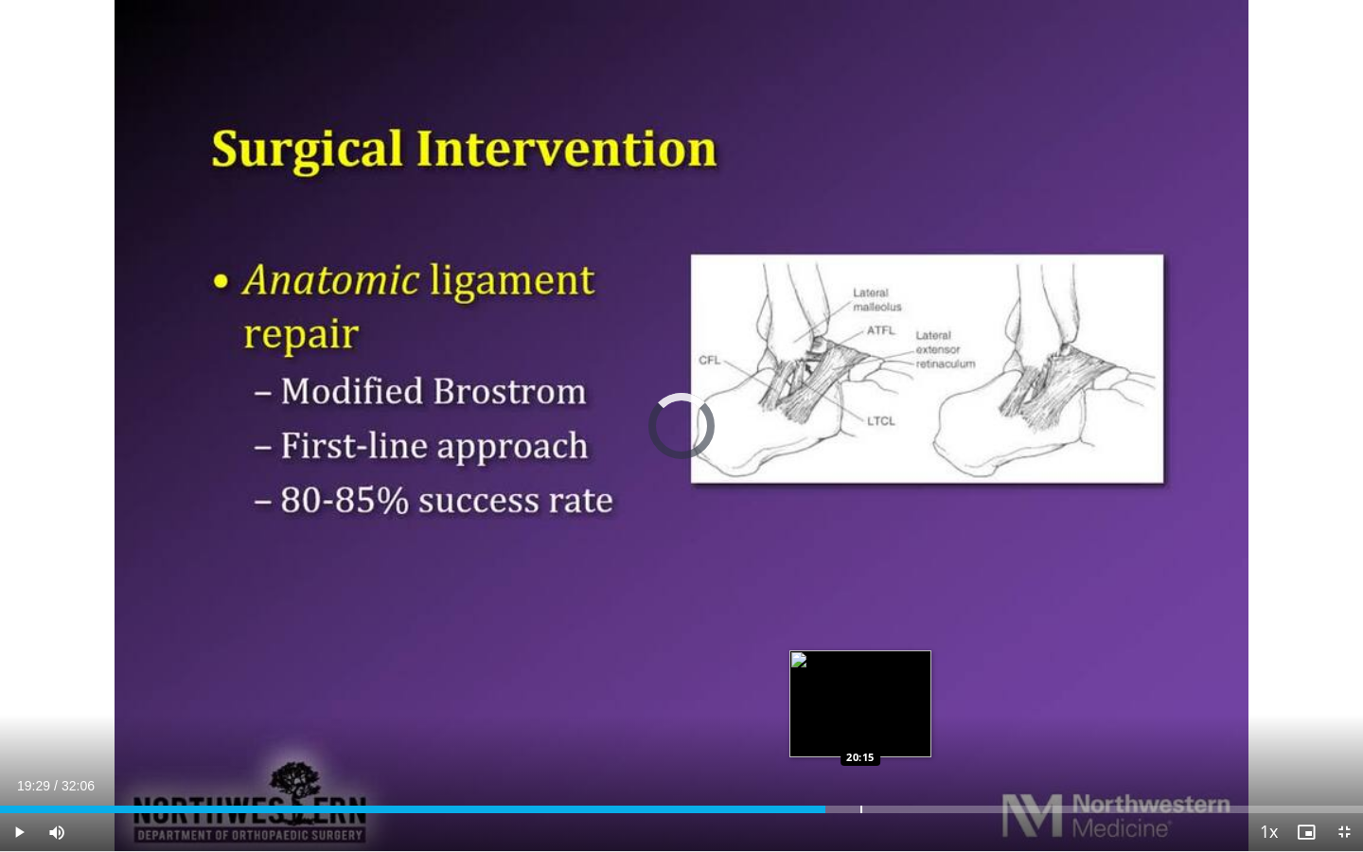
drag, startPoint x: 821, startPoint y: 807, endPoint x: 862, endPoint y: 800, distance: 41.2
click at [862, 638] on div "Loaded : 0.00% 20:14 20:15" at bounding box center [681, 804] width 1363 height 18
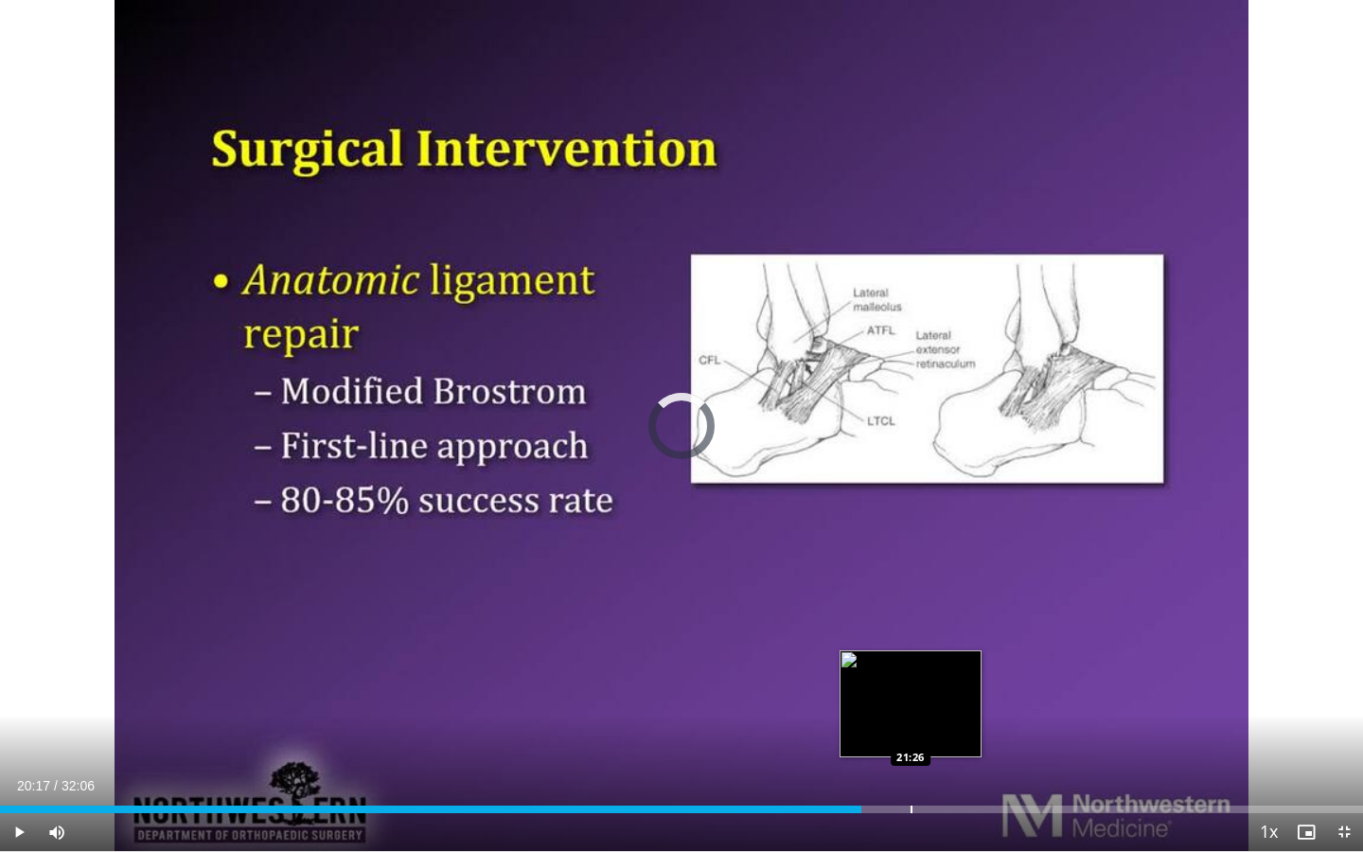
drag, startPoint x: 866, startPoint y: 807, endPoint x: 917, endPoint y: 806, distance: 51.1
click at [913, 638] on div "Progress Bar" at bounding box center [912, 810] width 2 height 8
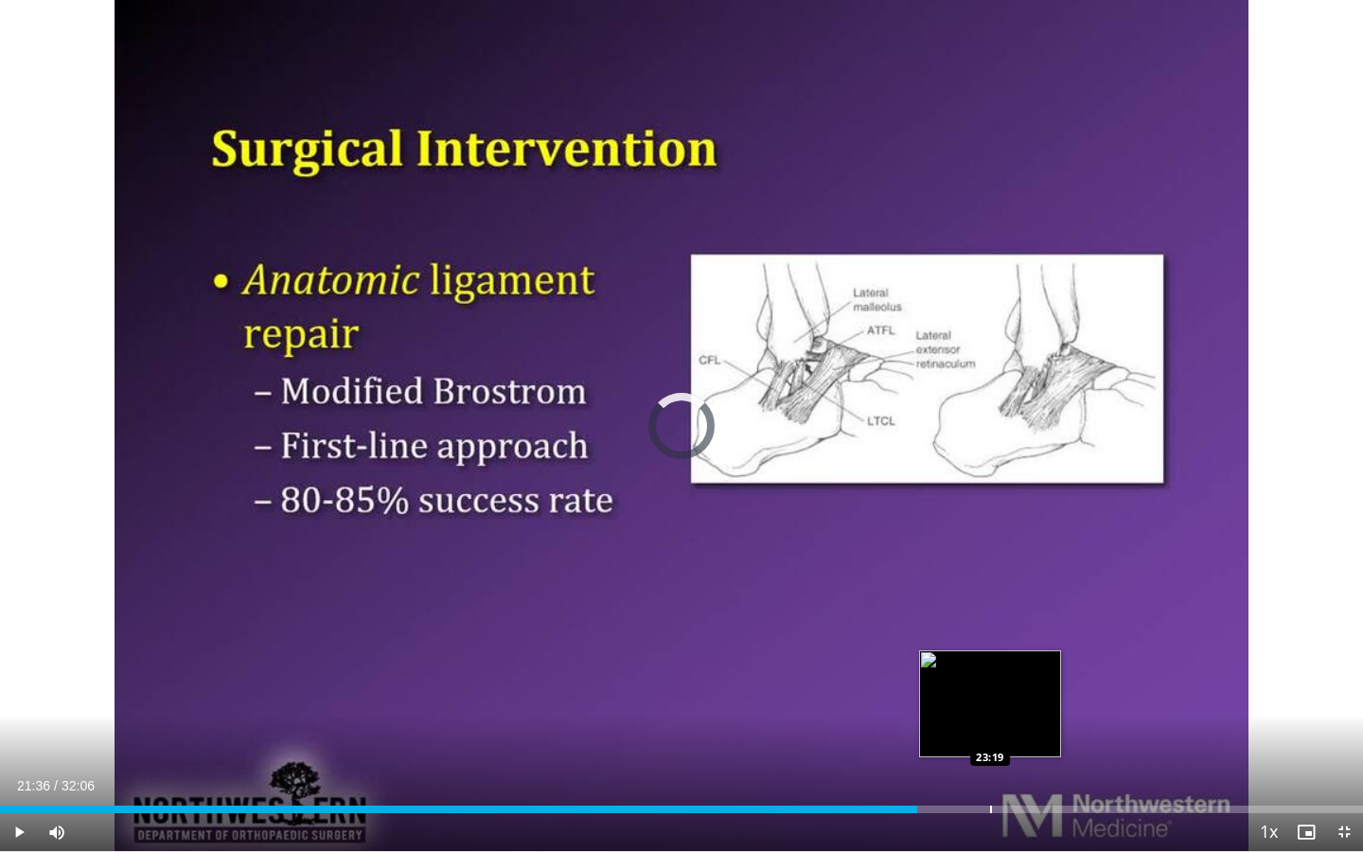
drag, startPoint x: 917, startPoint y: 806, endPoint x: 990, endPoint y: 806, distance: 72.9
click at [990, 638] on div "Progress Bar" at bounding box center [991, 810] width 2 height 8
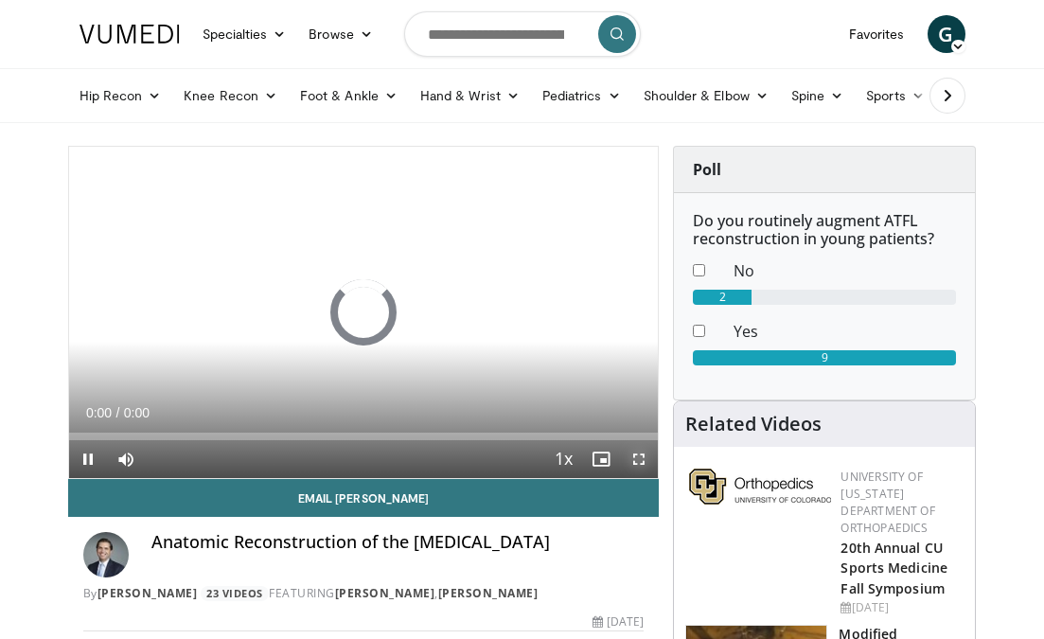
click at [645, 454] on span "Video Player" at bounding box center [639, 459] width 38 height 38
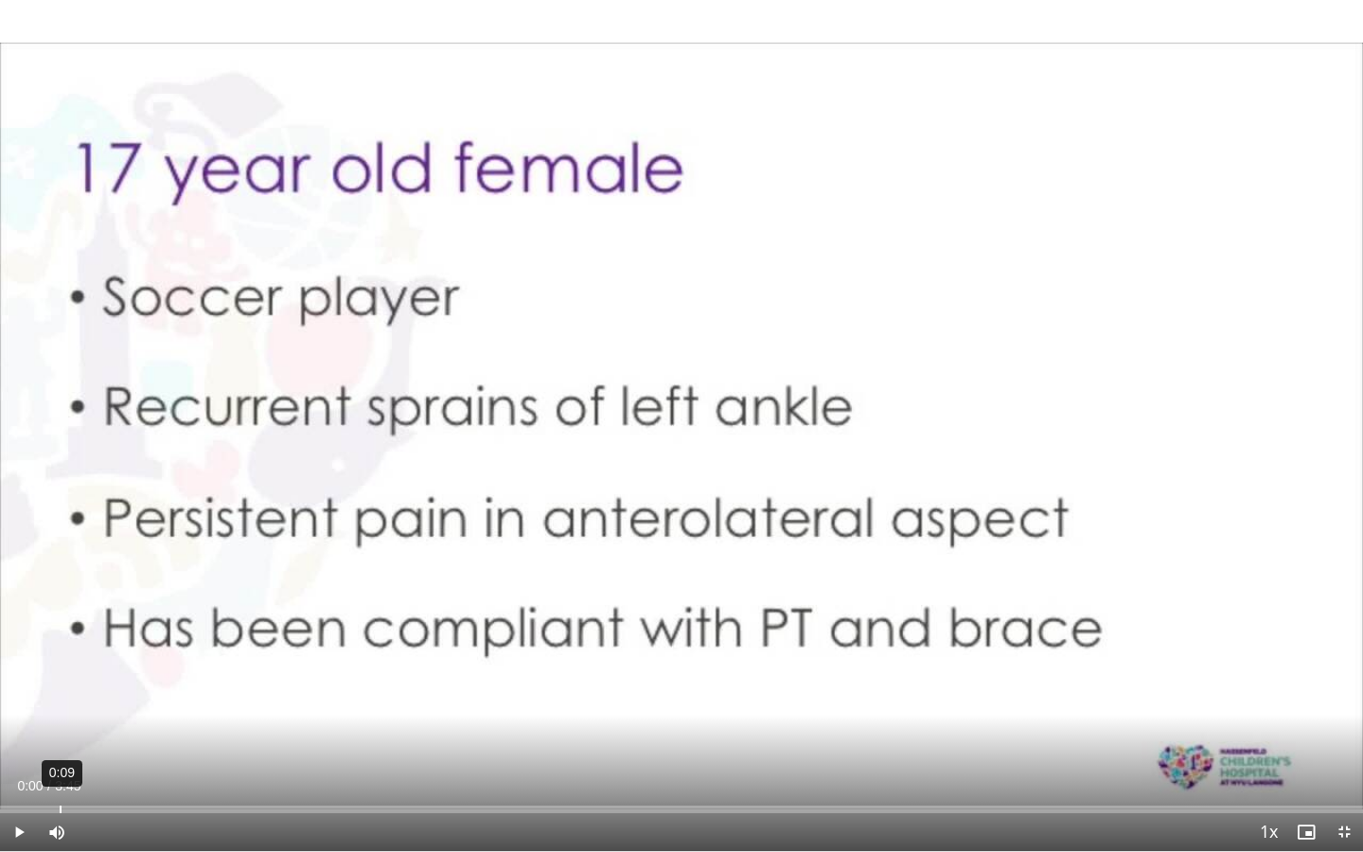
drag, startPoint x: 2, startPoint y: 808, endPoint x: 61, endPoint y: 803, distance: 58.9
click at [61, 638] on div "Loaded : 0.00% 0:09 0:09" at bounding box center [681, 804] width 1363 height 18
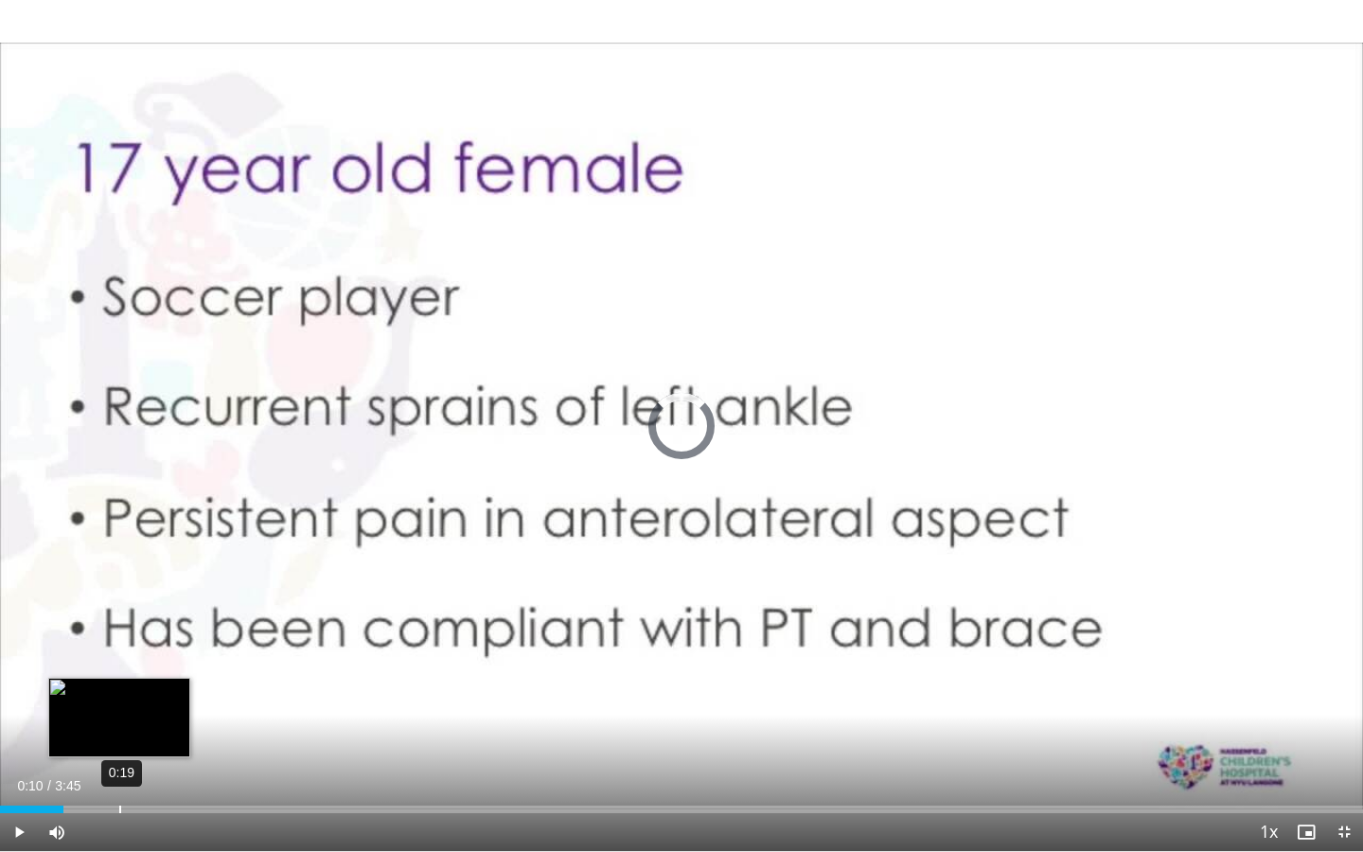
drag, startPoint x: 62, startPoint y: 806, endPoint x: 124, endPoint y: 803, distance: 61.6
click at [124, 638] on div "Loaded : 0.00% 0:19 0:19" at bounding box center [681, 804] width 1363 height 18
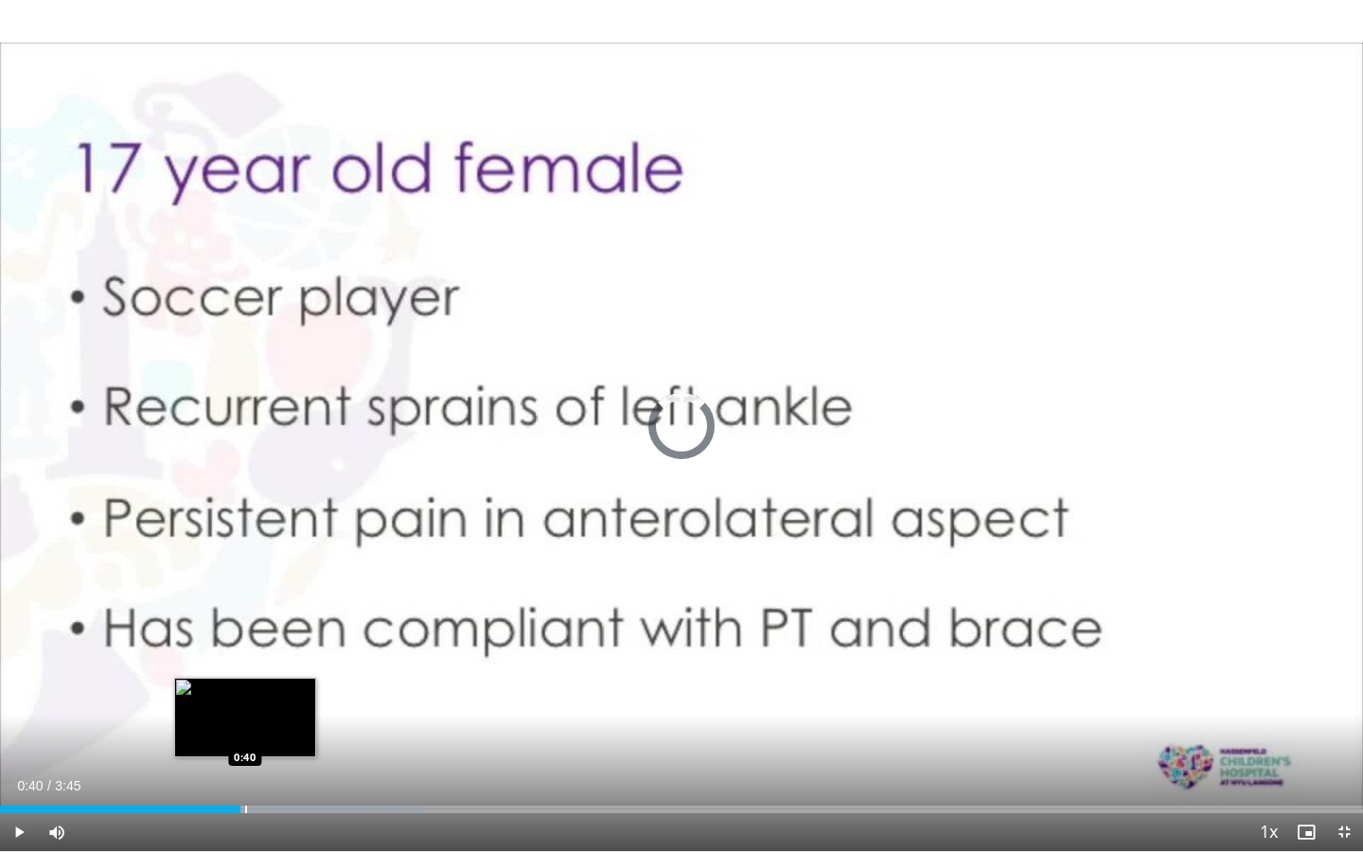
drag, startPoint x: 172, startPoint y: 808, endPoint x: 253, endPoint y: 808, distance: 80.5
click at [247, 638] on div "Progress Bar" at bounding box center [246, 810] width 2 height 8
drag, startPoint x: 253, startPoint y: 808, endPoint x: 278, endPoint y: 806, distance: 25.6
click at [278, 638] on div "Progress Bar" at bounding box center [278, 810] width 2 height 8
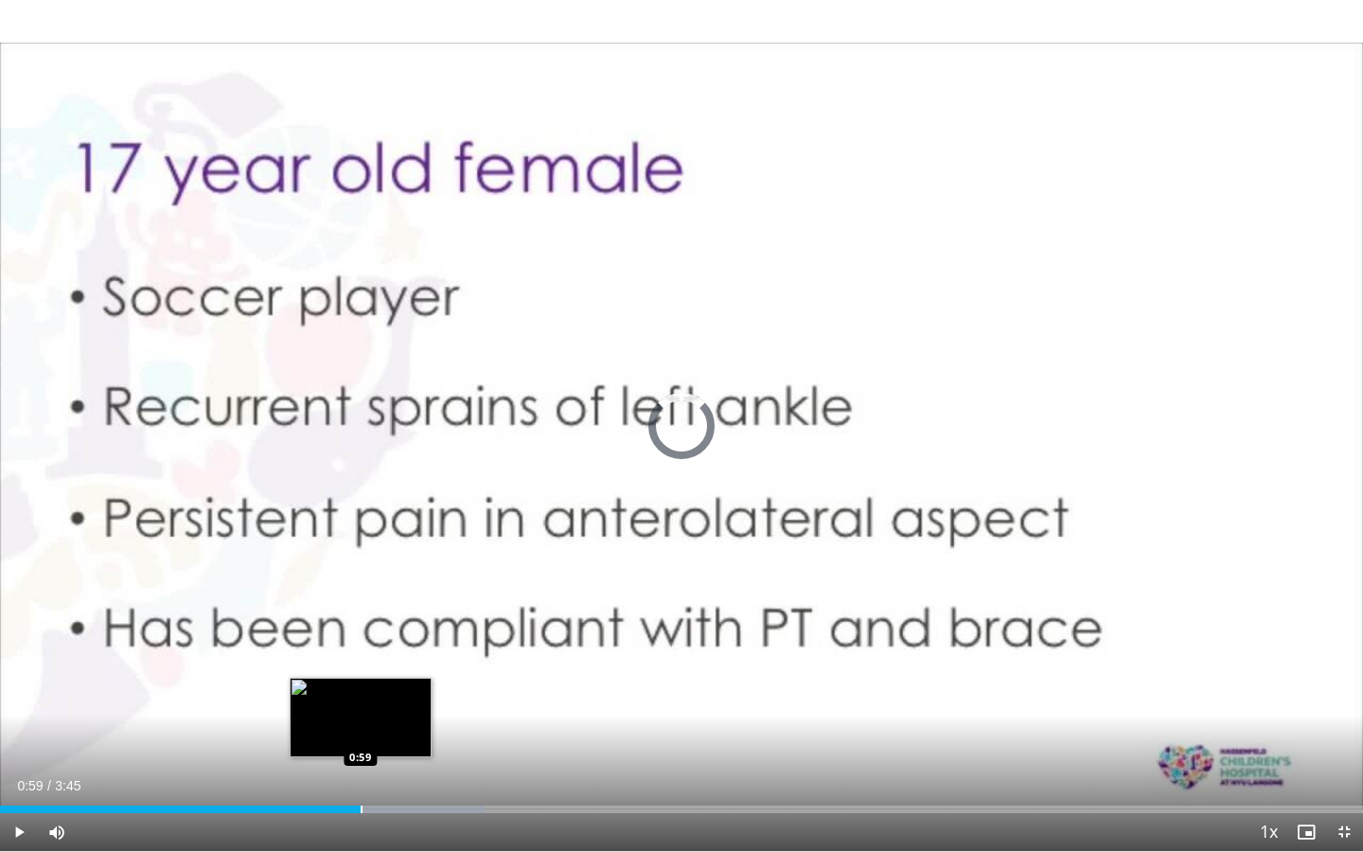
drag, startPoint x: 296, startPoint y: 806, endPoint x: 361, endPoint y: 805, distance: 64.4
click at [361, 638] on div "Progress Bar" at bounding box center [362, 810] width 2 height 8
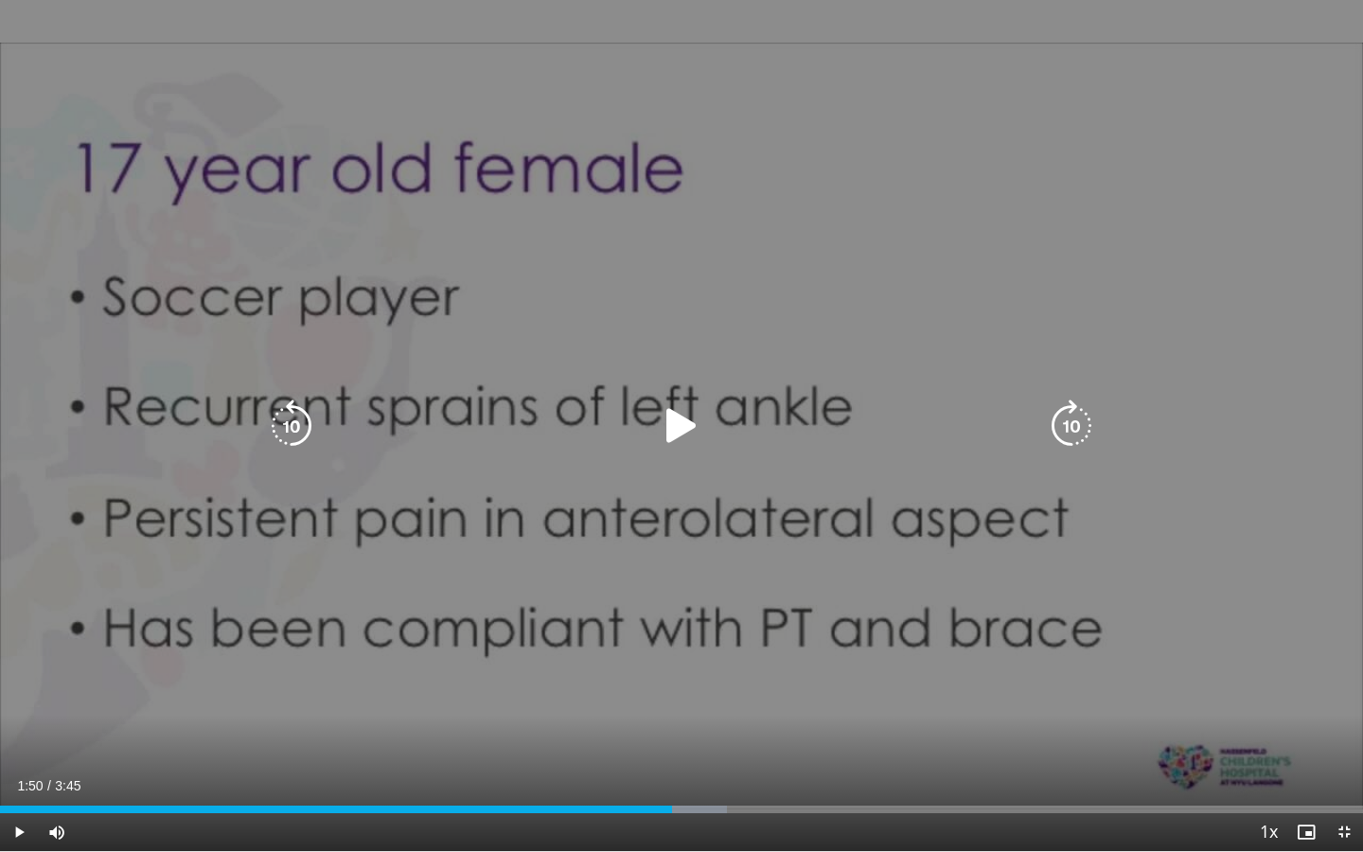
drag, startPoint x: 459, startPoint y: 804, endPoint x: 672, endPoint y: 767, distance: 216.2
click at [672, 638] on video-js "**********" at bounding box center [681, 426] width 1363 height 852
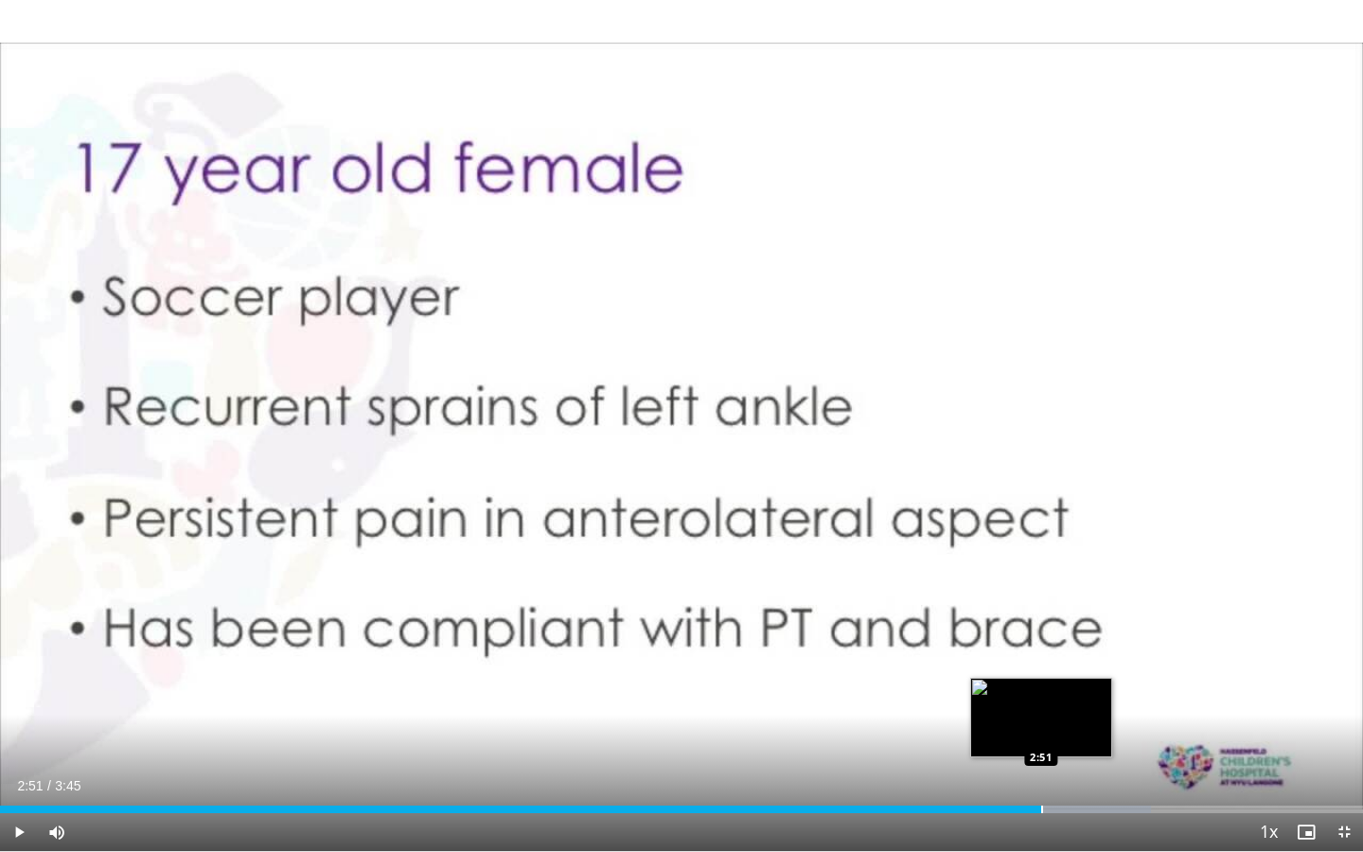
drag, startPoint x: 746, startPoint y: 805, endPoint x: 1042, endPoint y: 798, distance: 295.5
click at [1042, 638] on div "Loaded : 84.45% 2:51 2:51" at bounding box center [681, 804] width 1363 height 18
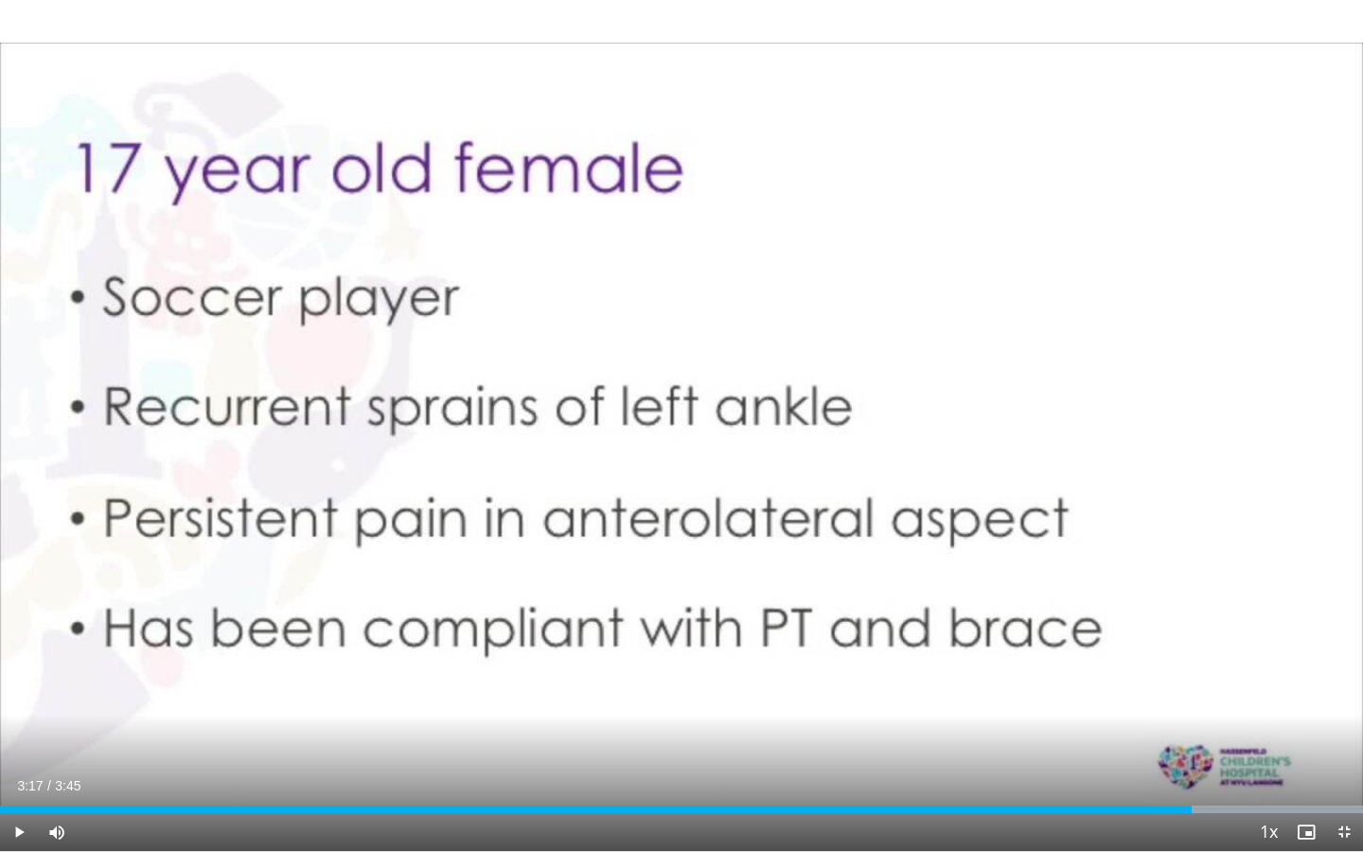
drag, startPoint x: 1069, startPoint y: 805, endPoint x: 1192, endPoint y: 801, distance: 123.1
click at [1043, 638] on div "Loaded : 100.00% 3:16 3:16" at bounding box center [681, 804] width 1363 height 18
